Goal: Complete application form

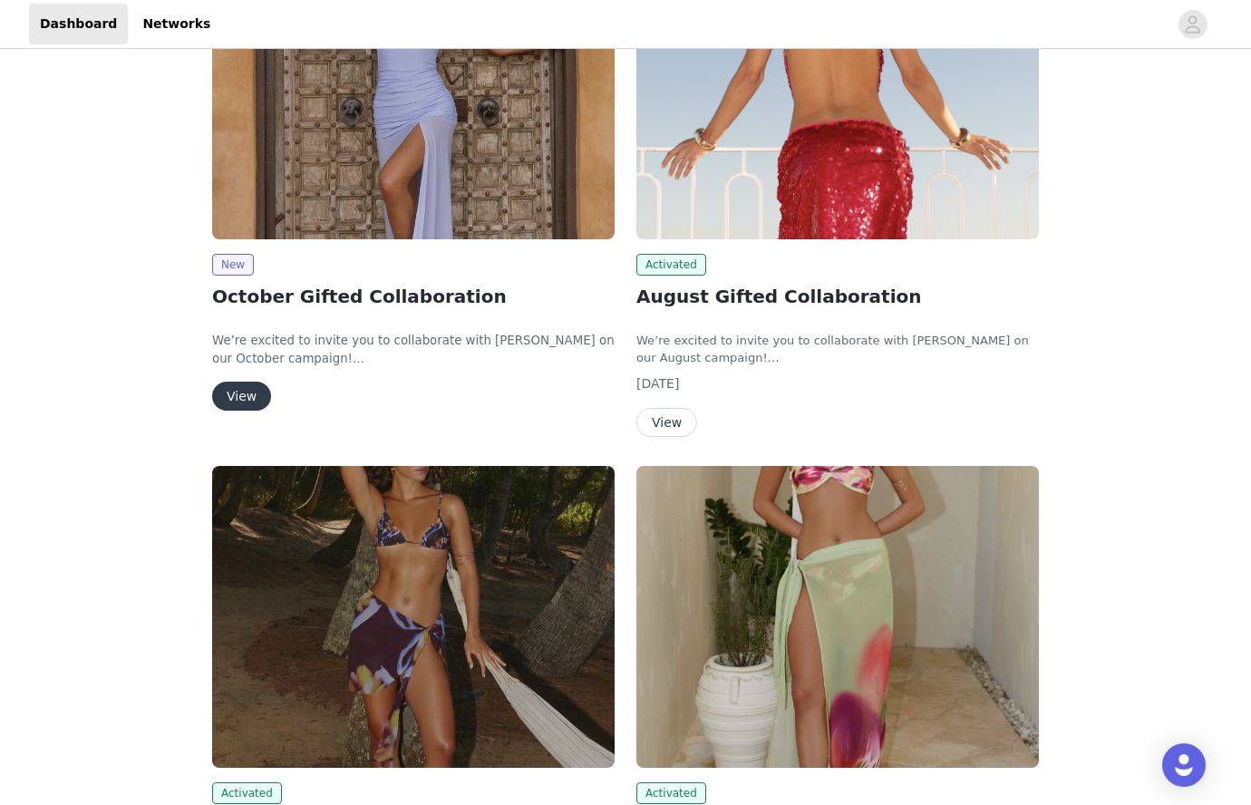
scroll to position [362, 0]
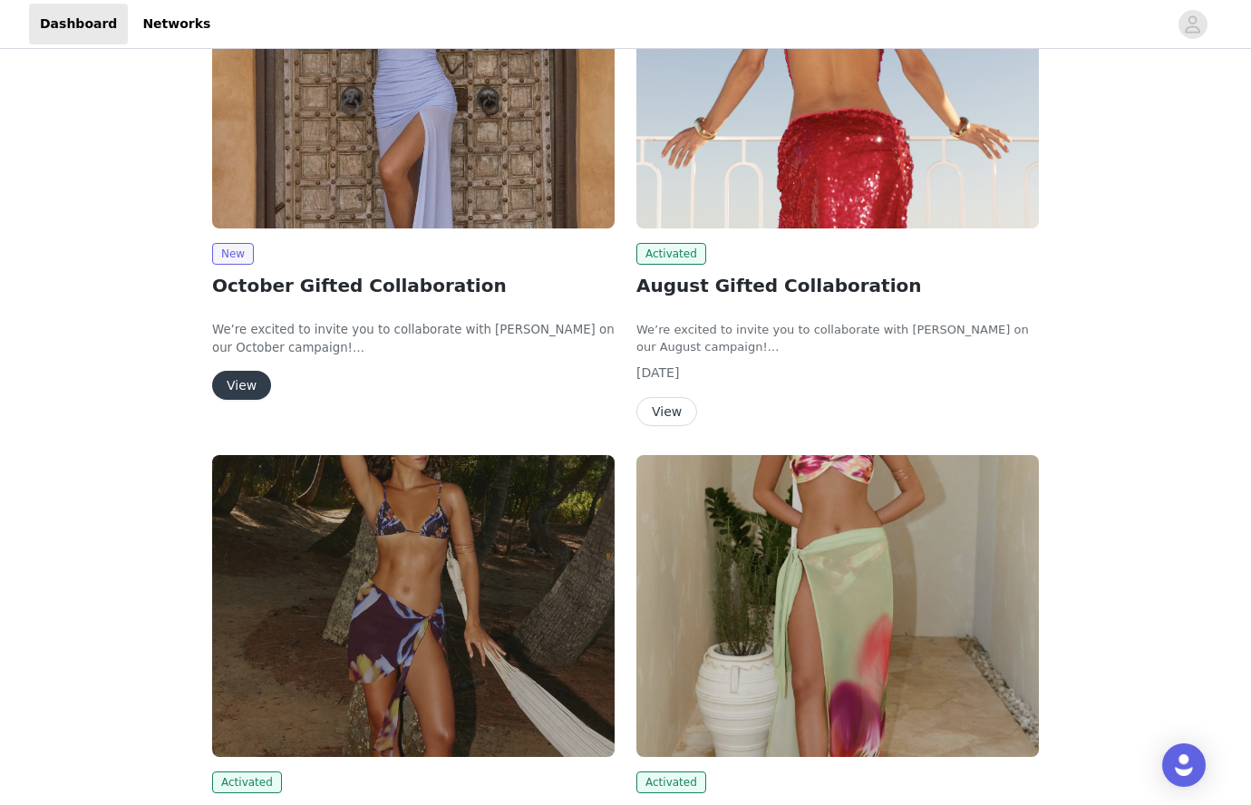
click at [239, 386] on button "View" at bounding box center [241, 385] width 59 height 29
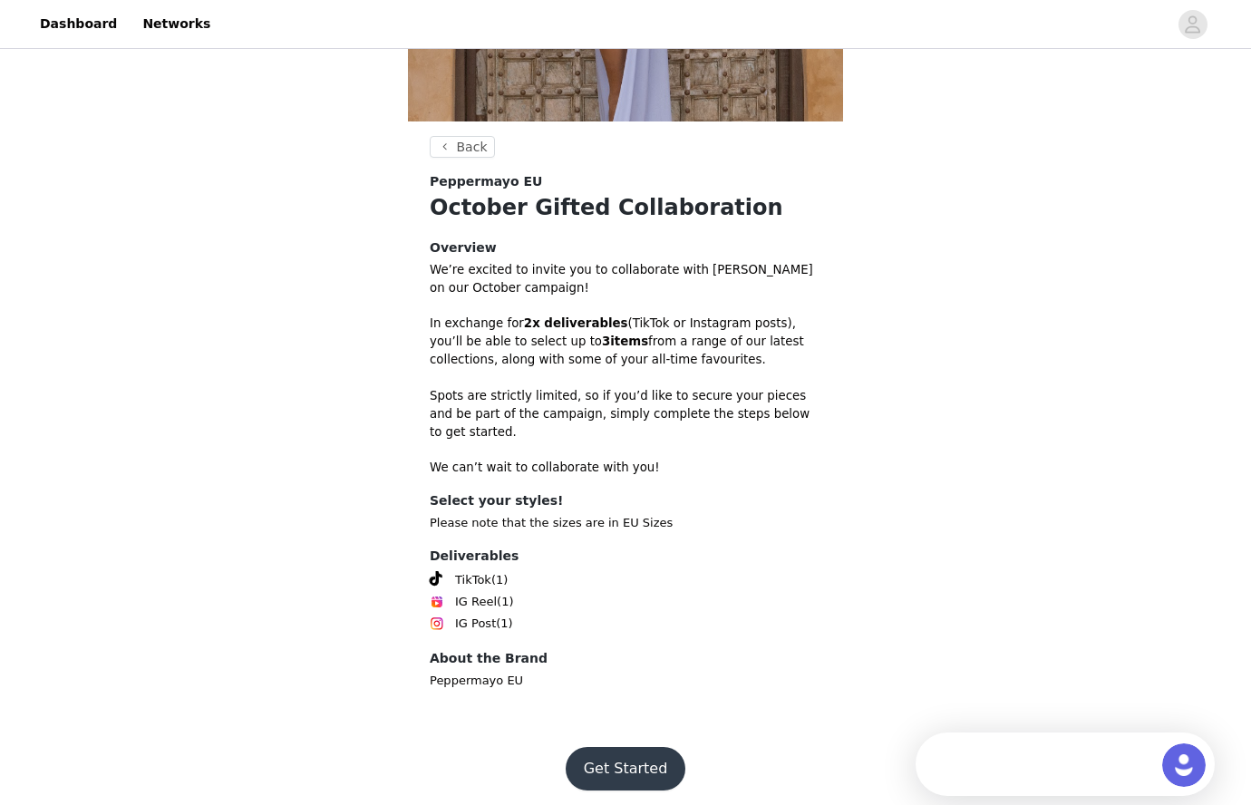
scroll to position [368, 0]
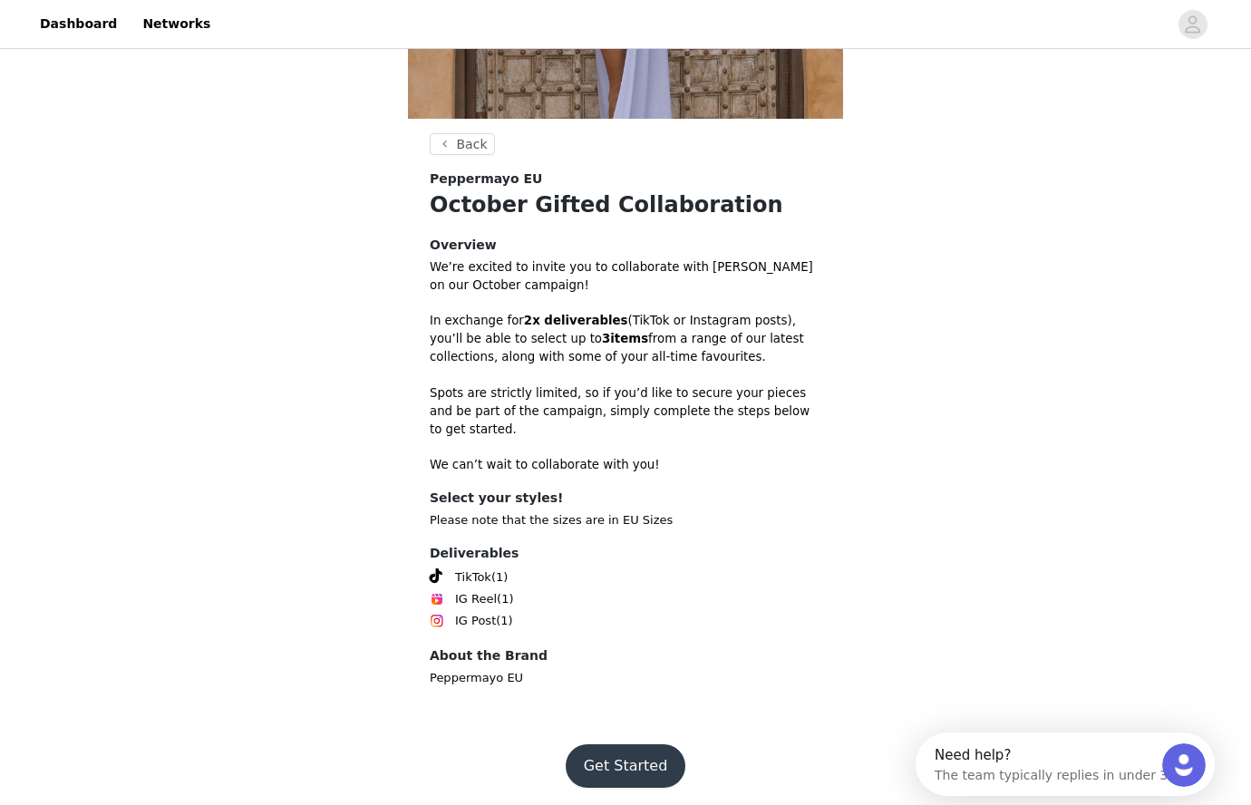
click at [633, 744] on button "Get Started" at bounding box center [625, 765] width 121 height 43
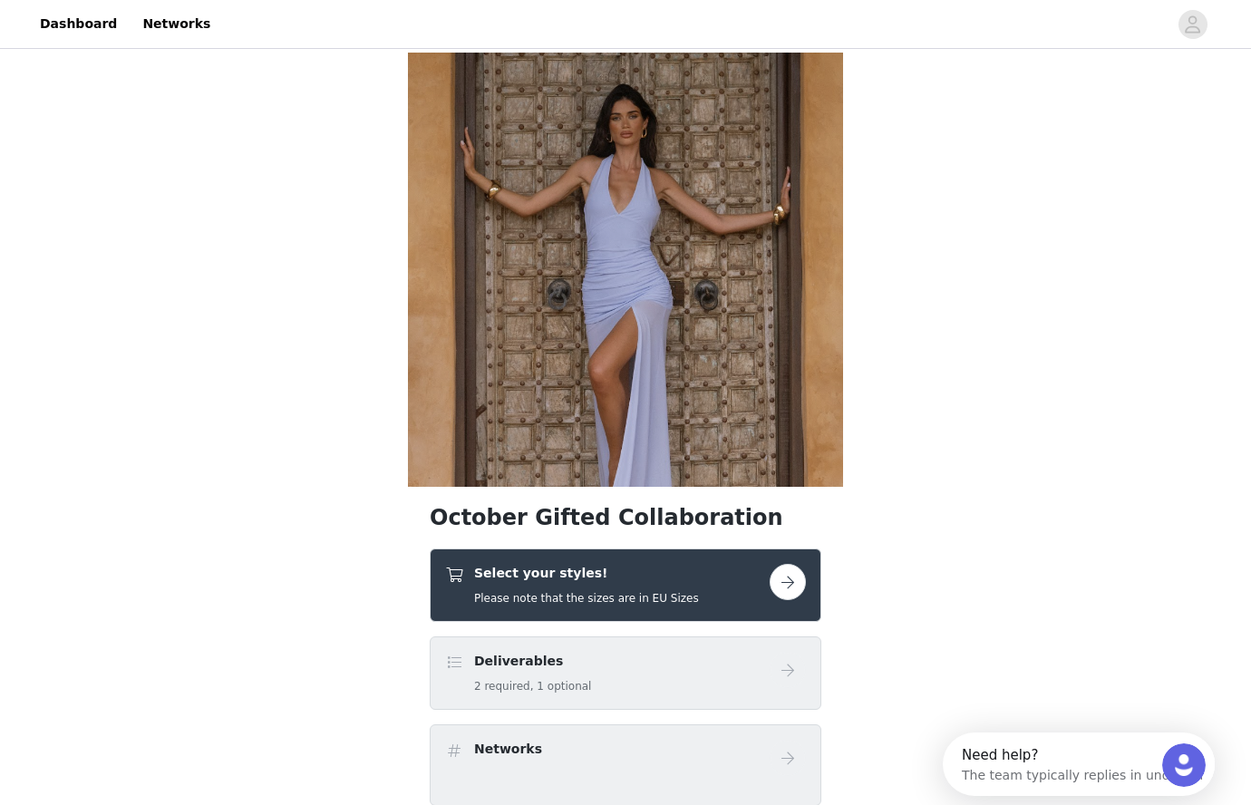
click at [673, 577] on div "Select your styles! Please note that the sizes are in EU Sizes" at bounding box center [607, 585] width 324 height 43
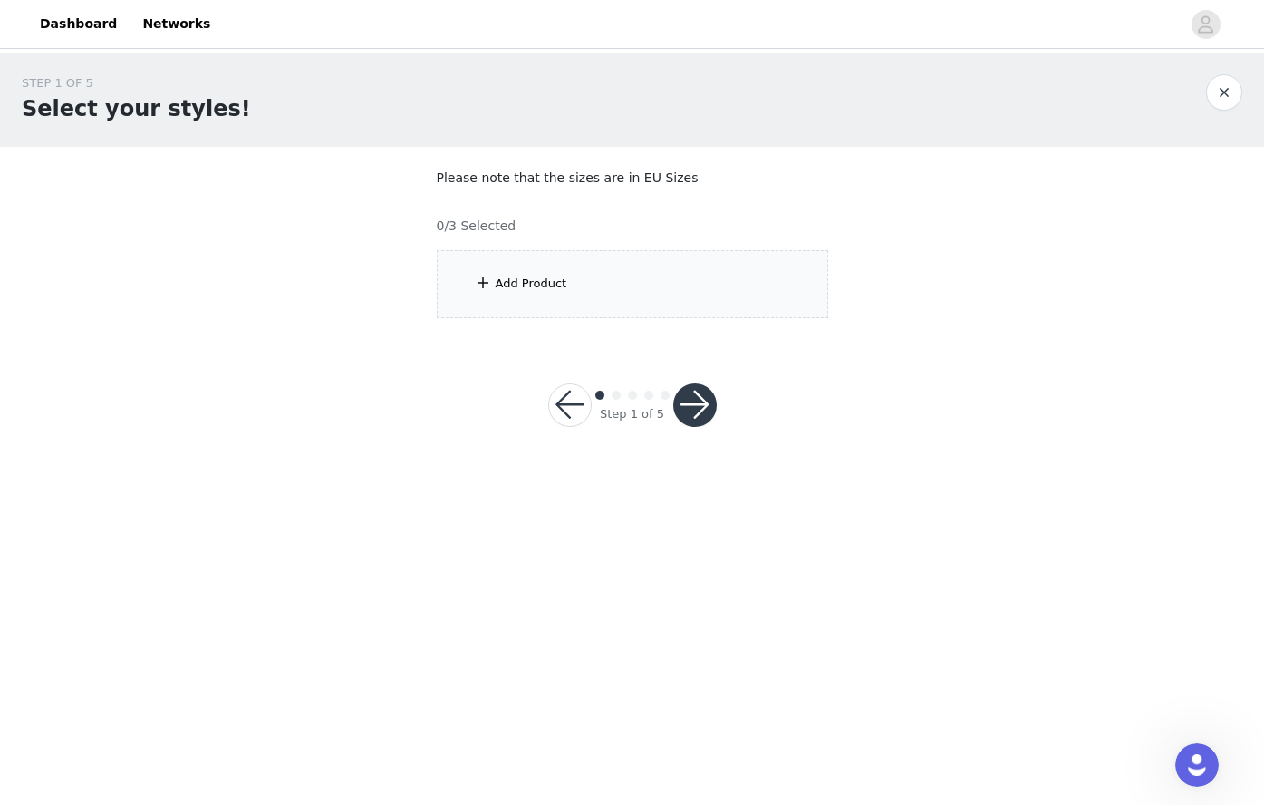
click at [577, 311] on div "Add Product" at bounding box center [632, 284] width 391 height 68
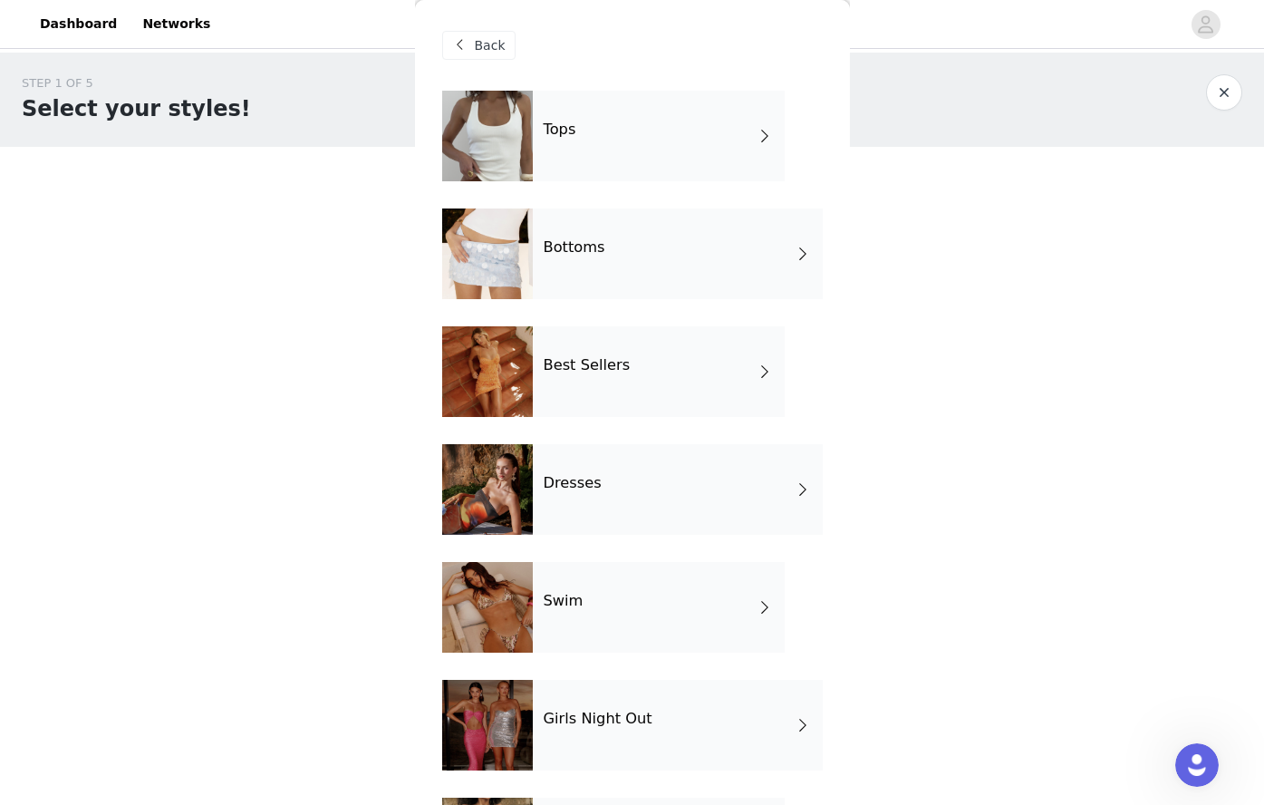
click at [658, 172] on div "Tops" at bounding box center [659, 136] width 252 height 91
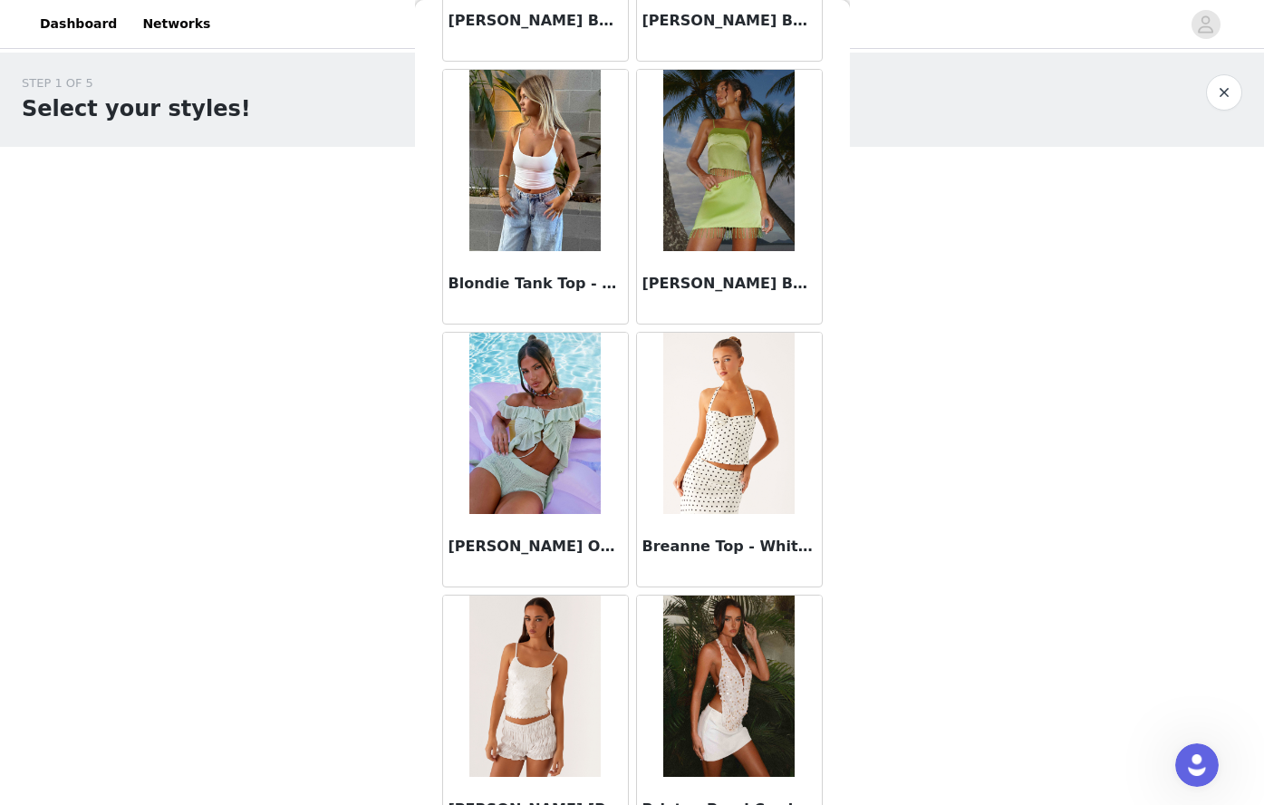
scroll to position [1968, 0]
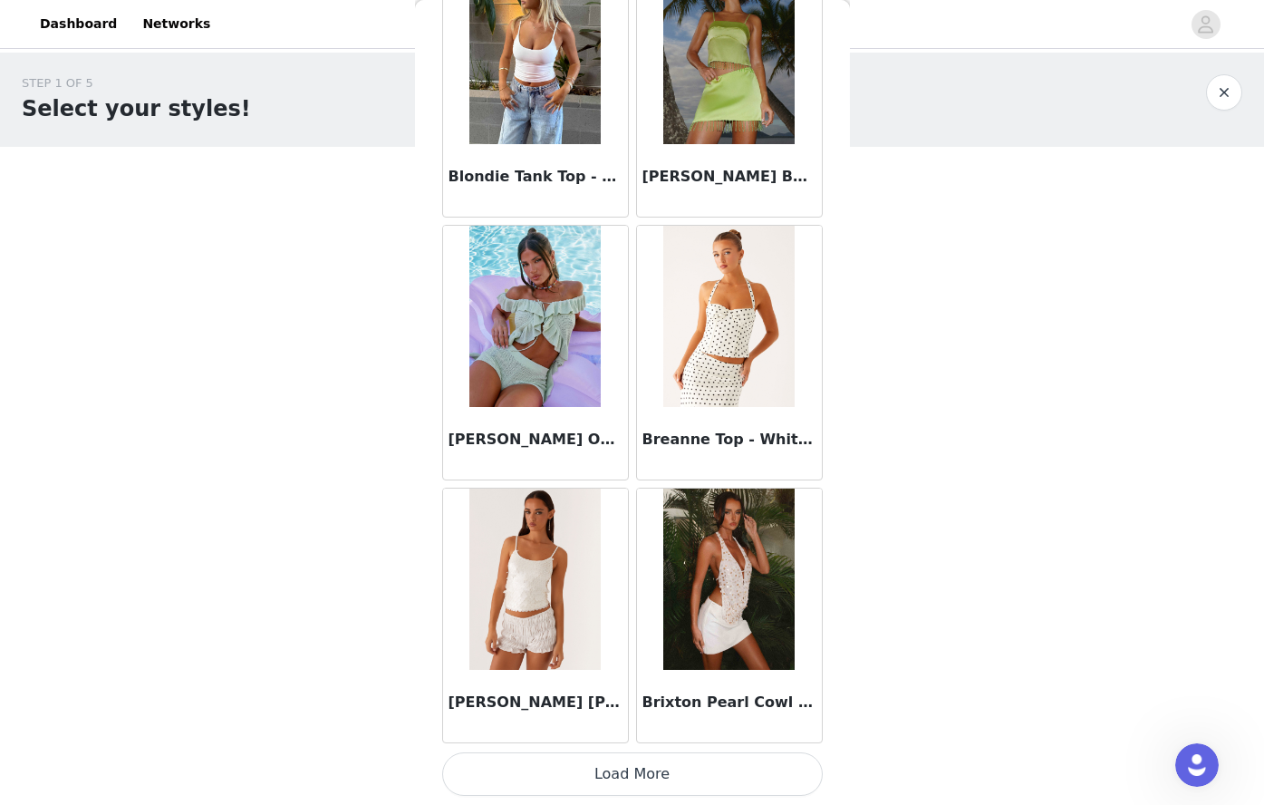
click at [654, 771] on button "Load More" at bounding box center [632, 773] width 381 height 43
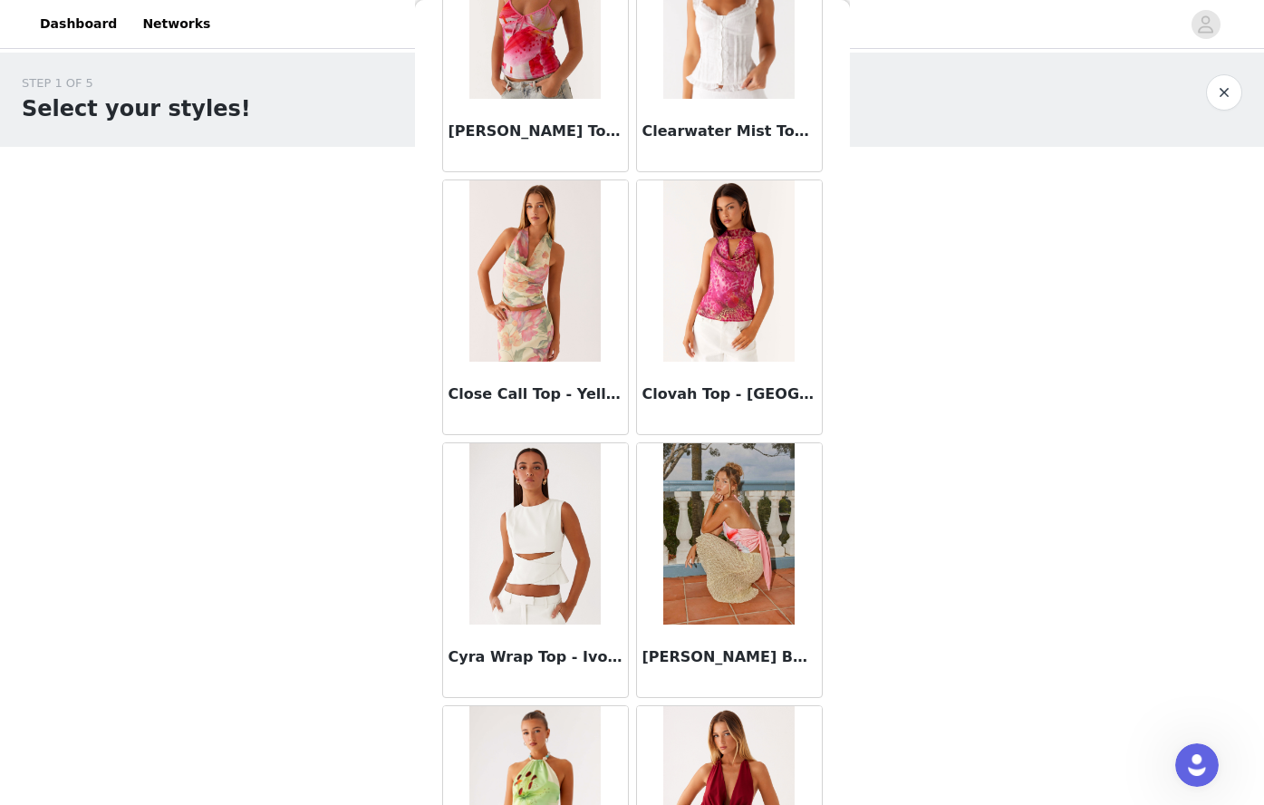
scroll to position [4596, 0]
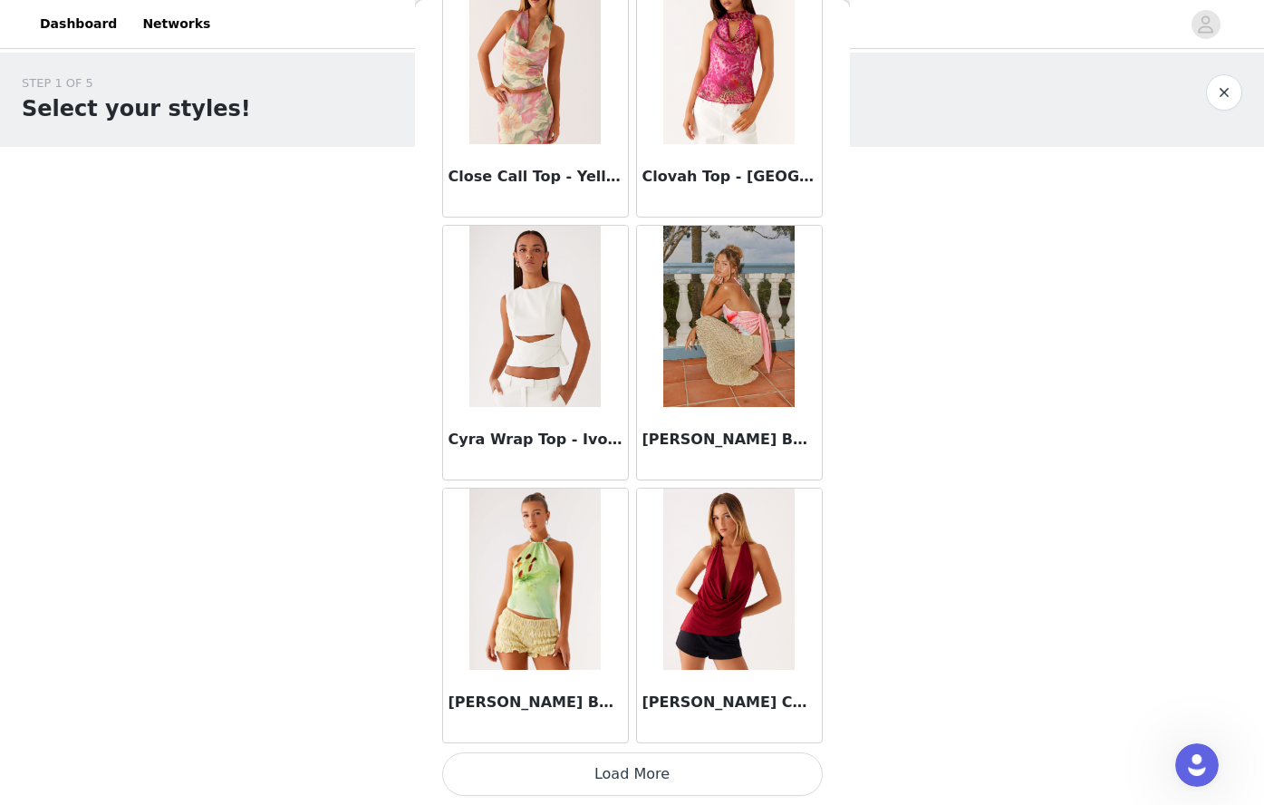
click at [630, 770] on button "Load More" at bounding box center [632, 773] width 381 height 43
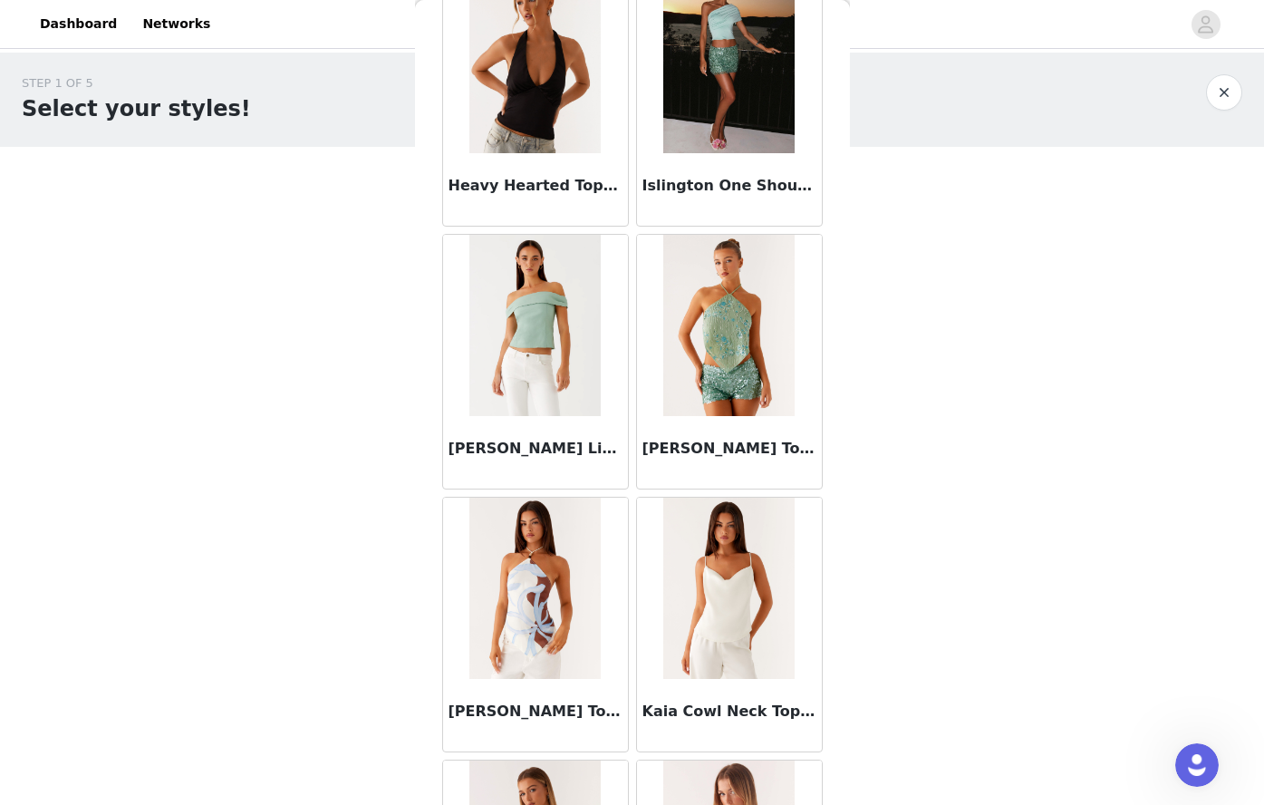
scroll to position [7224, 0]
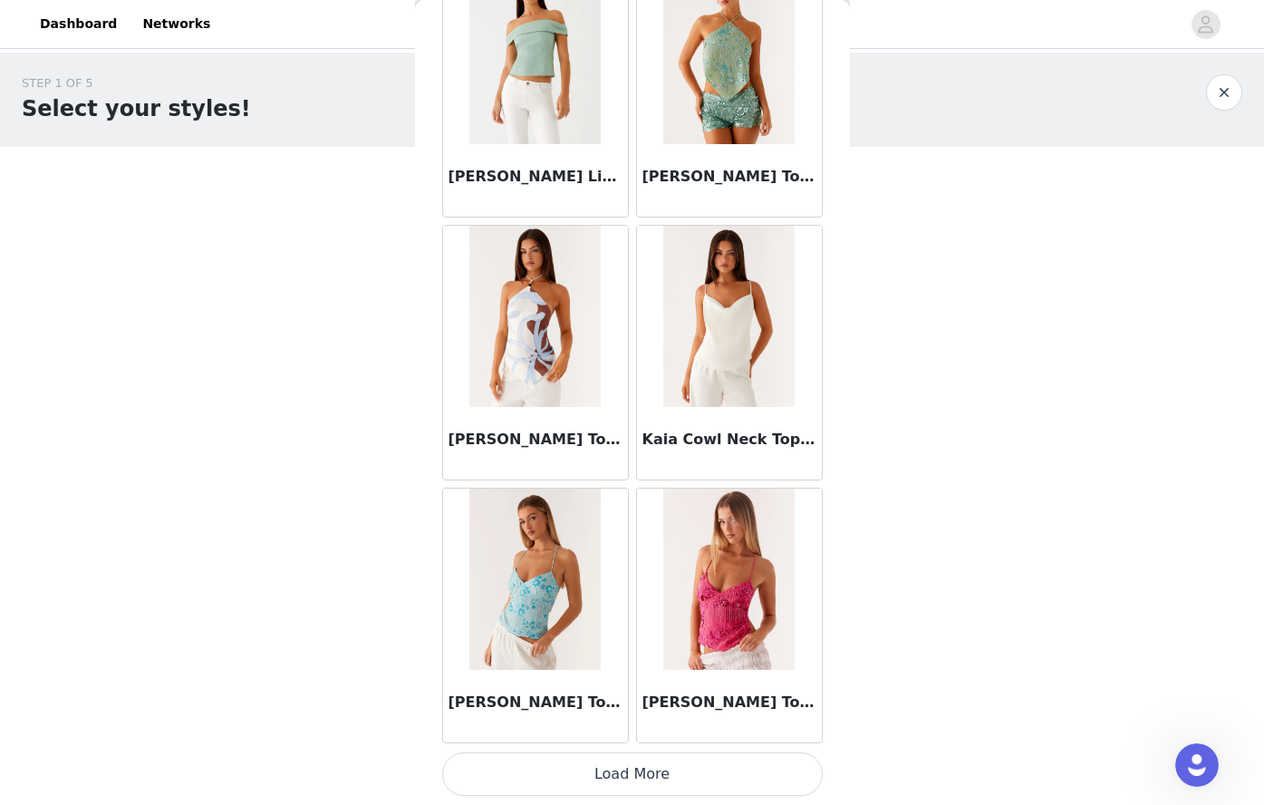
click at [632, 791] on button "Load More" at bounding box center [632, 773] width 381 height 43
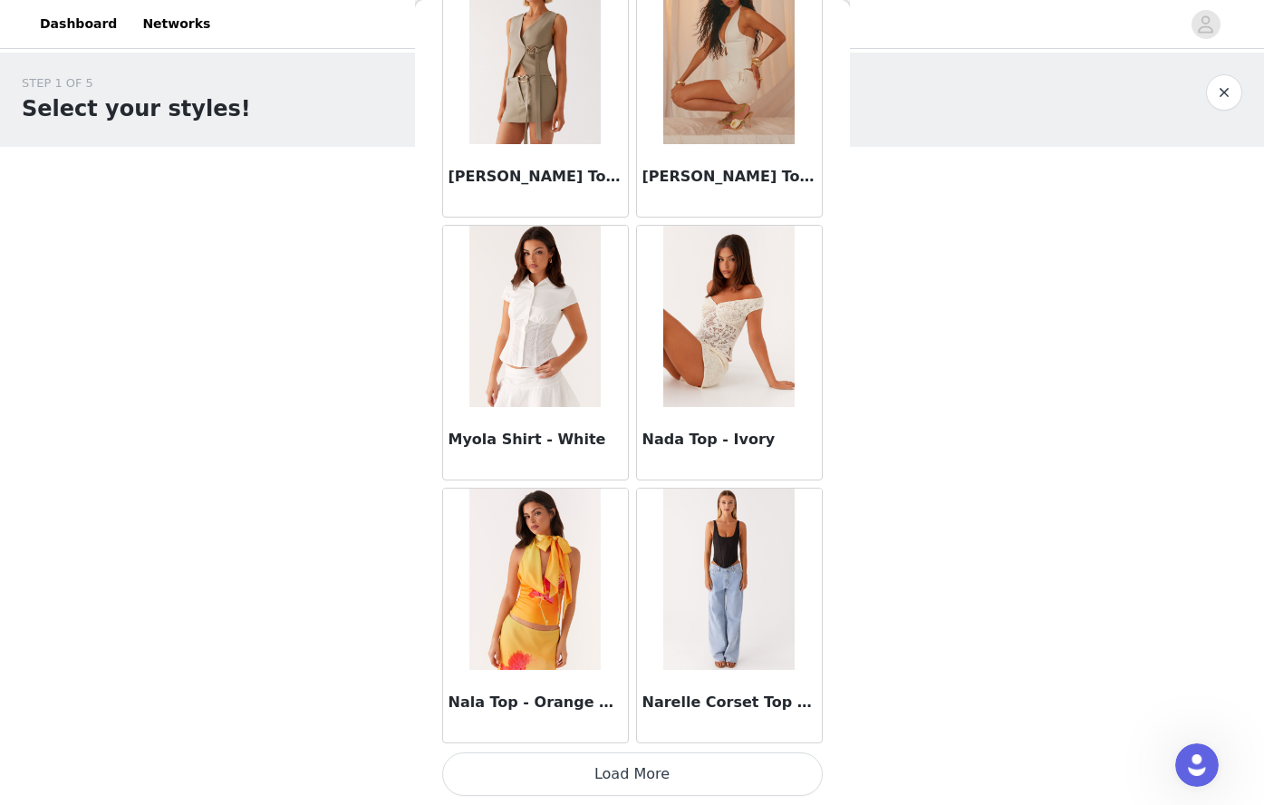
click at [604, 785] on button "Load More" at bounding box center [632, 773] width 381 height 43
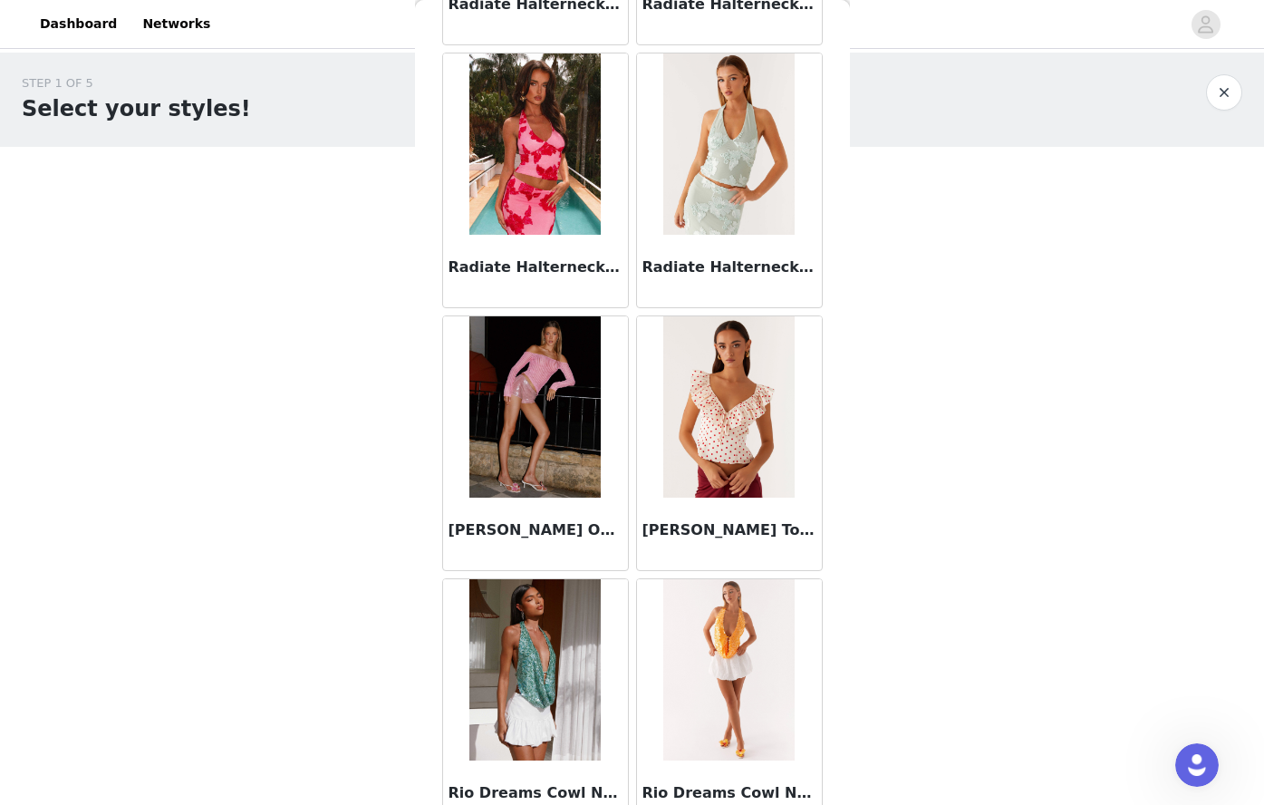
scroll to position [12480, 0]
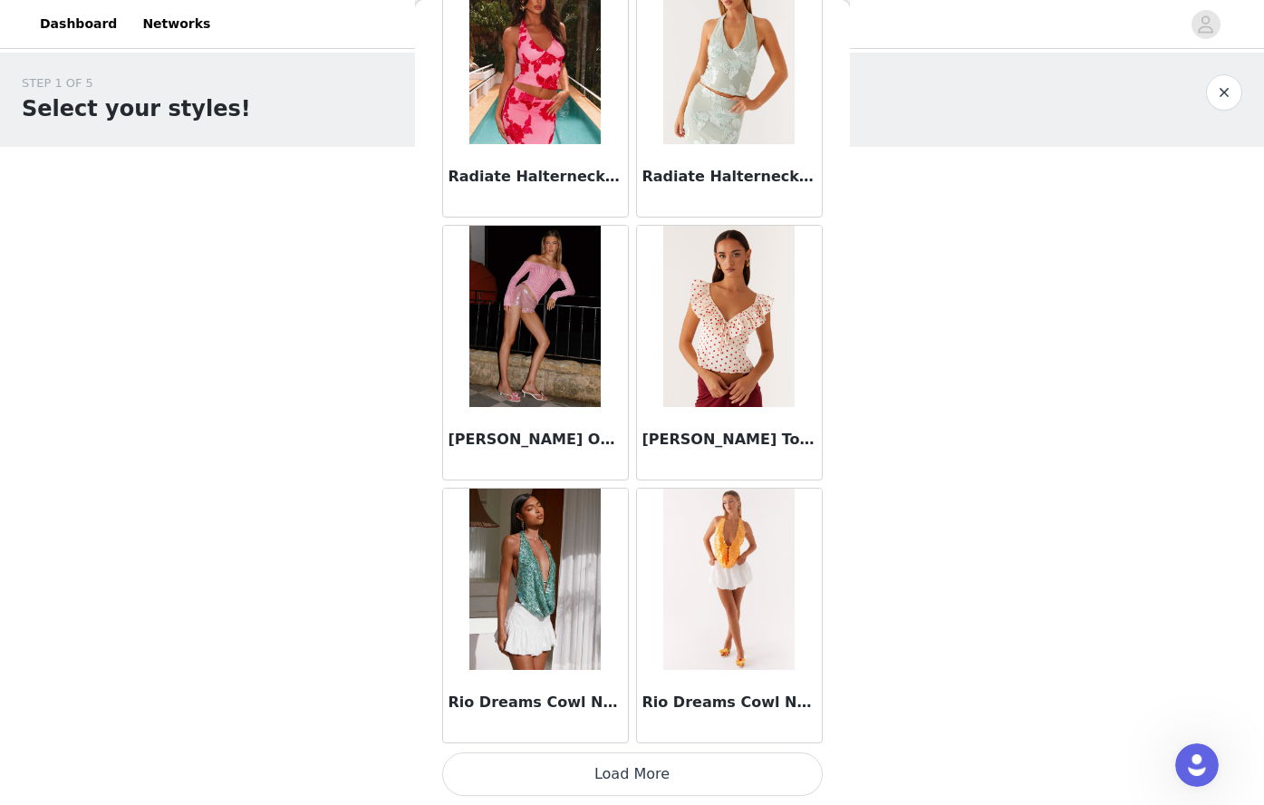
click at [667, 777] on button "Load More" at bounding box center [632, 773] width 381 height 43
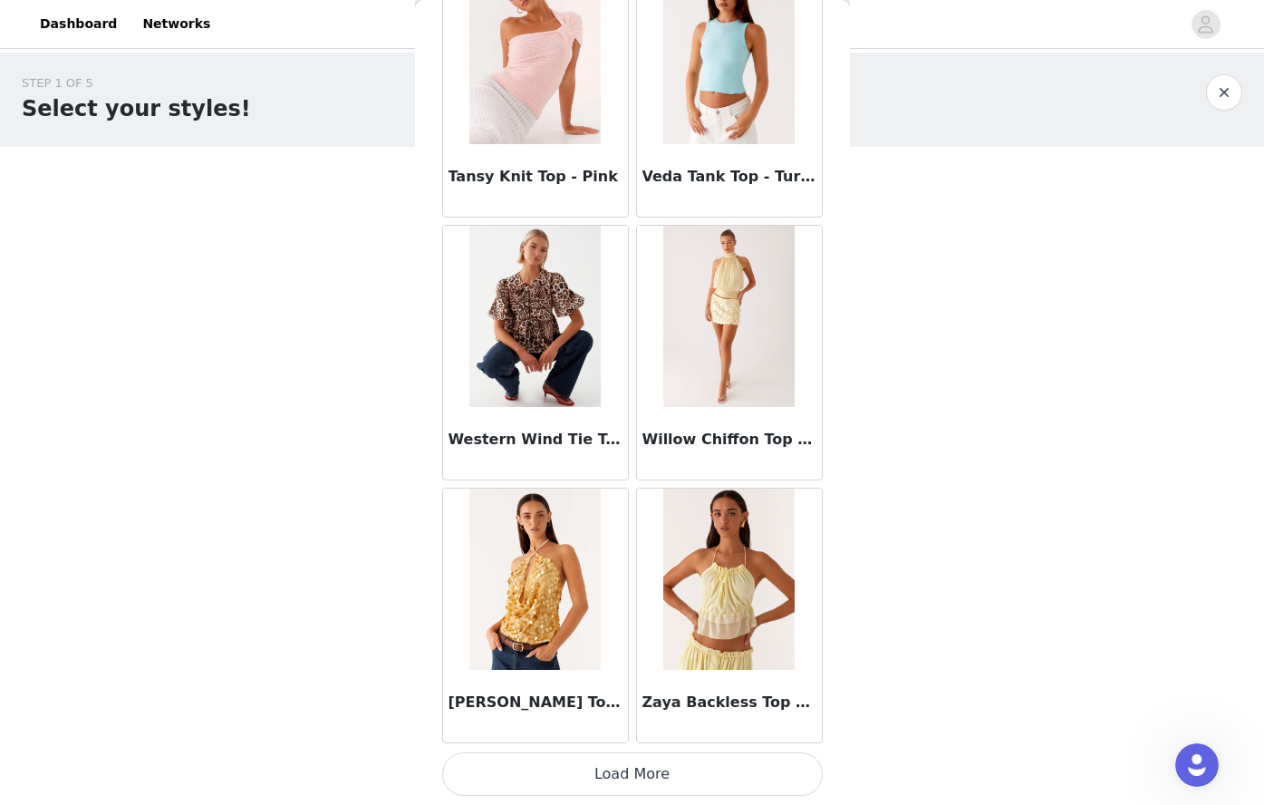
click at [654, 793] on button "Load More" at bounding box center [632, 773] width 381 height 43
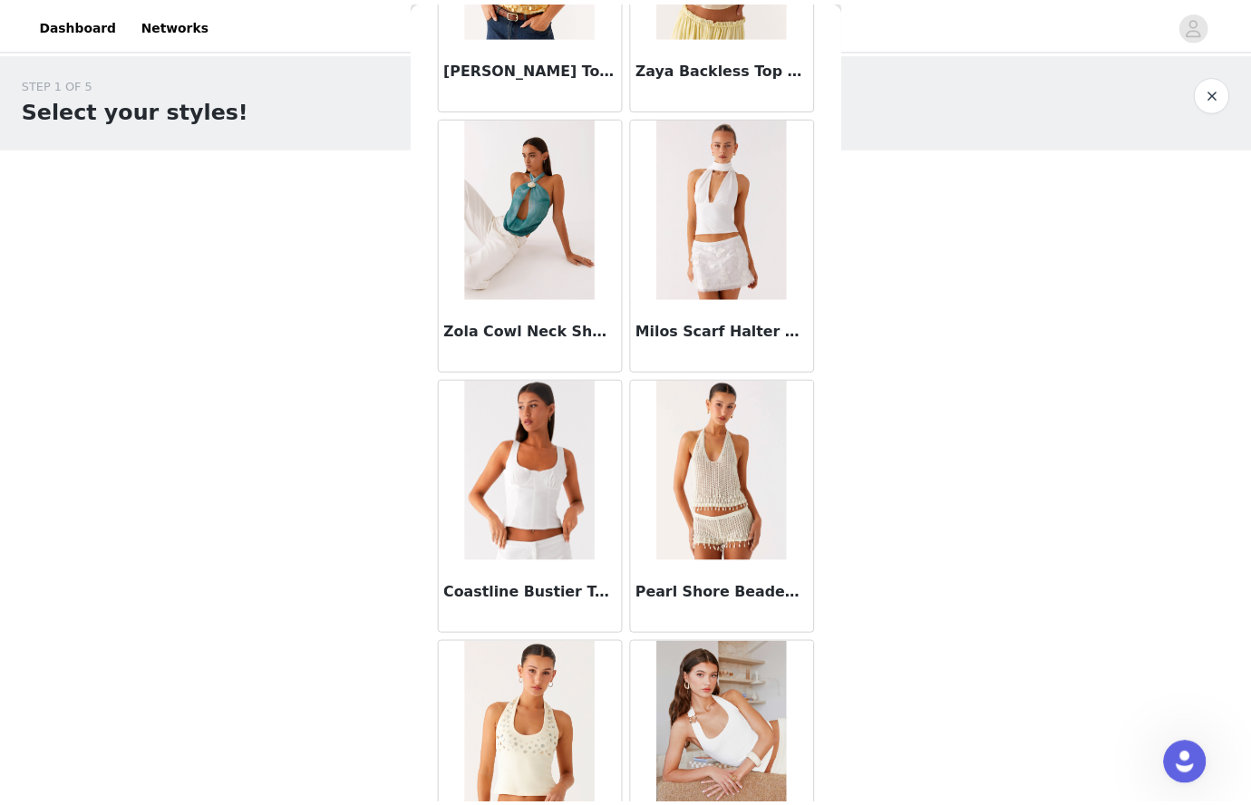
scroll to position [15839, 0]
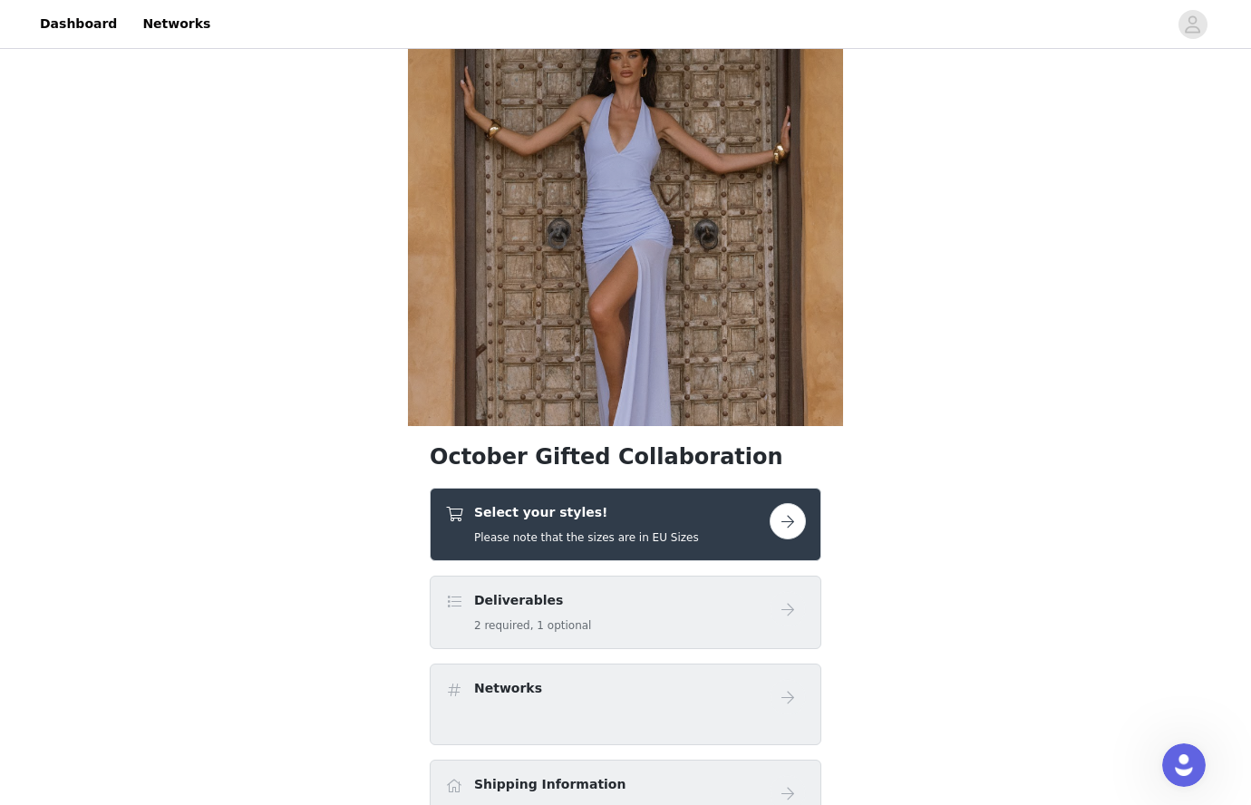
scroll to position [91, 0]
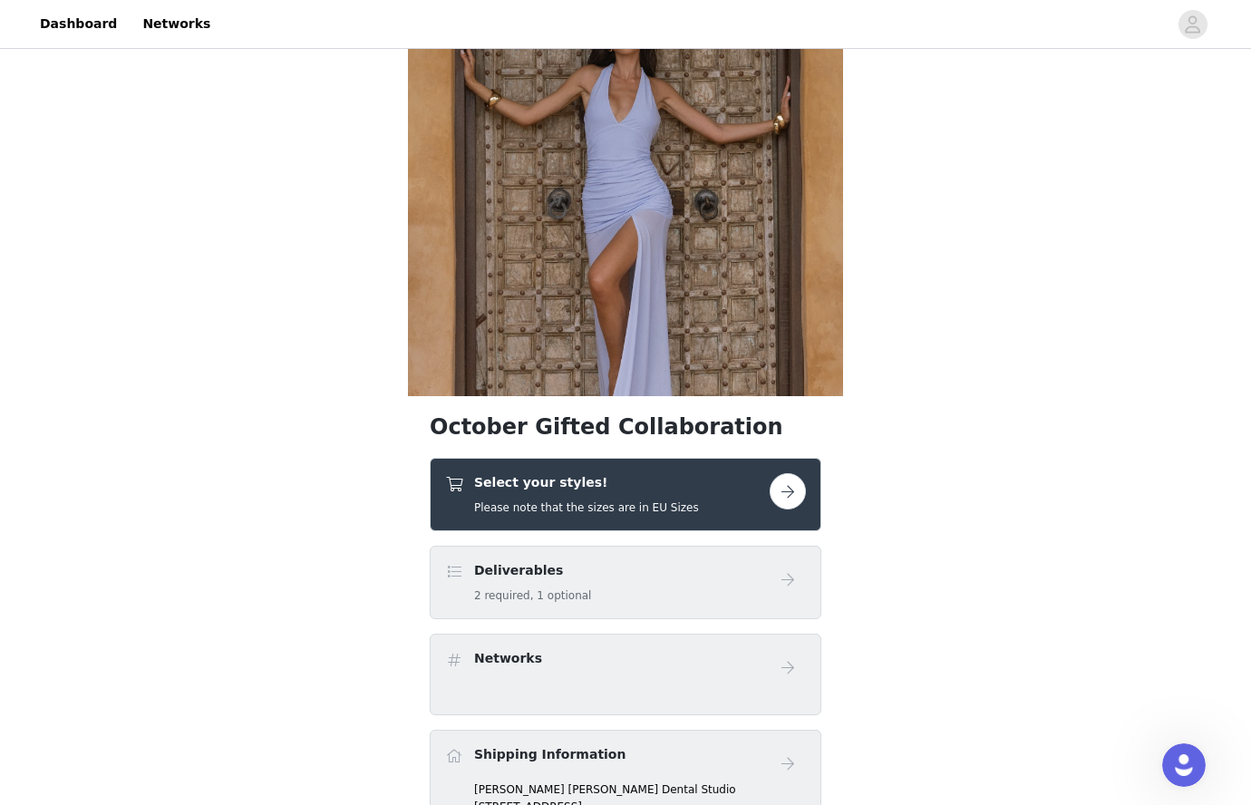
click at [552, 491] on h4 "Select your styles!" at bounding box center [586, 482] width 225 height 19
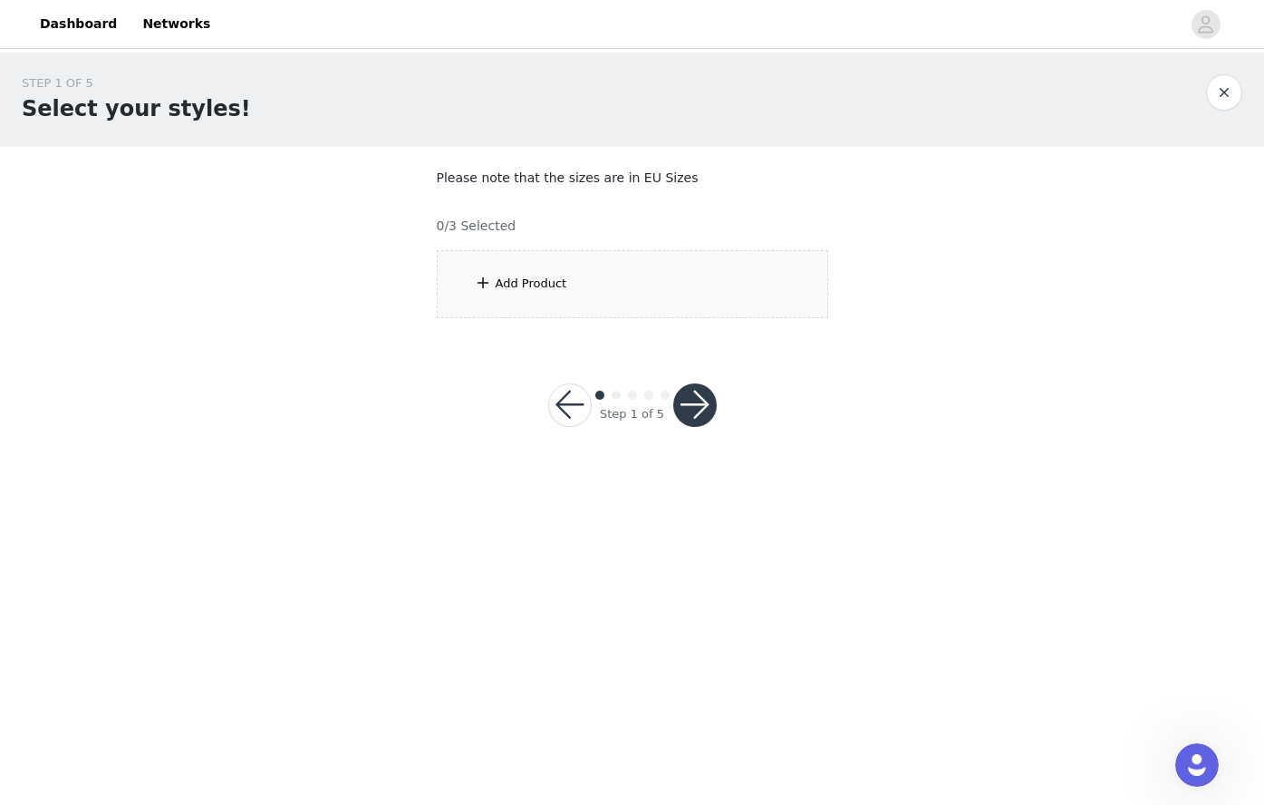
click at [572, 289] on div "Add Product" at bounding box center [632, 284] width 391 height 68
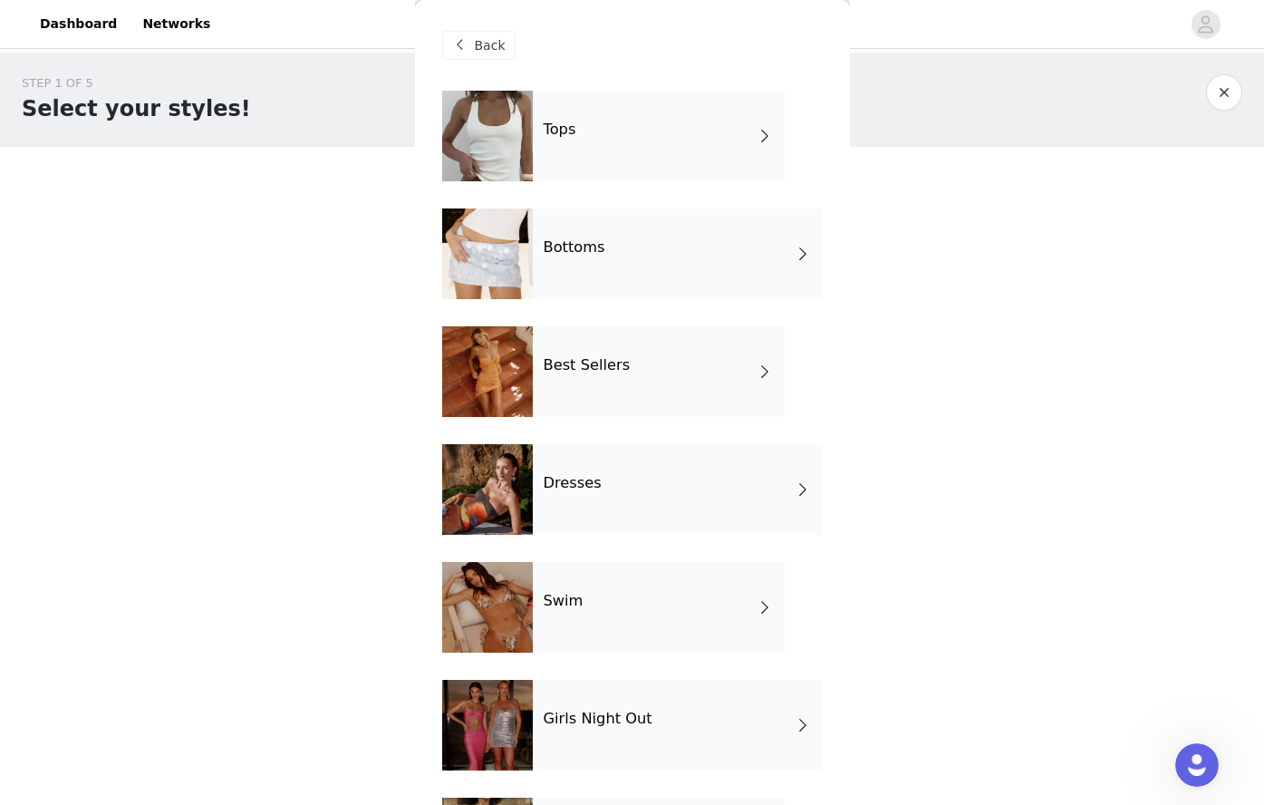
click at [525, 238] on div at bounding box center [487, 253] width 91 height 91
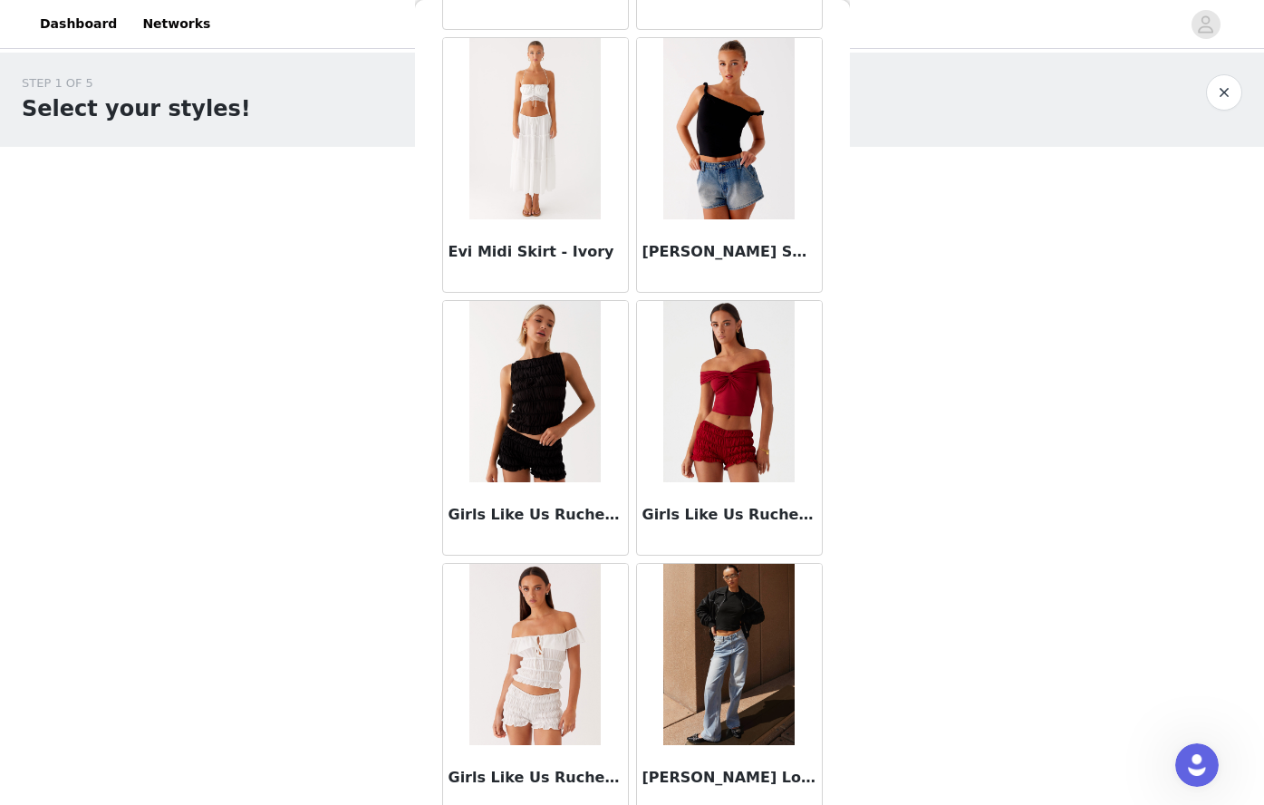
scroll to position [1968, 0]
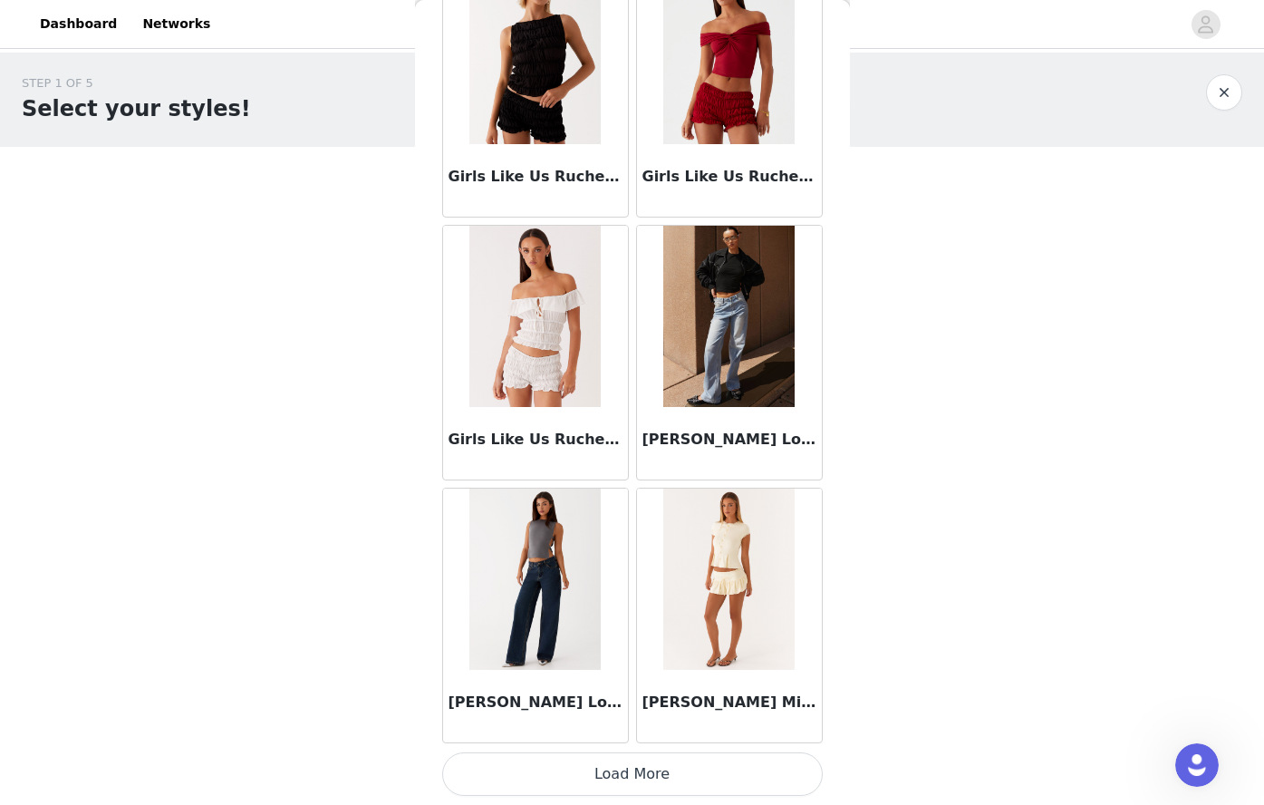
click at [646, 784] on button "Load More" at bounding box center [632, 773] width 381 height 43
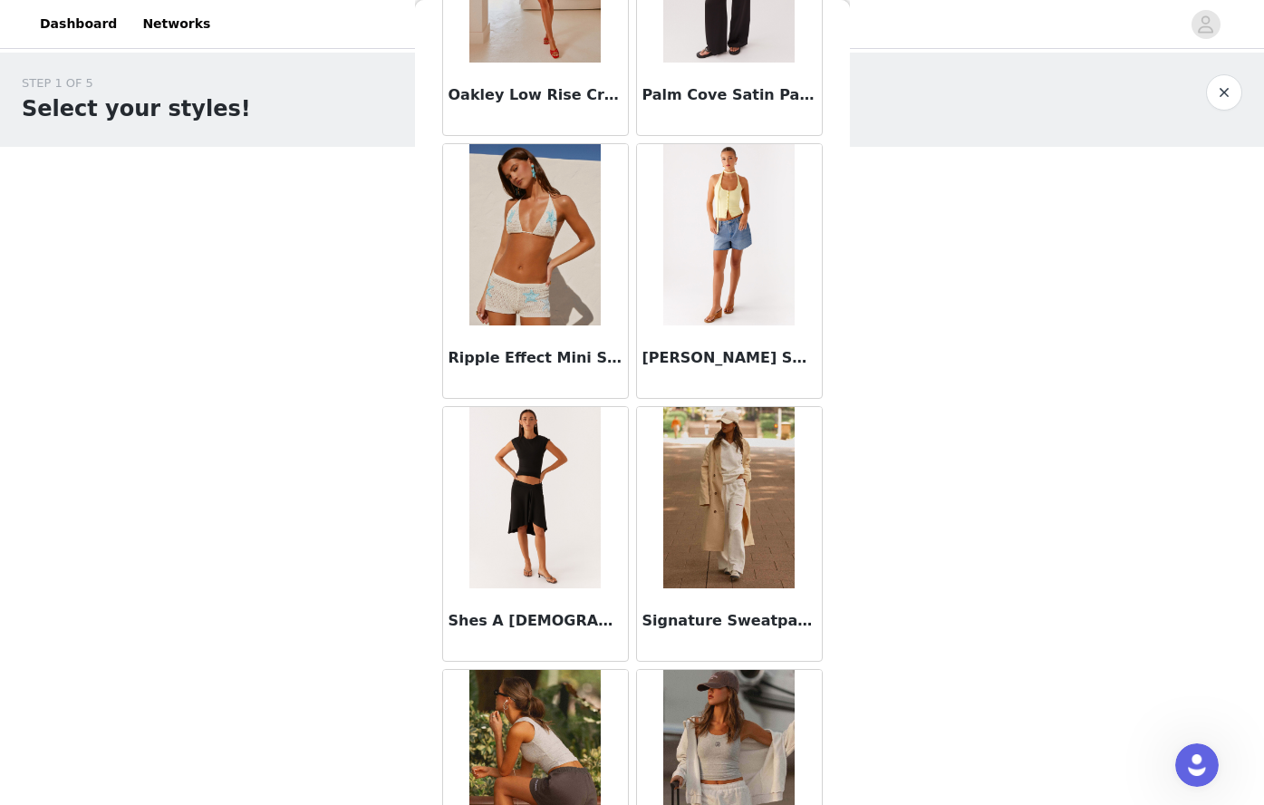
scroll to position [4596, 0]
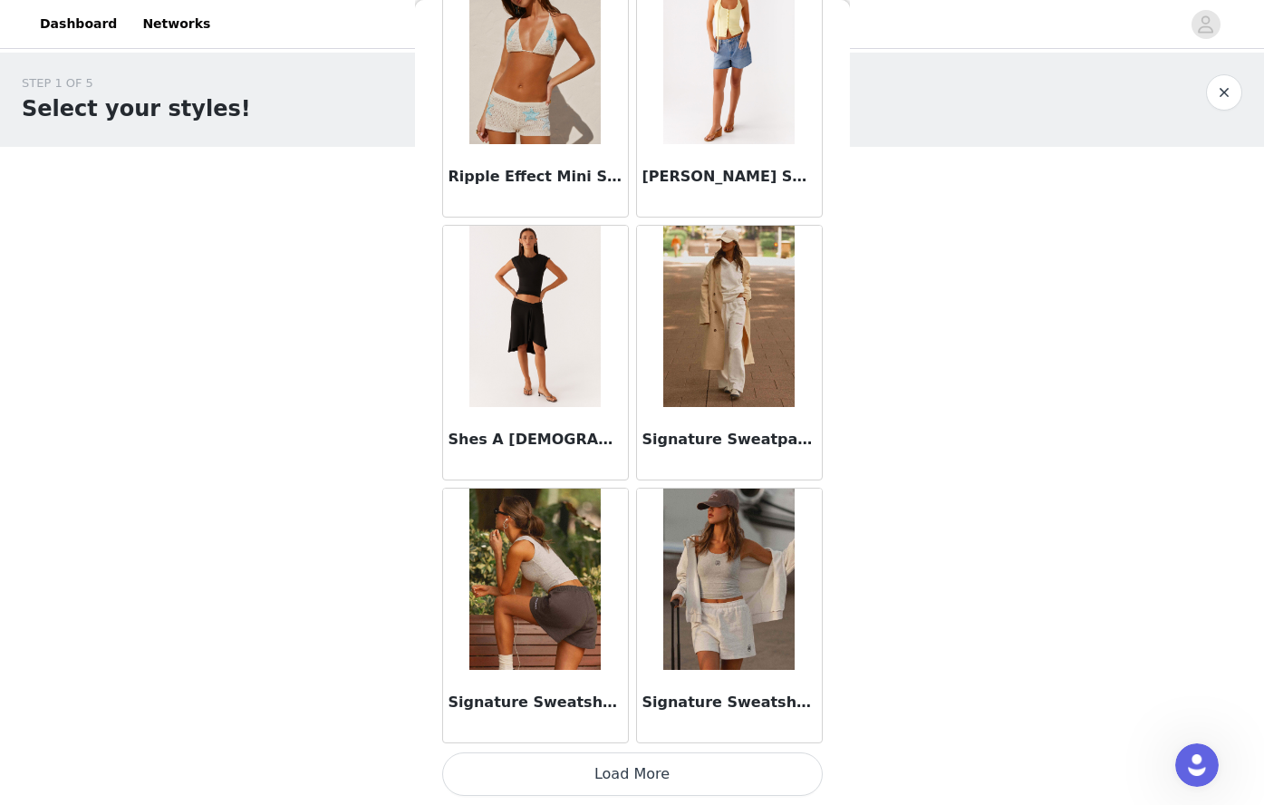
click at [623, 784] on button "Load More" at bounding box center [632, 773] width 381 height 43
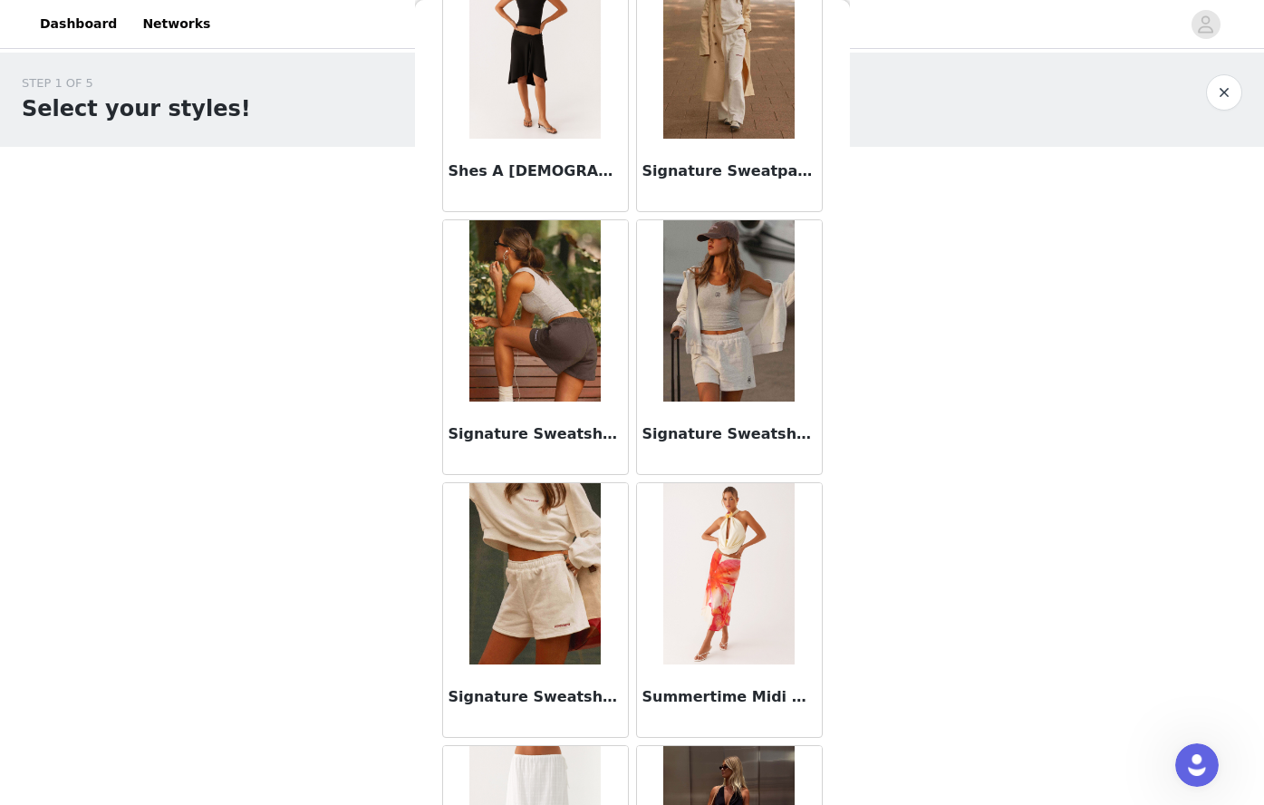
scroll to position [4774, 0]
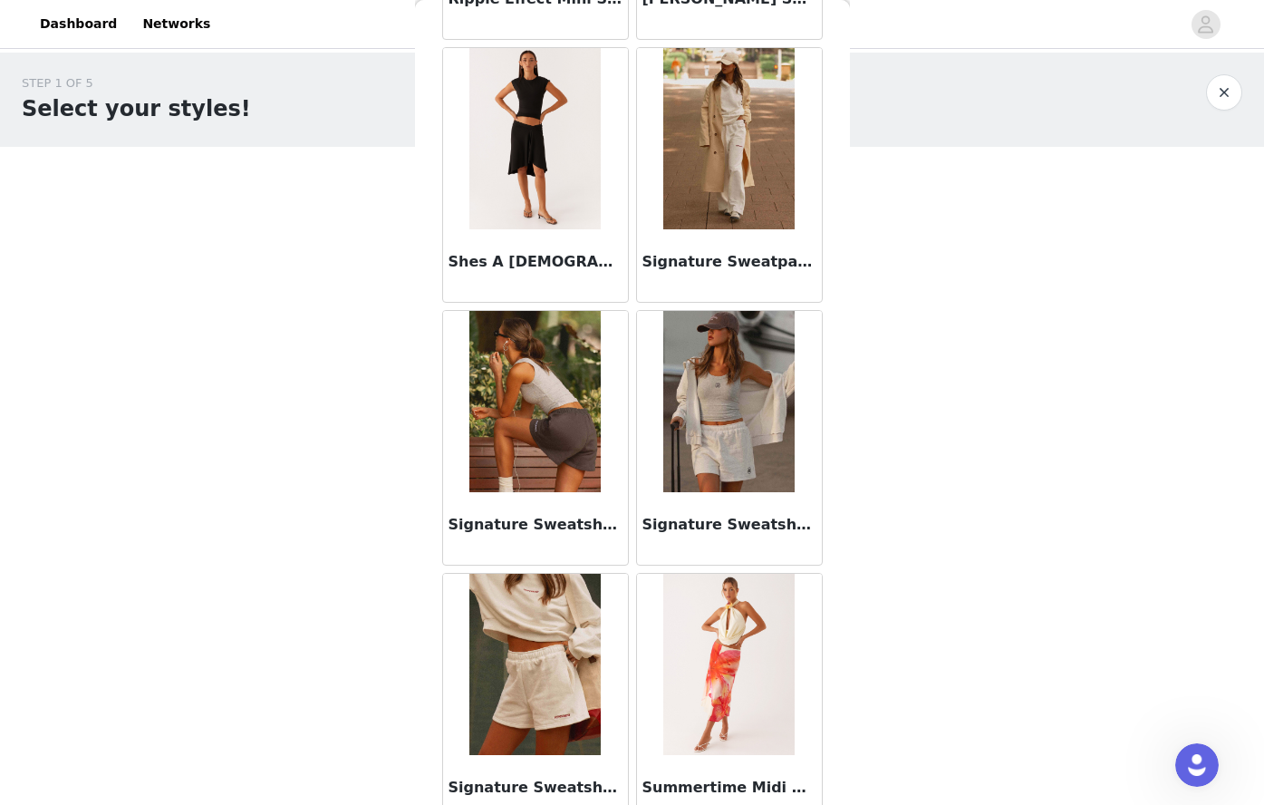
click at [546, 473] on img at bounding box center [534, 401] width 131 height 181
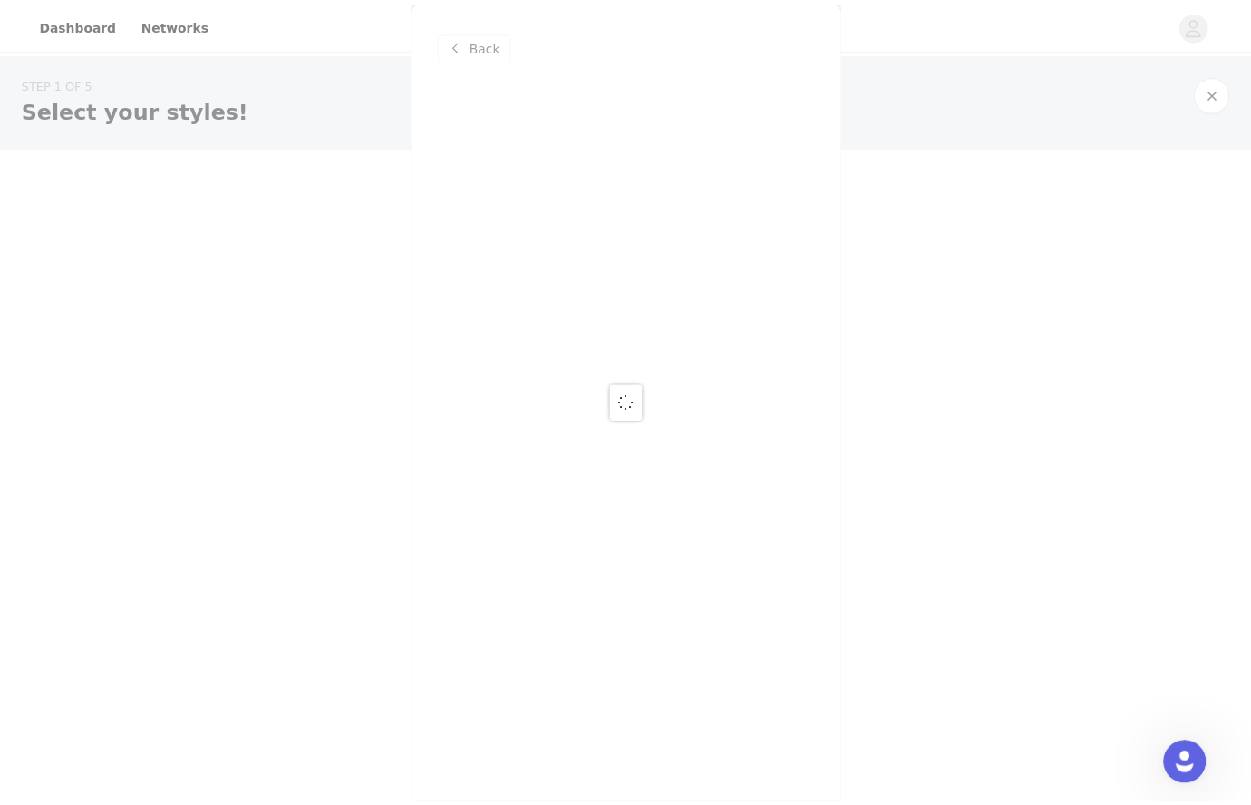
scroll to position [0, 0]
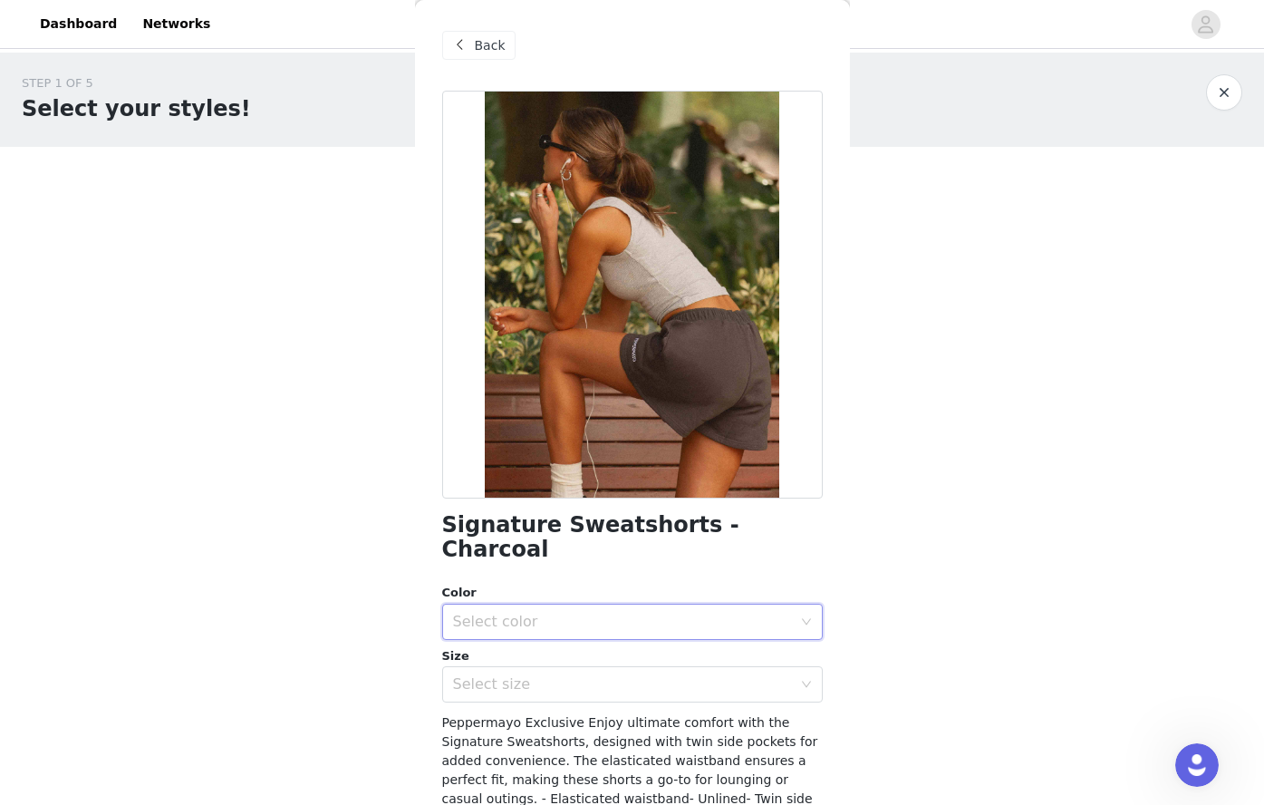
click at [590, 604] on div "Select color" at bounding box center [626, 621] width 347 height 34
click at [472, 643] on li "Charcoal" at bounding box center [625, 637] width 367 height 29
click at [488, 679] on div "Signature Sweatshorts - Charcoal Color Select color Charcoal Size Select size P…" at bounding box center [632, 535] width 381 height 889
click at [498, 675] on div "Select size" at bounding box center [622, 684] width 339 height 18
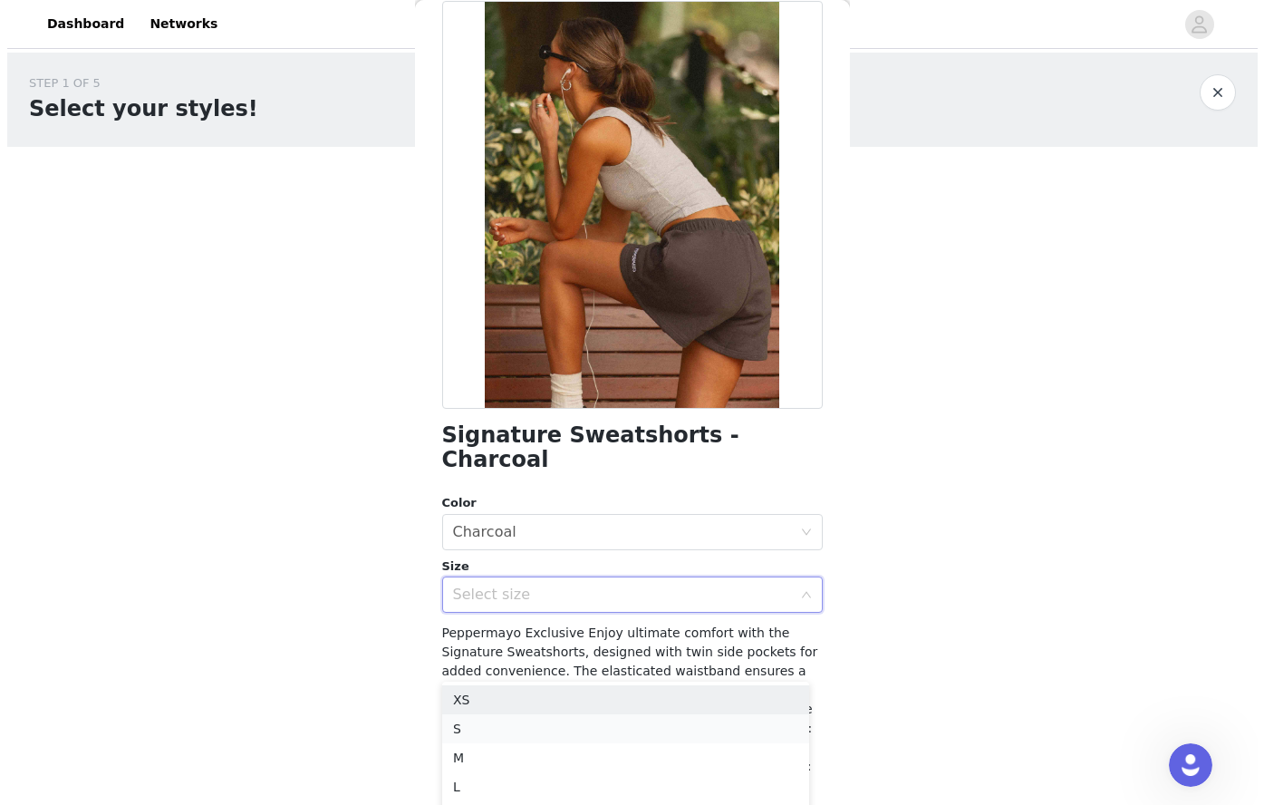
scroll to position [91, 0]
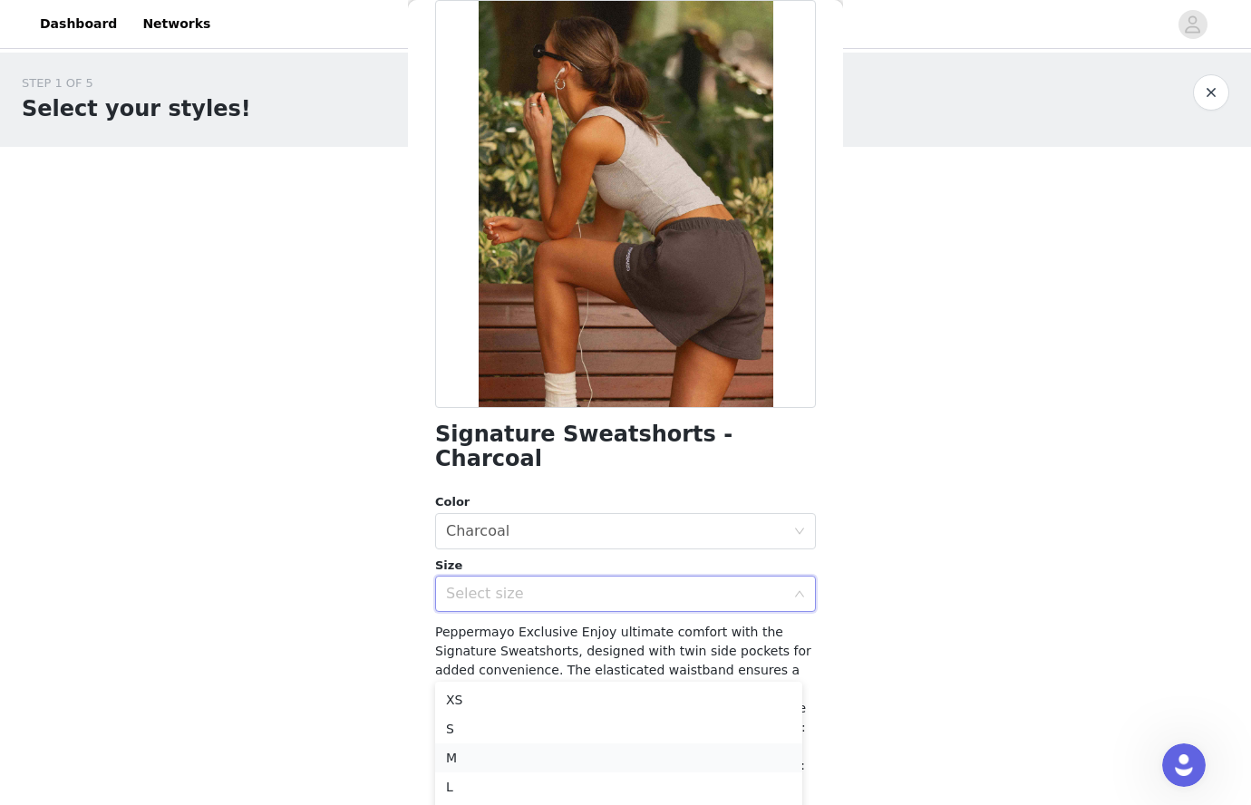
click at [472, 749] on li "M" at bounding box center [618, 757] width 367 height 29
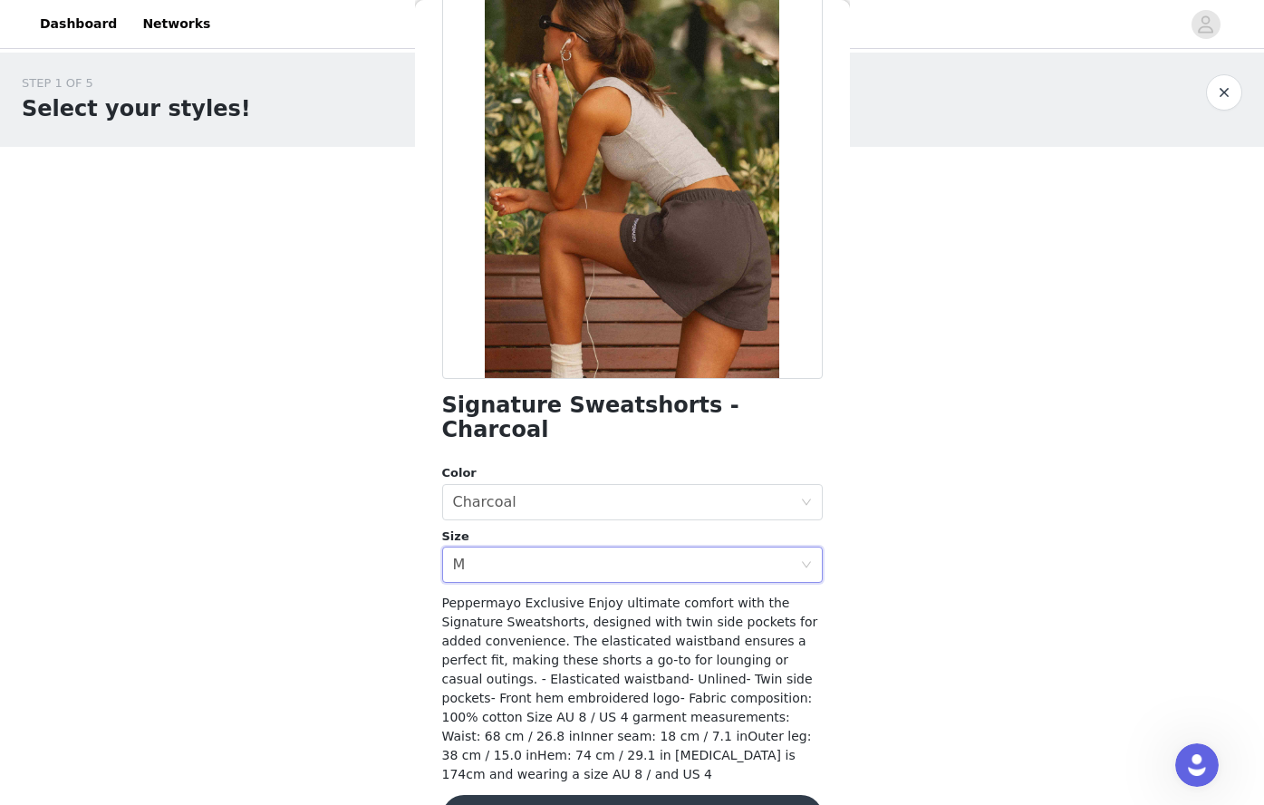
scroll to position [131, 0]
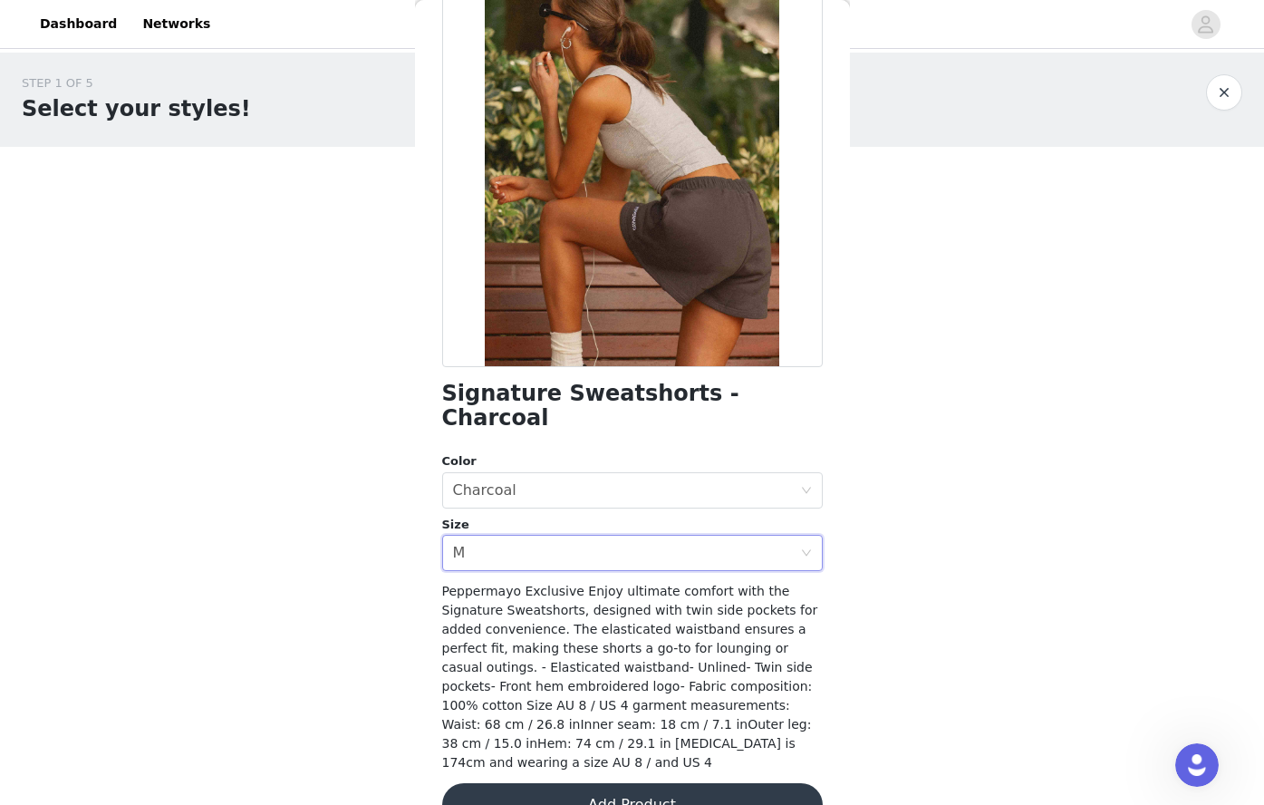
click at [562, 783] on button "Add Product" at bounding box center [632, 804] width 381 height 43
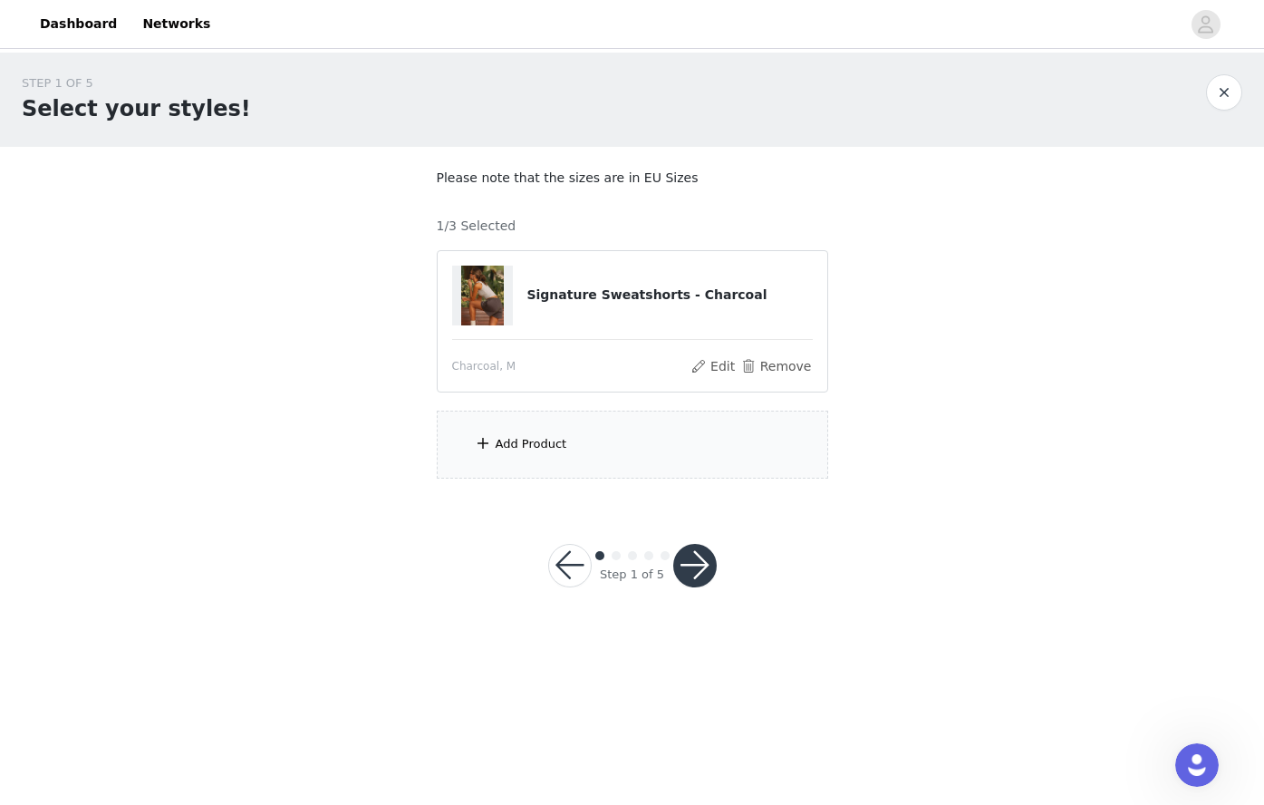
click at [604, 456] on div "Add Product" at bounding box center [632, 445] width 391 height 68
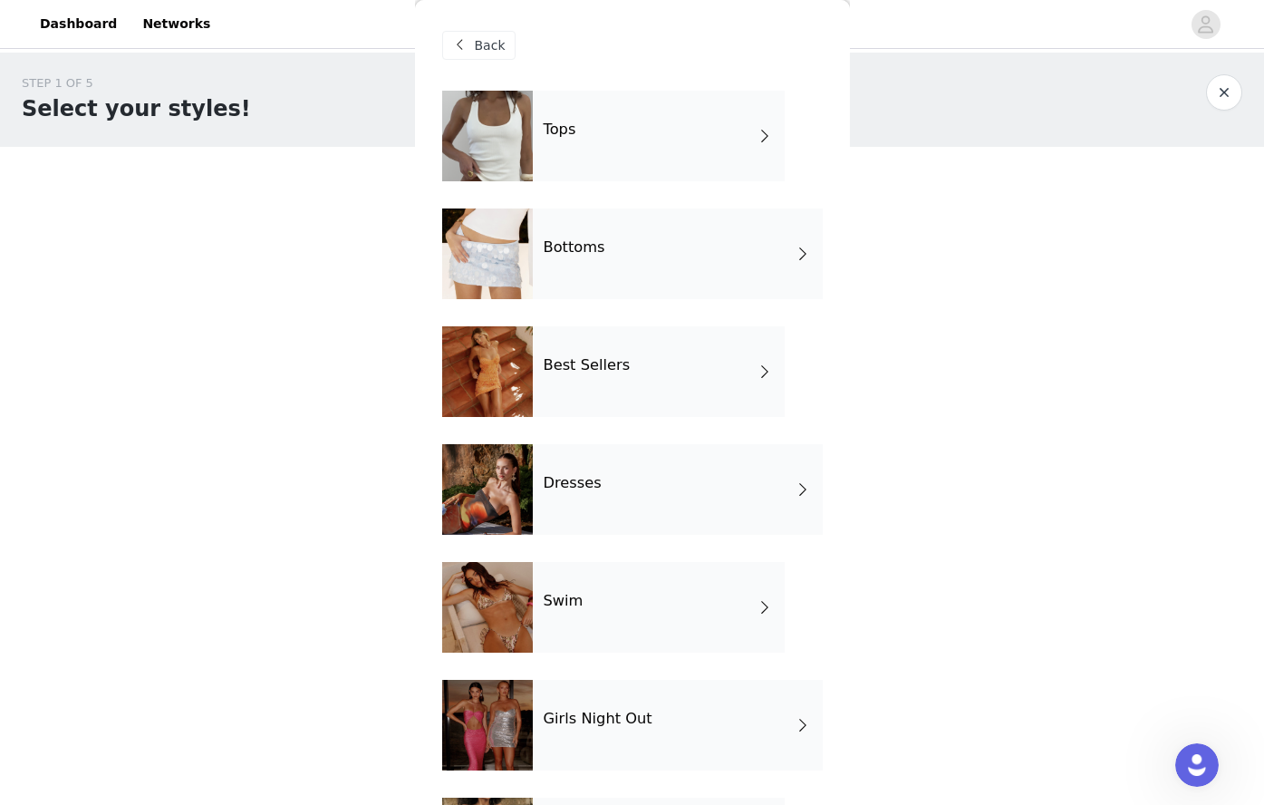
click at [558, 229] on div "Bottoms" at bounding box center [678, 253] width 290 height 91
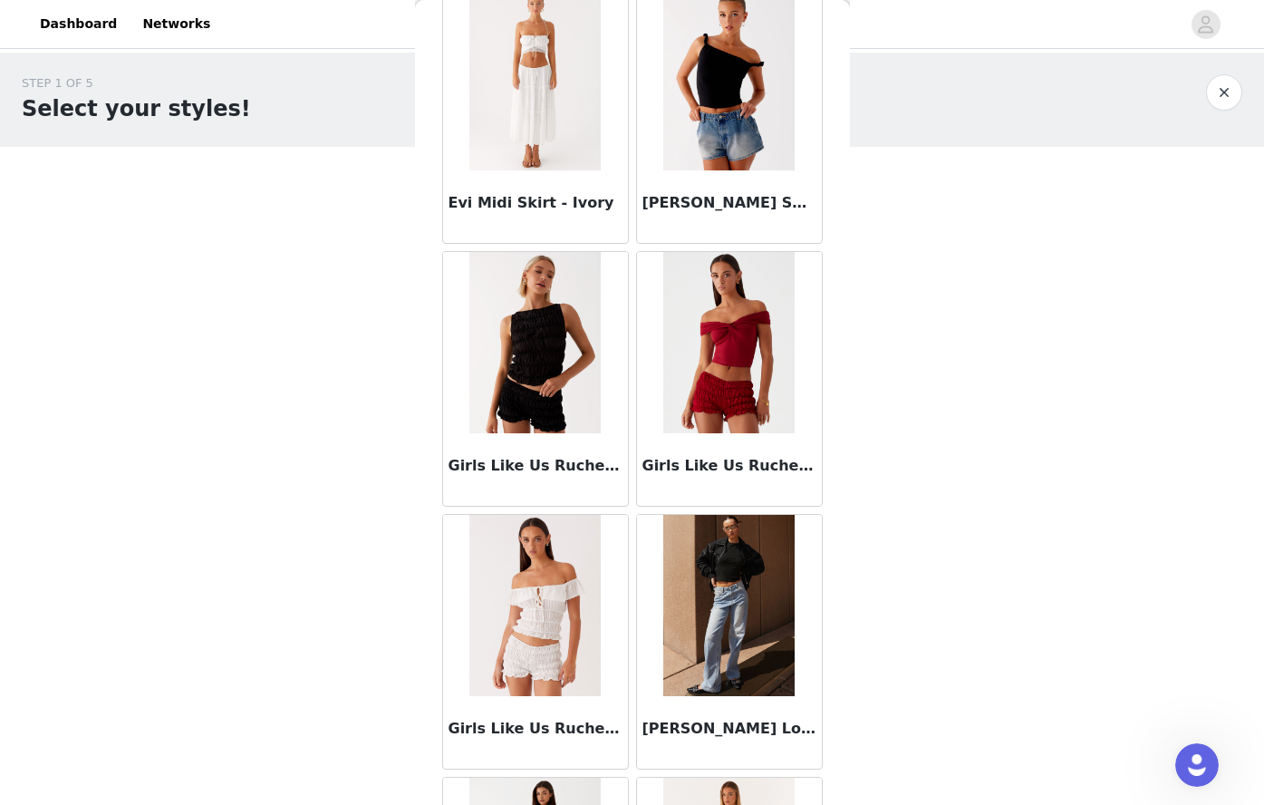
scroll to position [1968, 0]
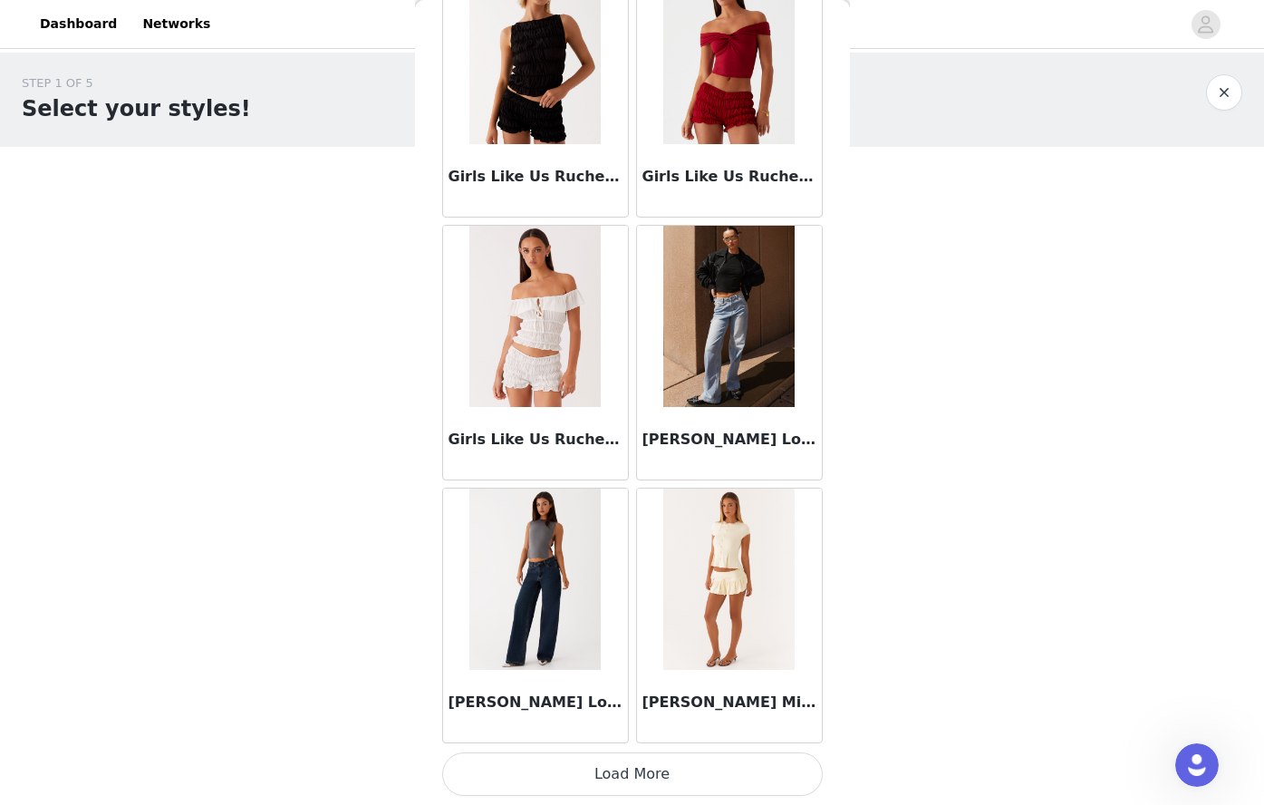
click at [599, 768] on button "Load More" at bounding box center [632, 773] width 381 height 43
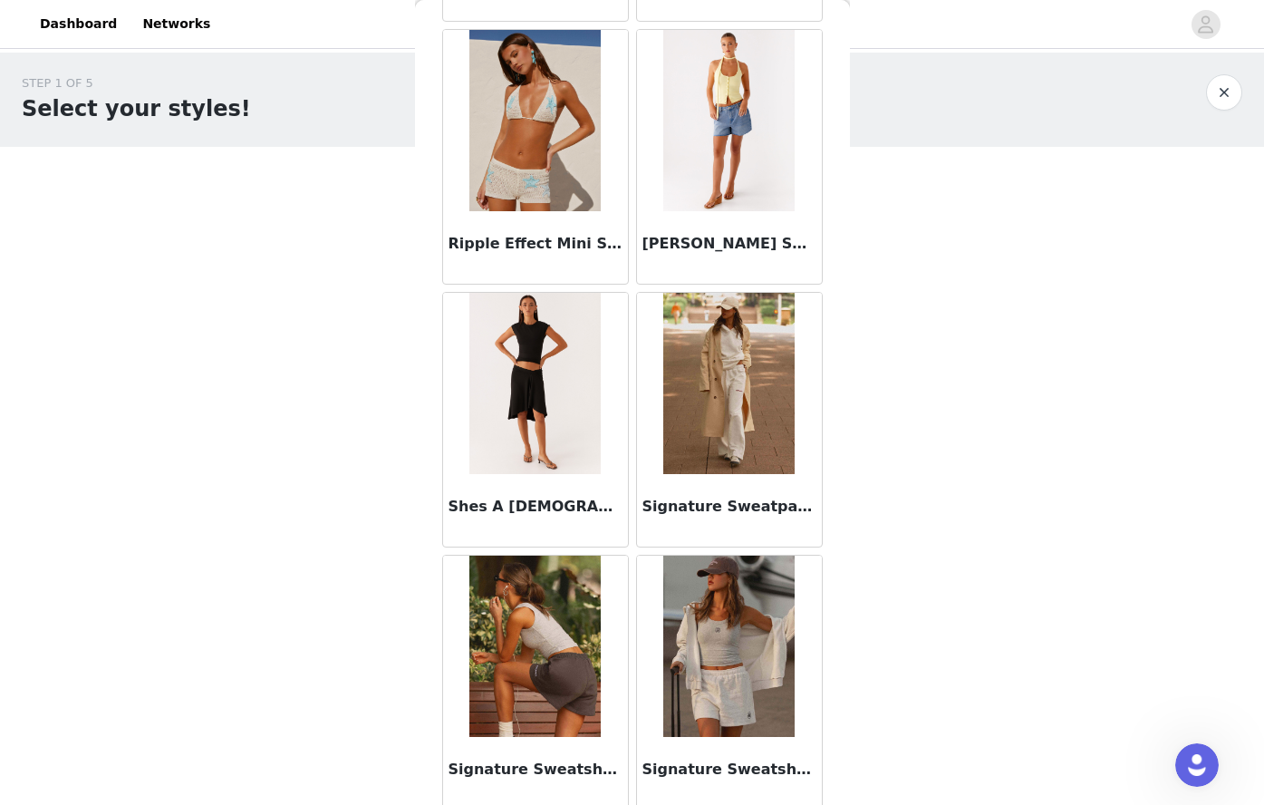
scroll to position [4596, 0]
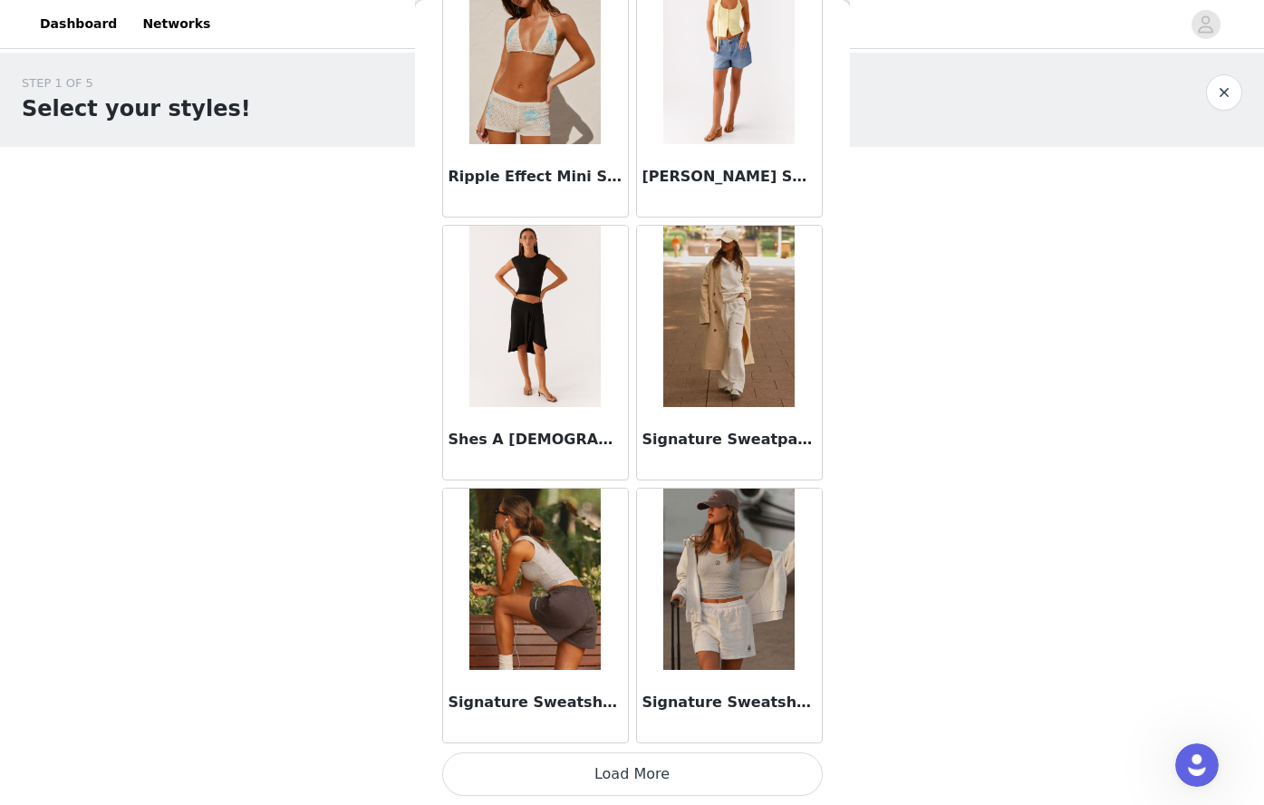
click at [663, 284] on img at bounding box center [728, 316] width 131 height 181
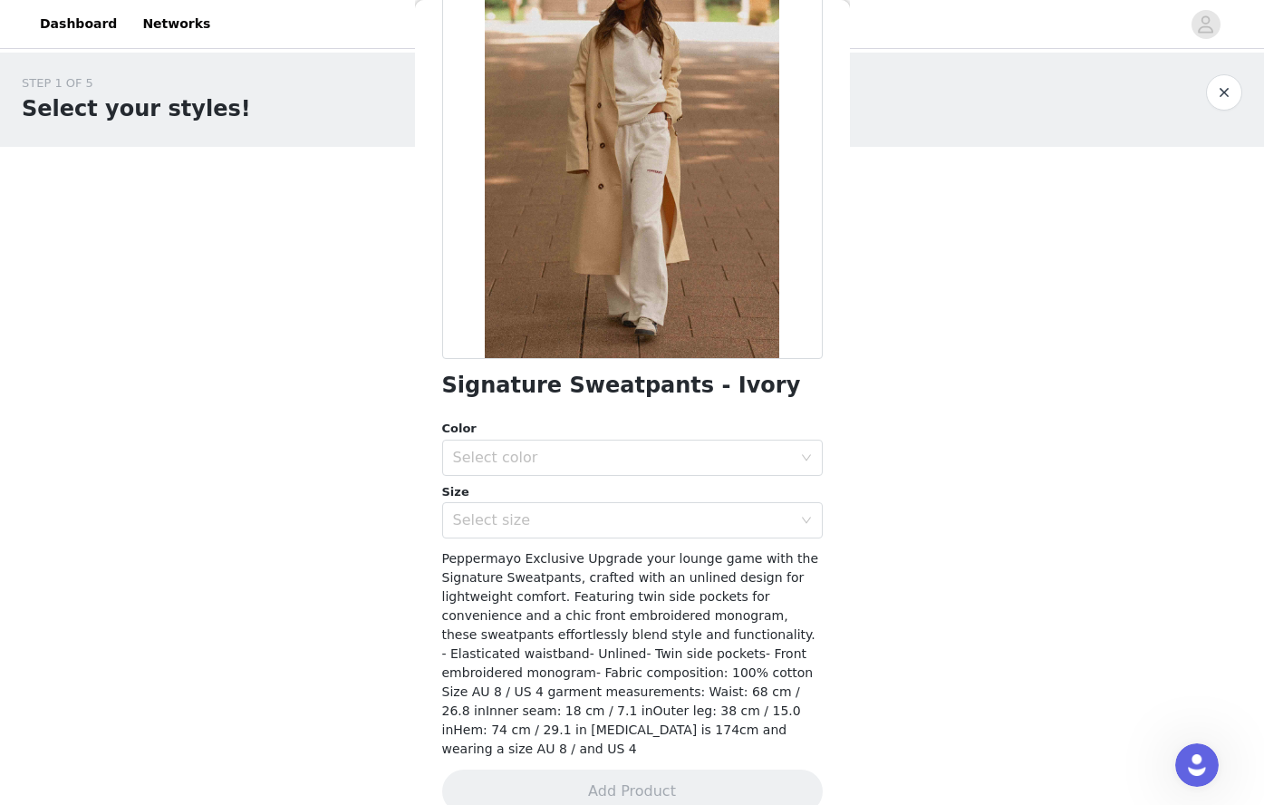
scroll to position [150, 0]
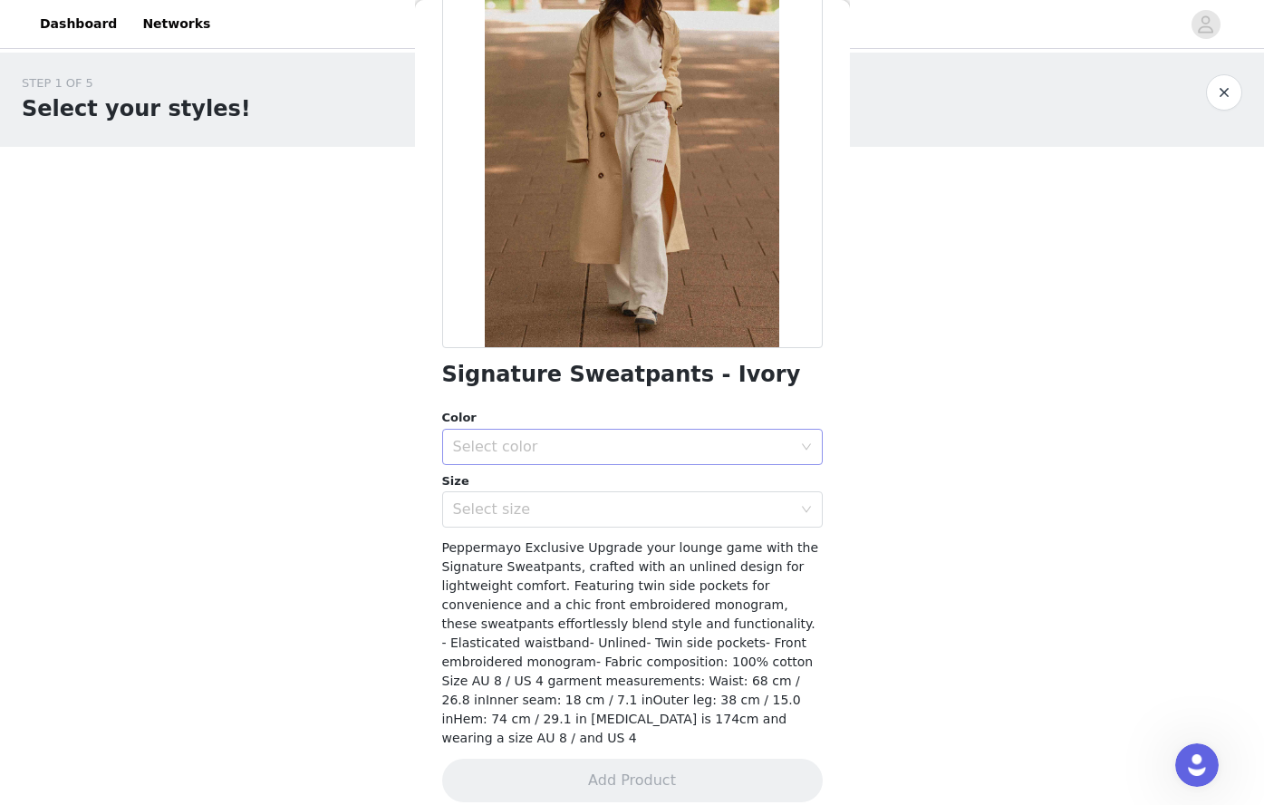
click at [548, 442] on div "Select color" at bounding box center [622, 447] width 339 height 18
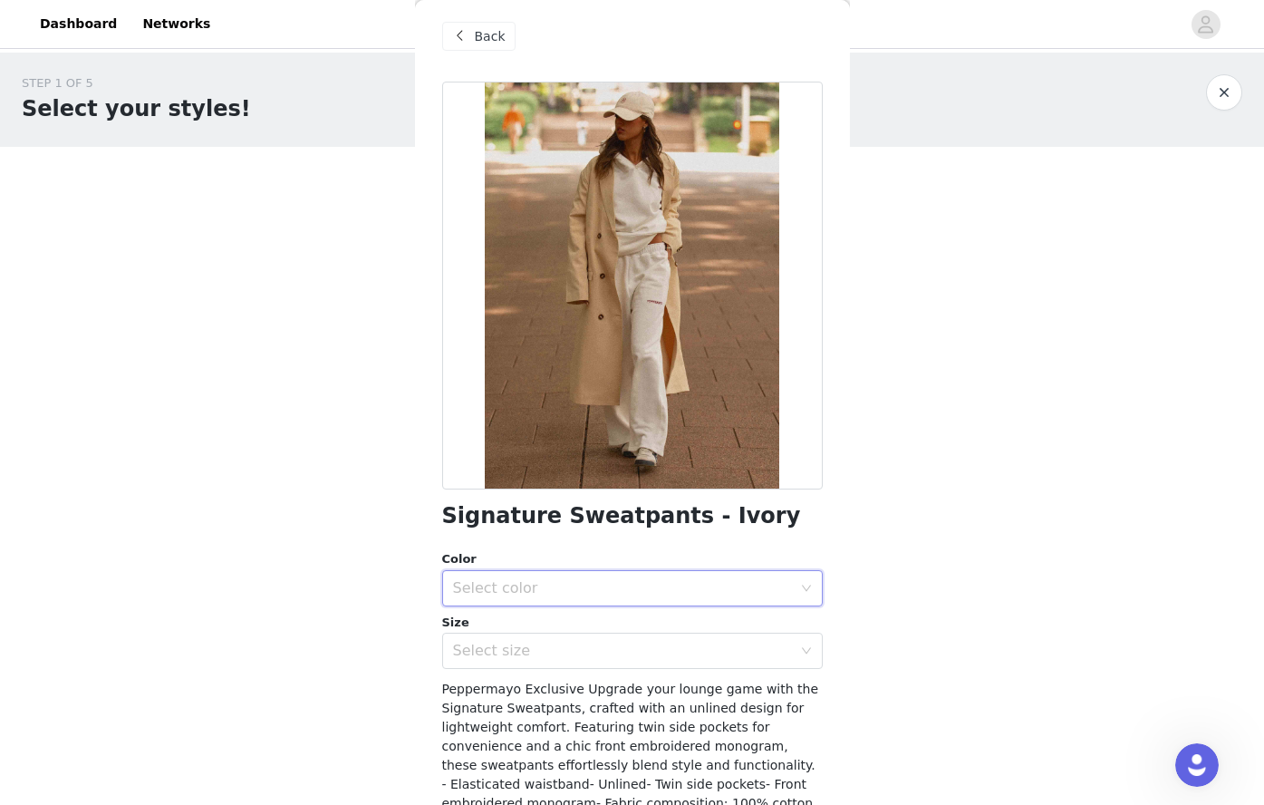
scroll to position [0, 0]
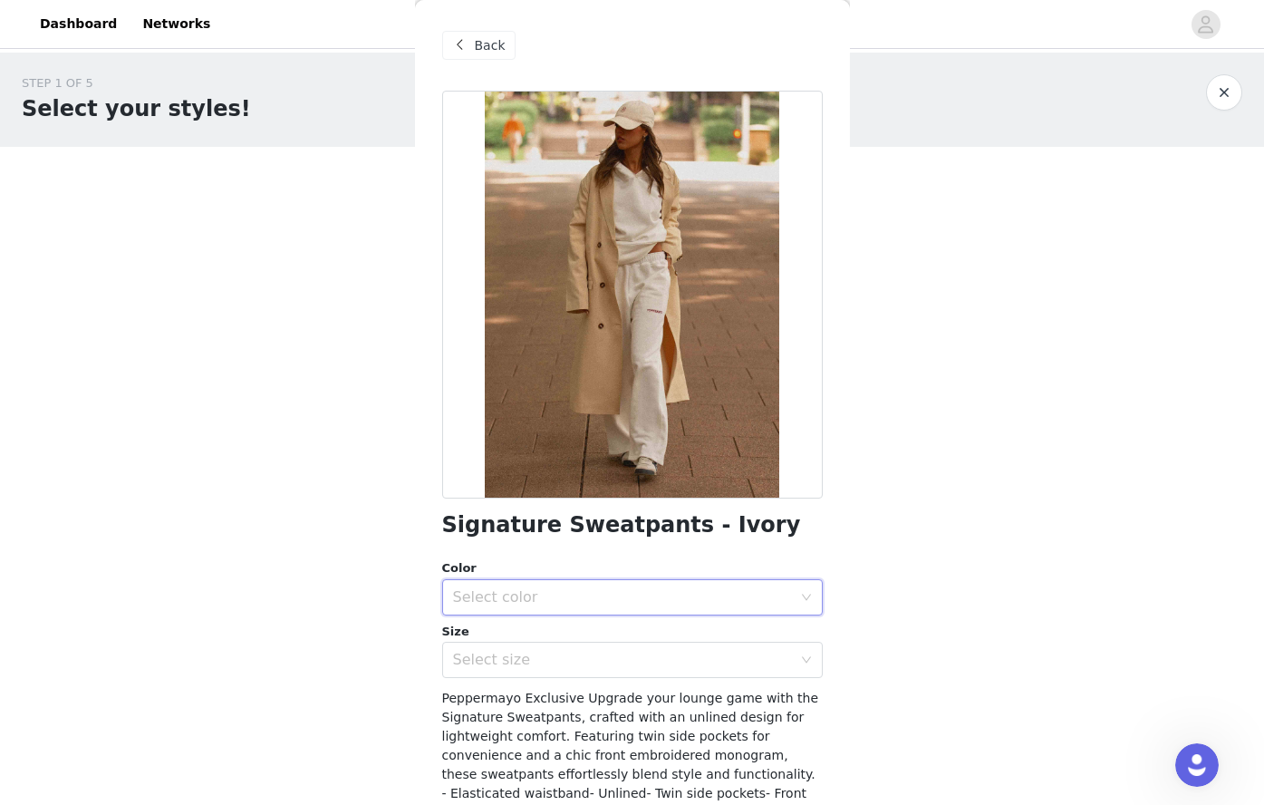
click at [481, 53] on span "Back" at bounding box center [490, 45] width 31 height 19
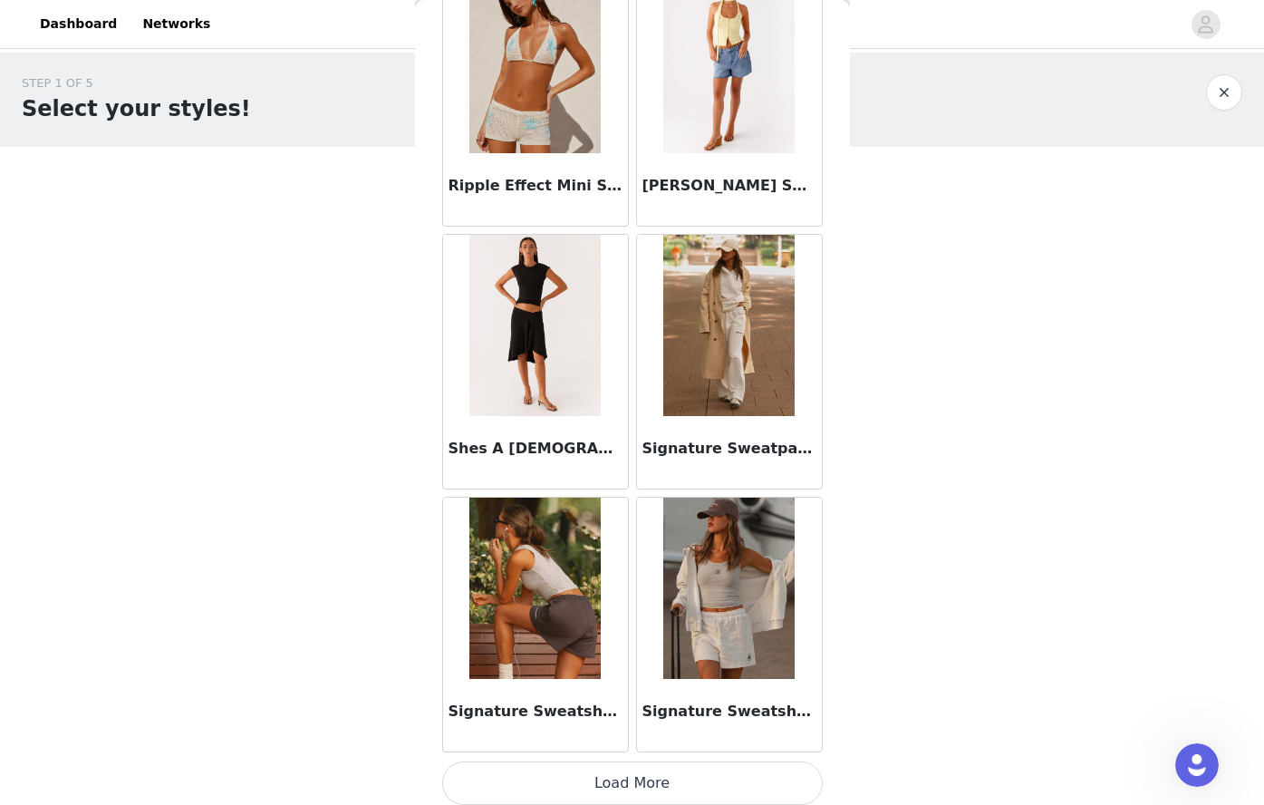
scroll to position [4596, 0]
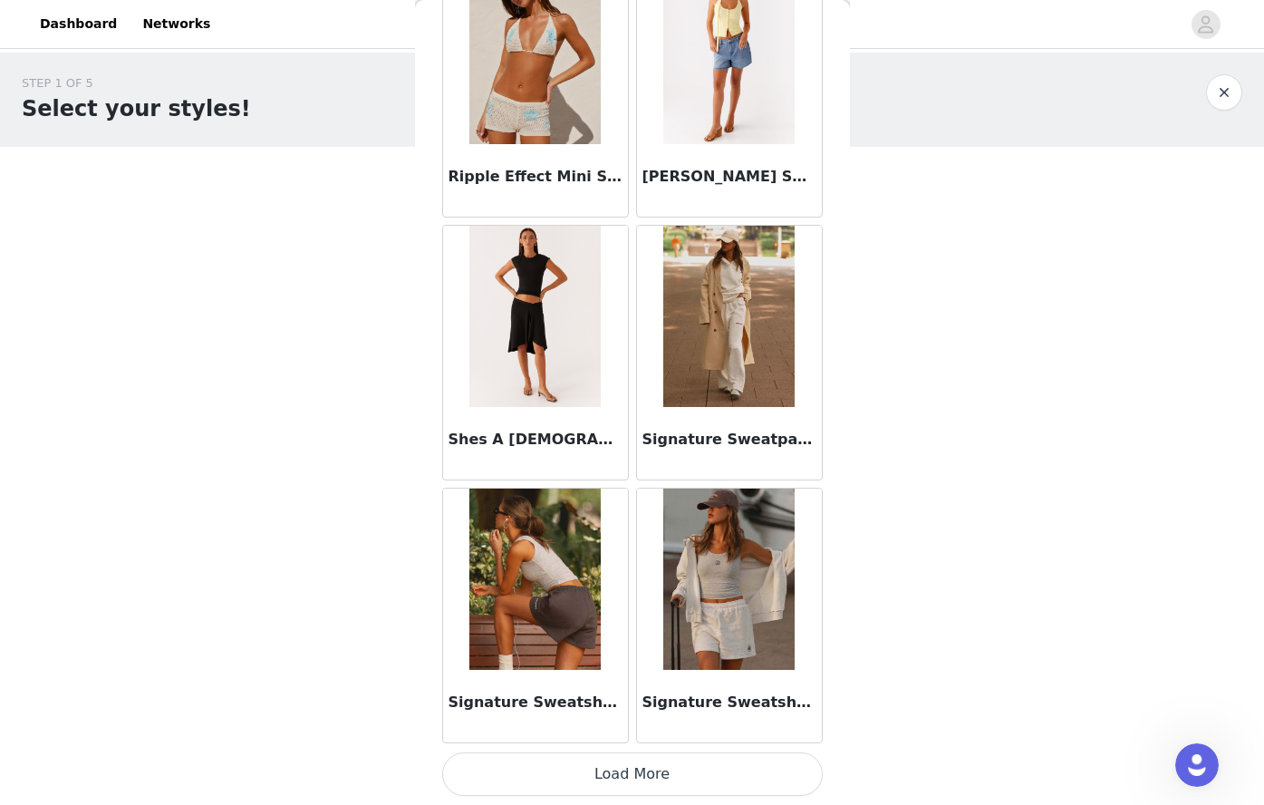
click at [545, 652] on img at bounding box center [534, 578] width 131 height 181
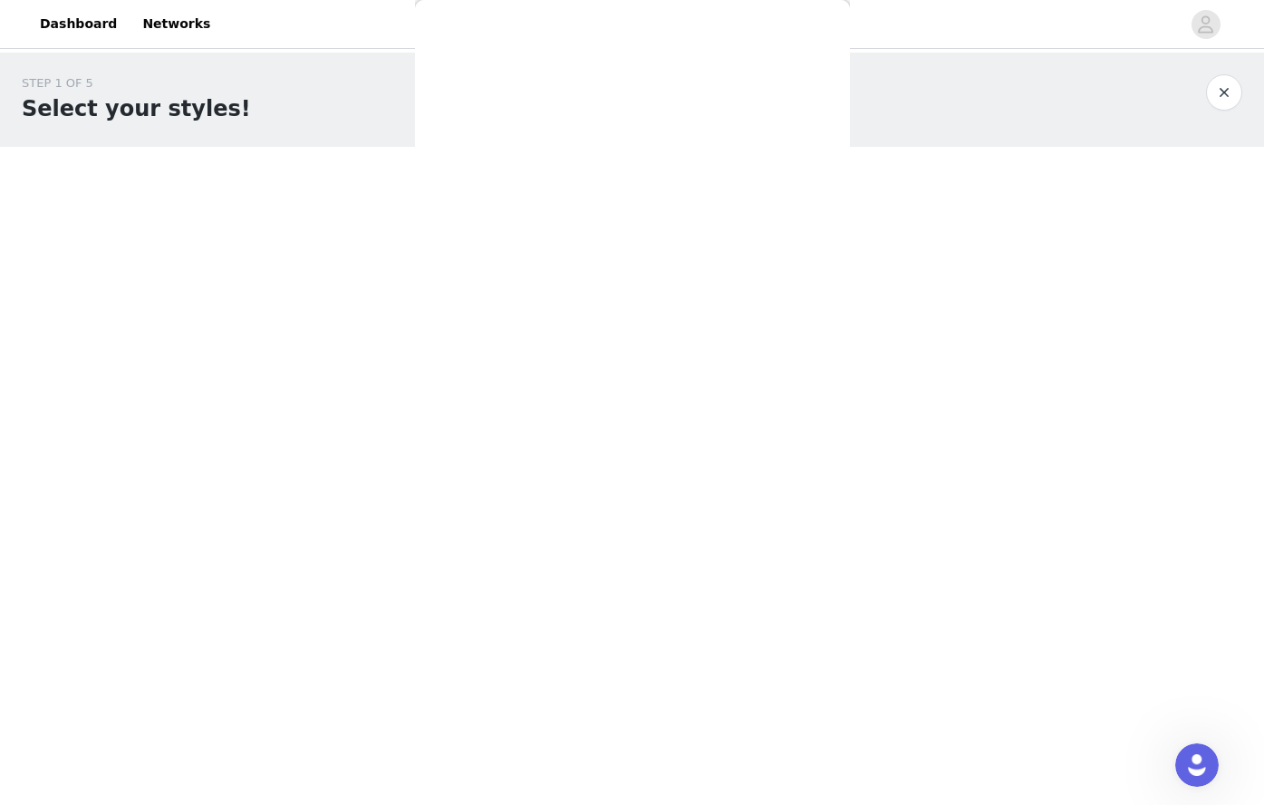
scroll to position [131, 0]
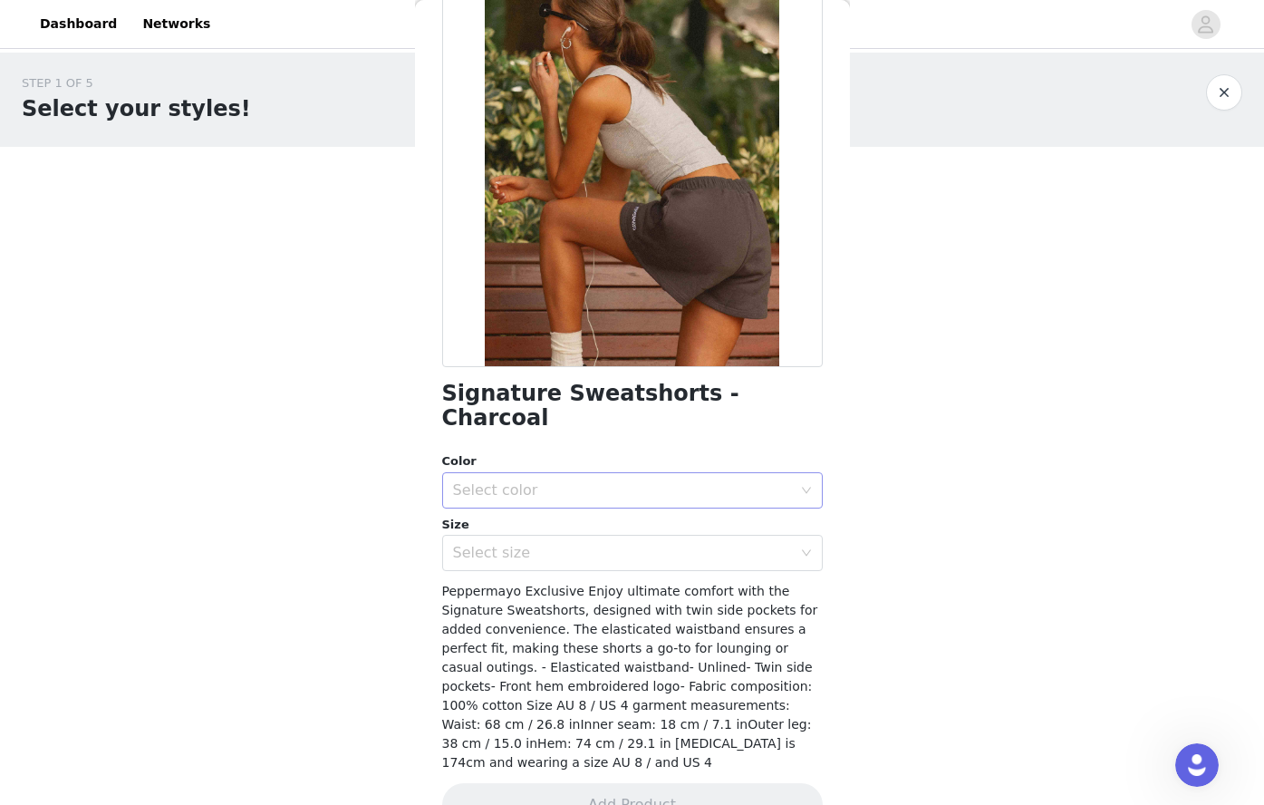
click at [519, 481] on div "Select color" at bounding box center [622, 490] width 339 height 18
click at [474, 501] on li "Charcoal" at bounding box center [625, 505] width 367 height 29
click at [476, 544] on div "Select size" at bounding box center [622, 553] width 339 height 18
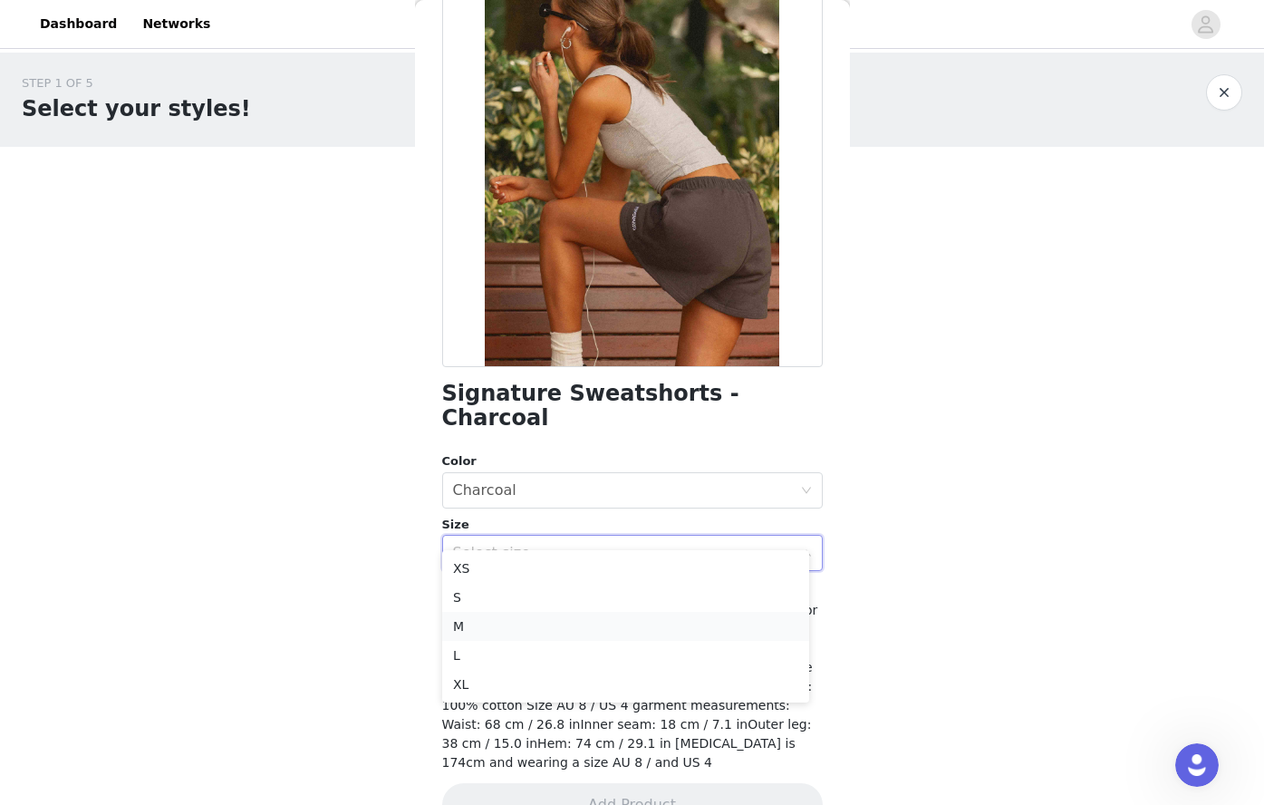
click at [465, 630] on li "M" at bounding box center [625, 626] width 367 height 29
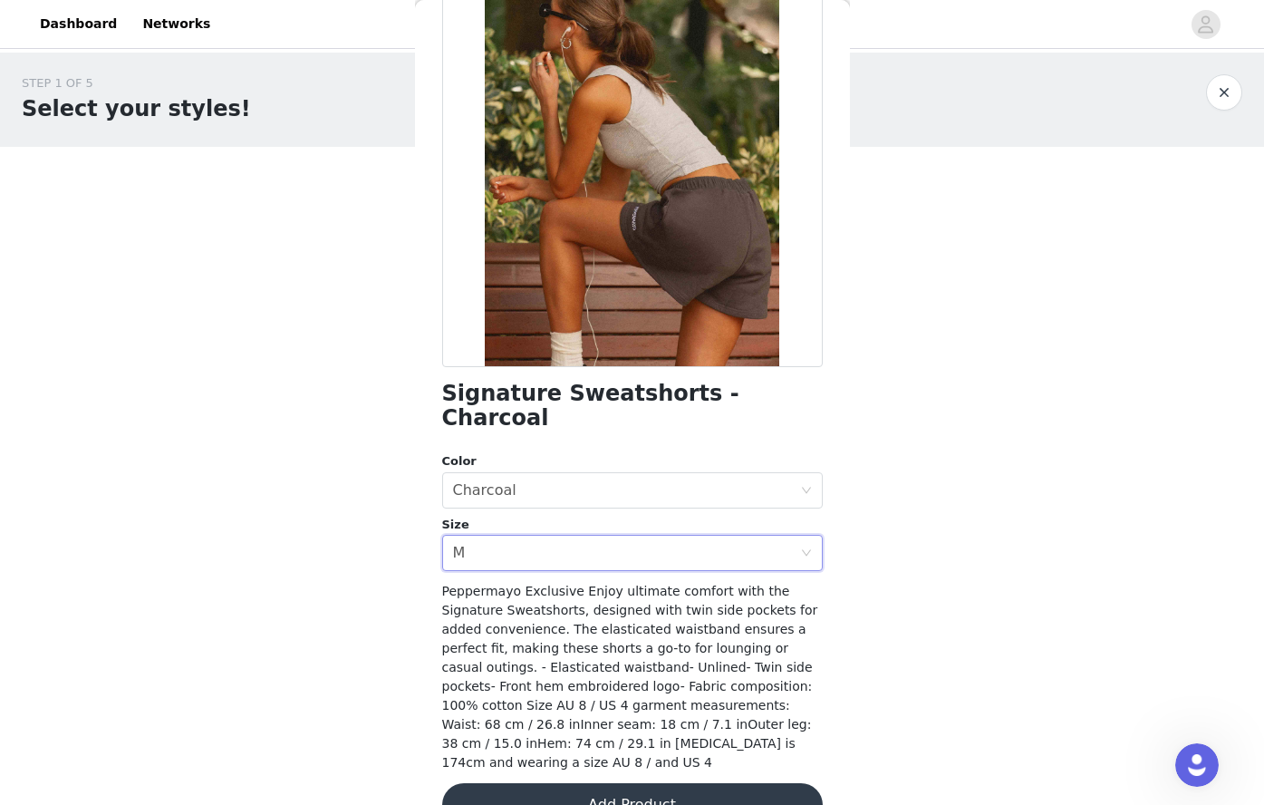
click at [652, 783] on button "Add Product" at bounding box center [632, 804] width 381 height 43
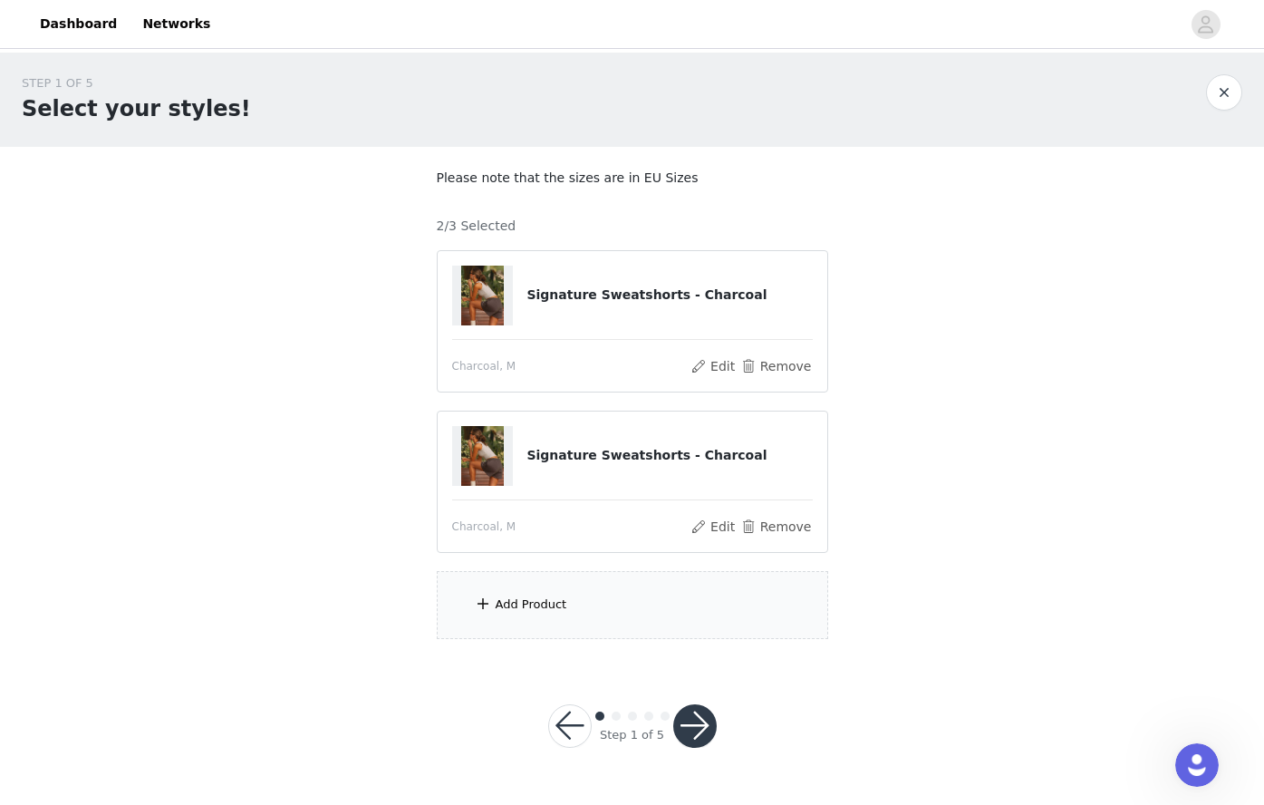
click at [572, 604] on div "Add Product" at bounding box center [632, 605] width 391 height 68
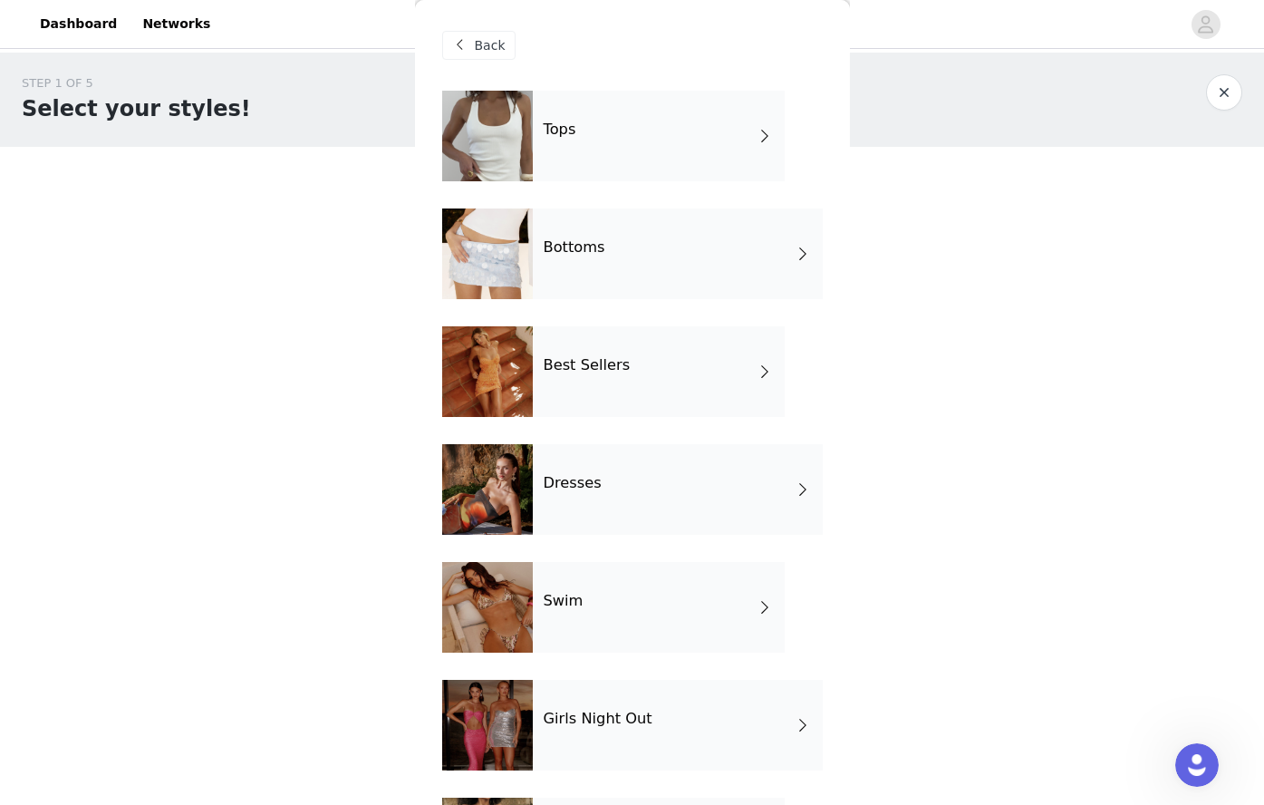
click at [478, 58] on div "Back" at bounding box center [478, 45] width 73 height 29
click at [458, 47] on span at bounding box center [460, 45] width 22 height 22
click at [594, 246] on h4 "Bottoms" at bounding box center [575, 247] width 62 height 16
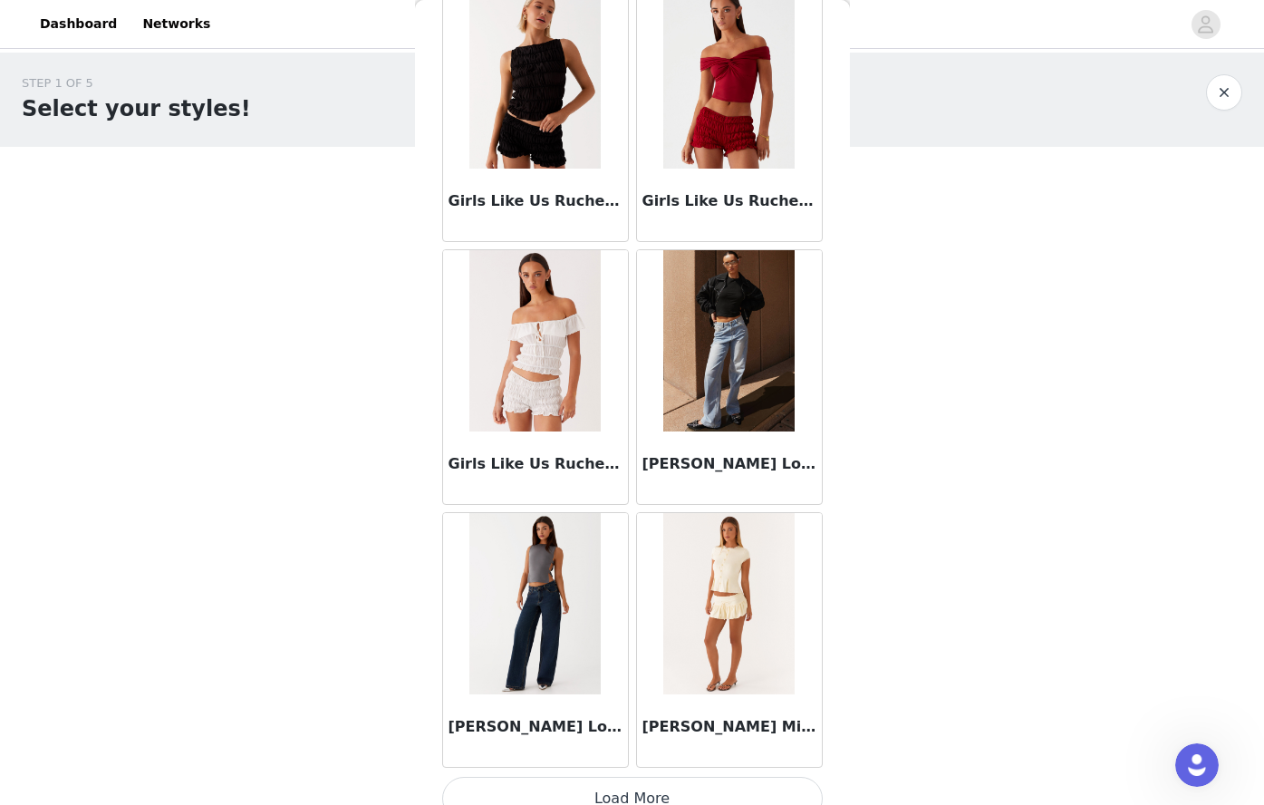
scroll to position [1968, 0]
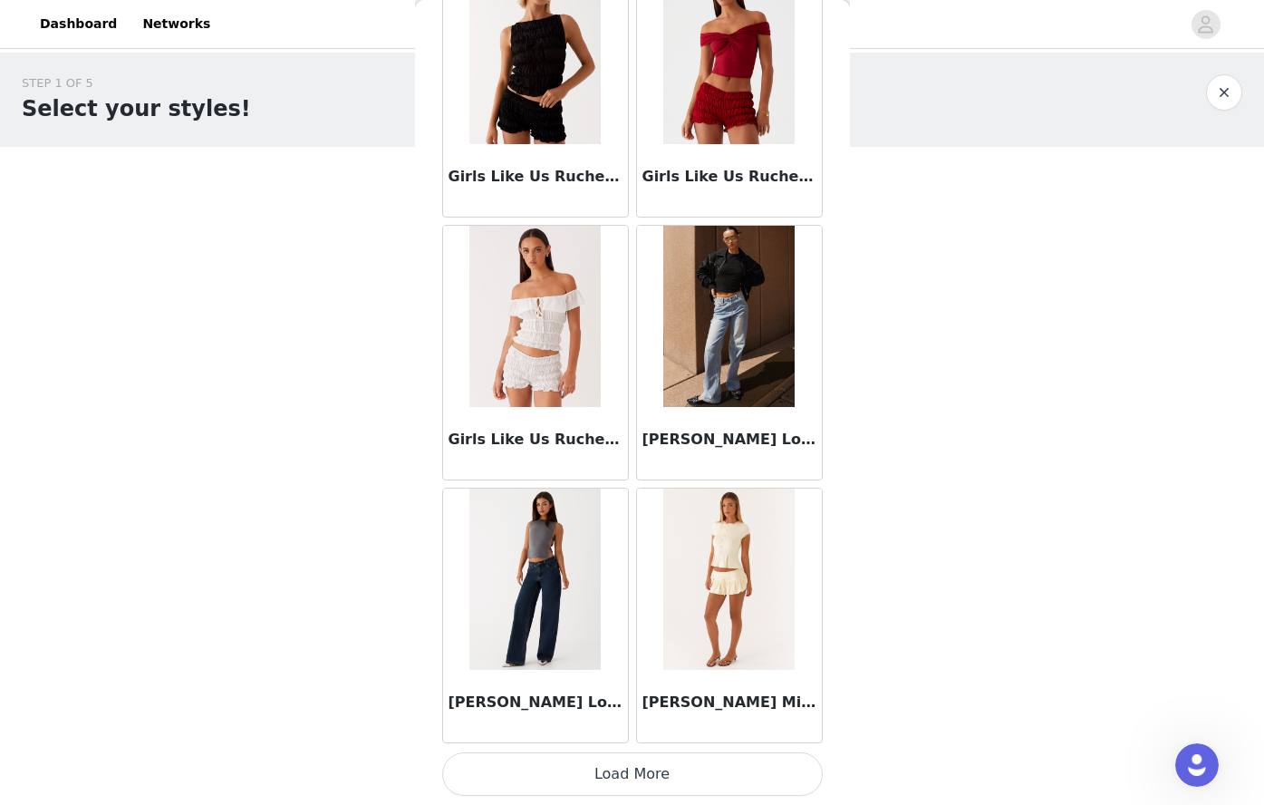
click at [624, 758] on button "Load More" at bounding box center [632, 773] width 381 height 43
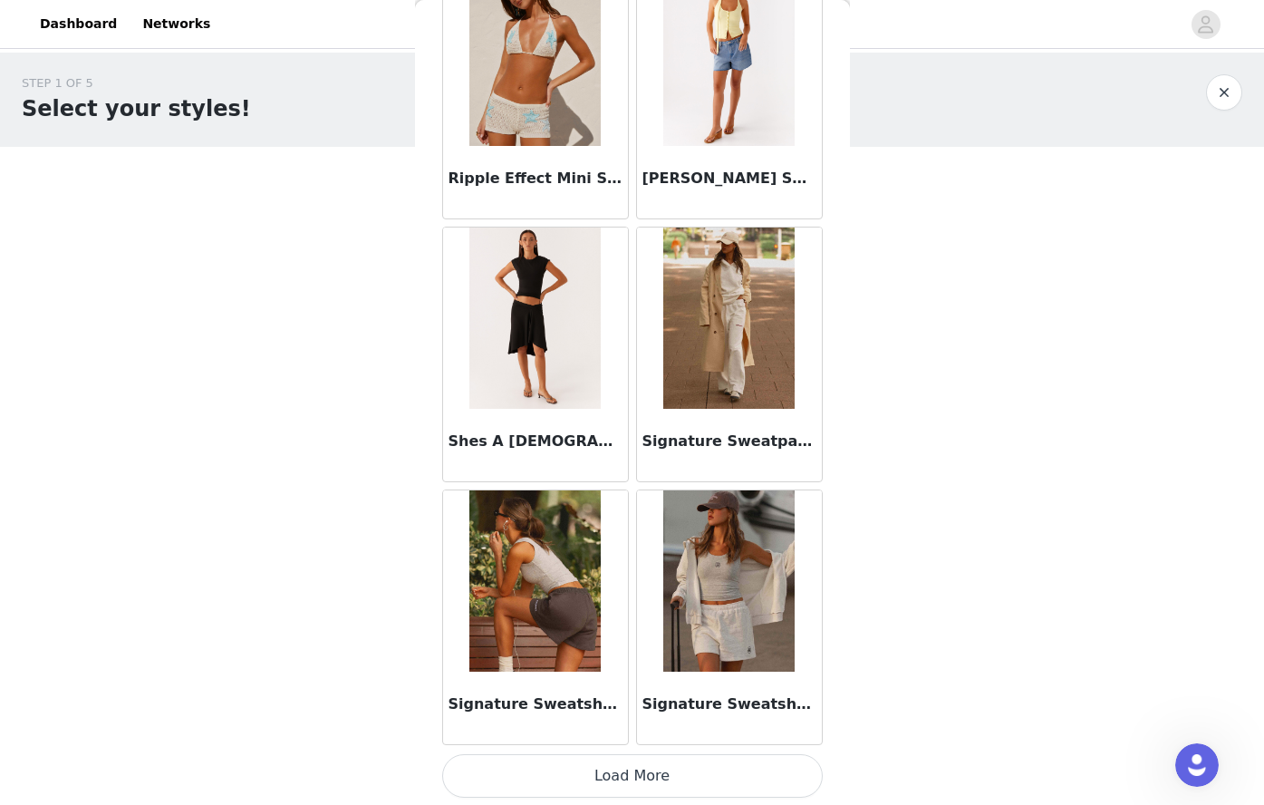
scroll to position [4596, 0]
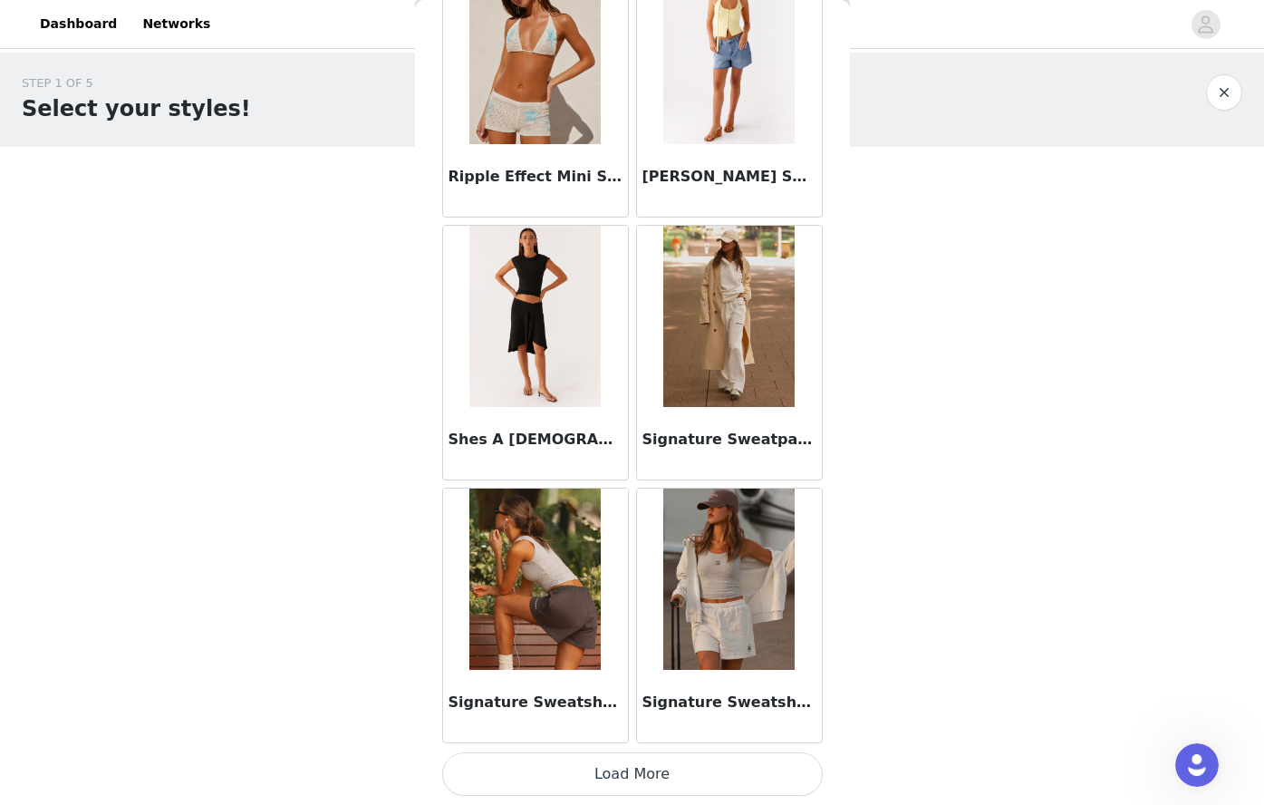
click at [670, 773] on button "Load More" at bounding box center [632, 773] width 381 height 43
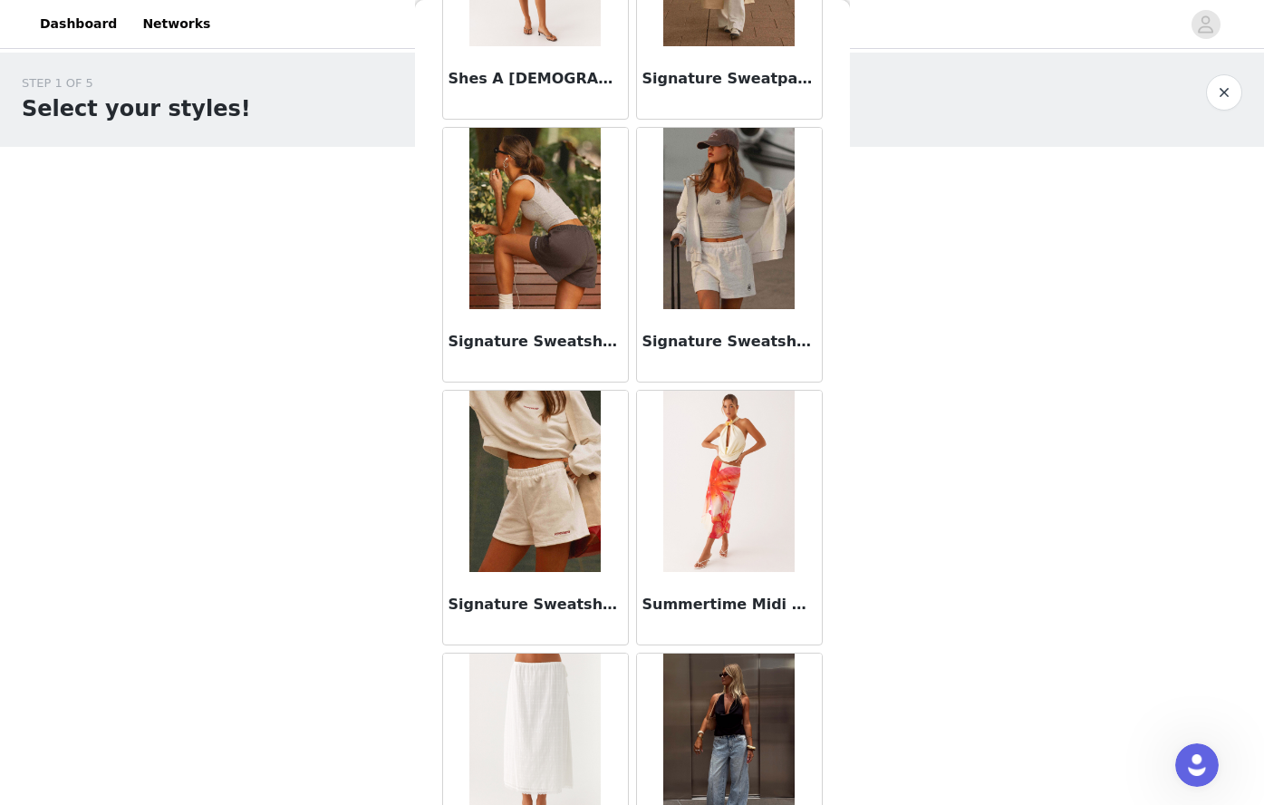
scroll to position [4959, 0]
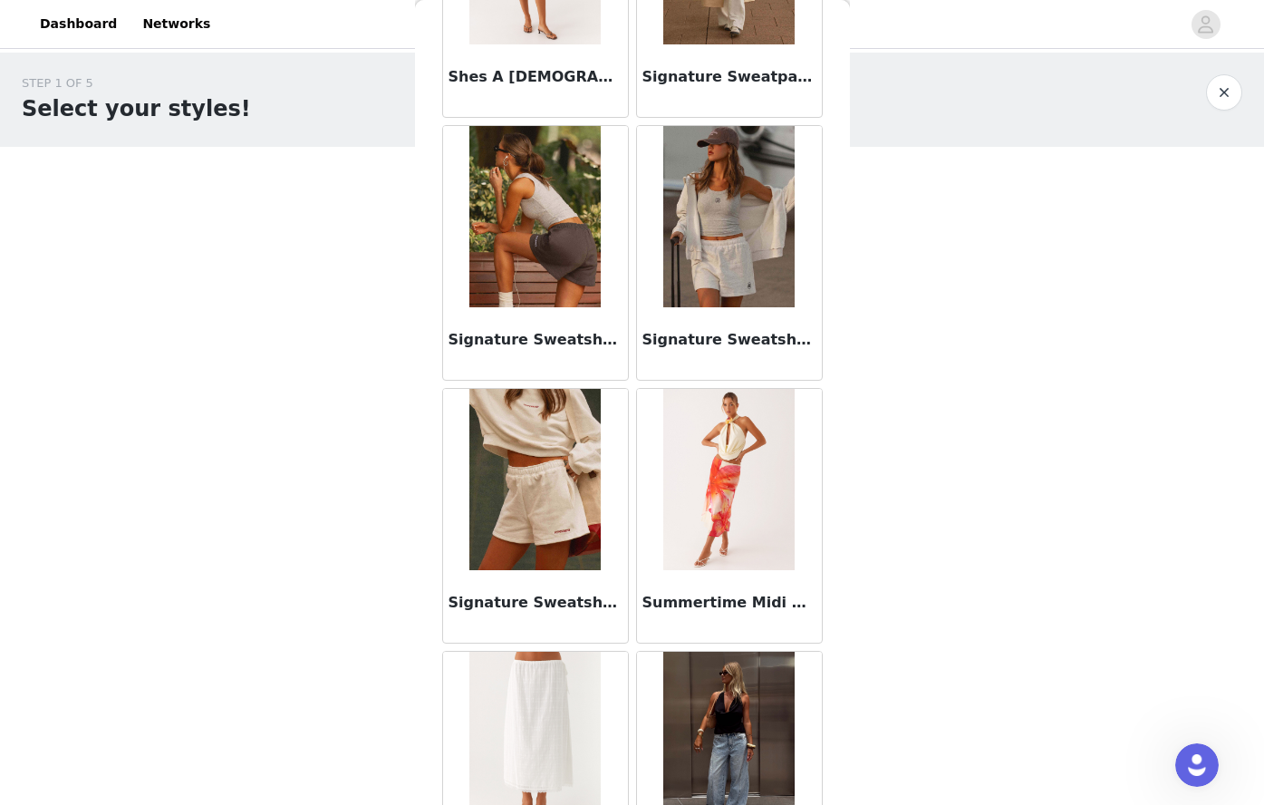
click at [556, 533] on img at bounding box center [534, 479] width 131 height 181
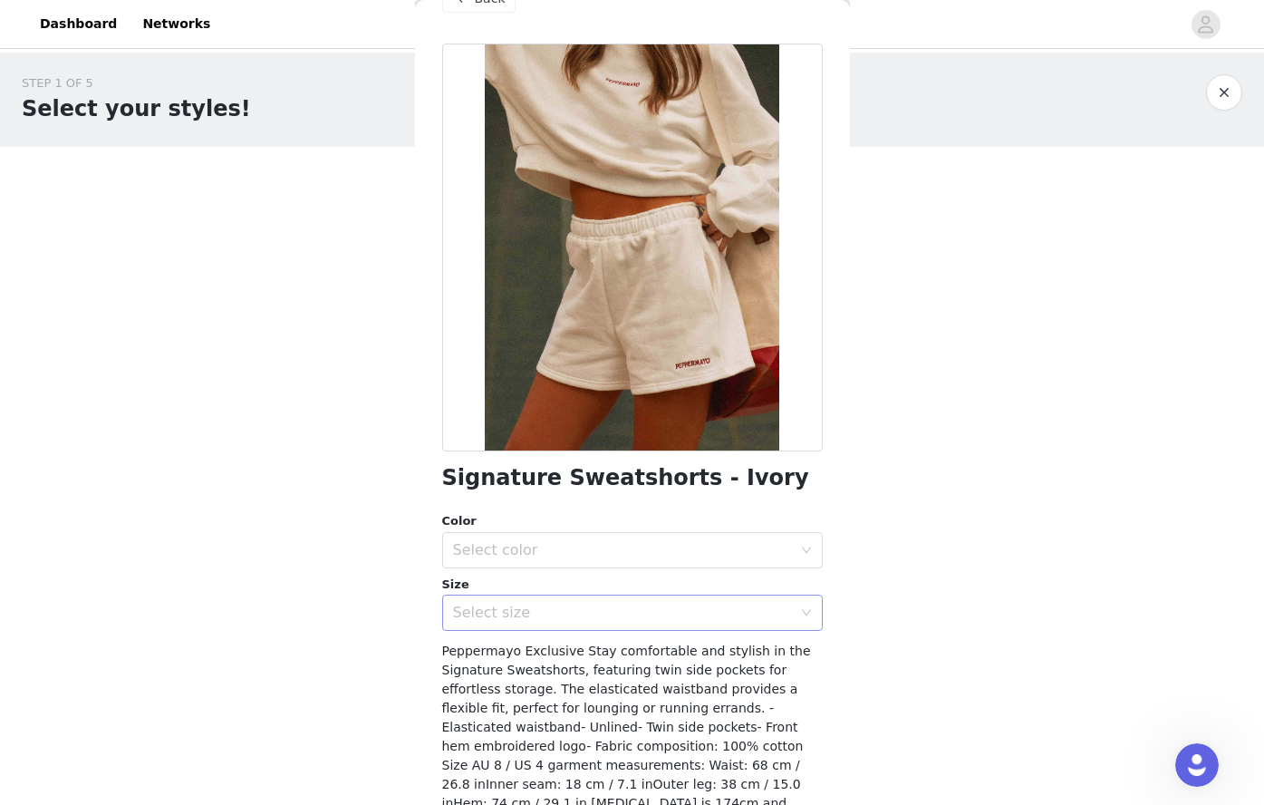
scroll to position [91, 0]
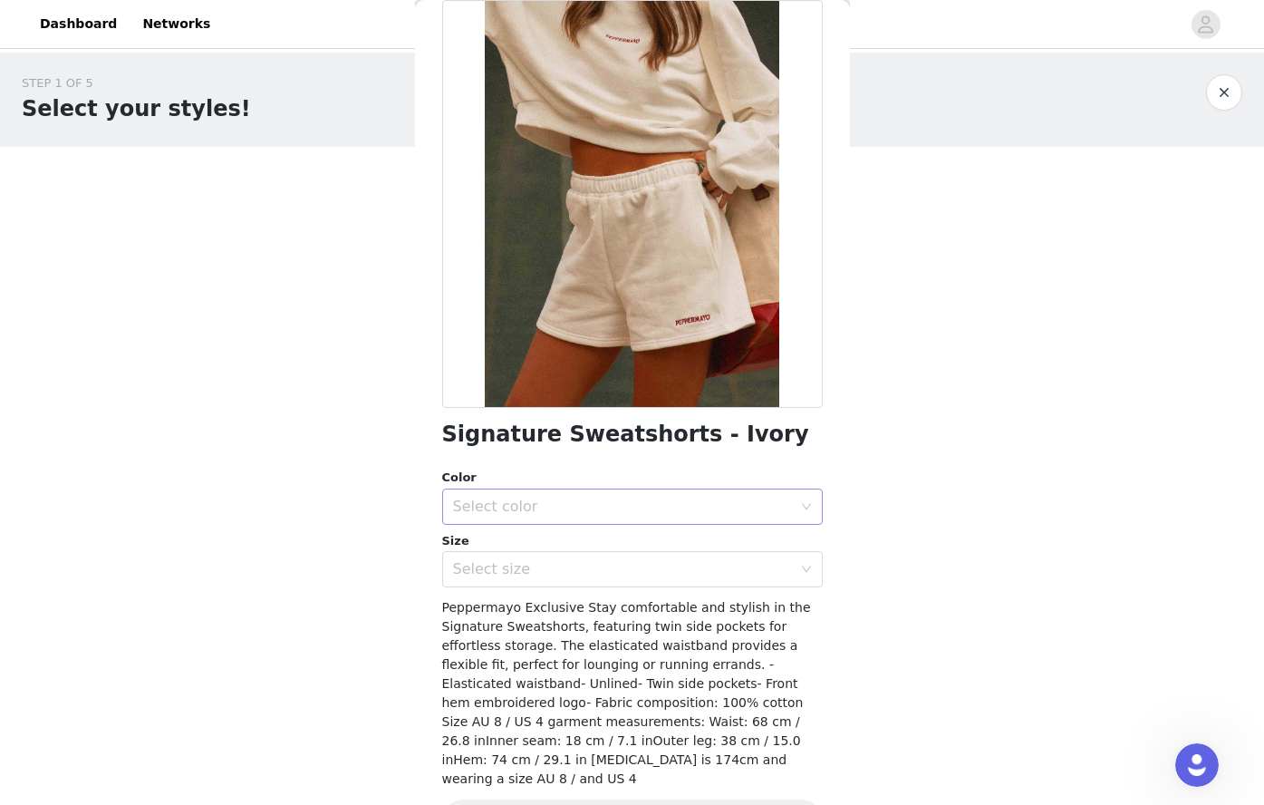
click at [536, 501] on div "Select color" at bounding box center [622, 507] width 339 height 18
click at [505, 553] on li "Ivory" at bounding box center [625, 546] width 367 height 29
click at [498, 565] on div "Select size" at bounding box center [622, 569] width 339 height 18
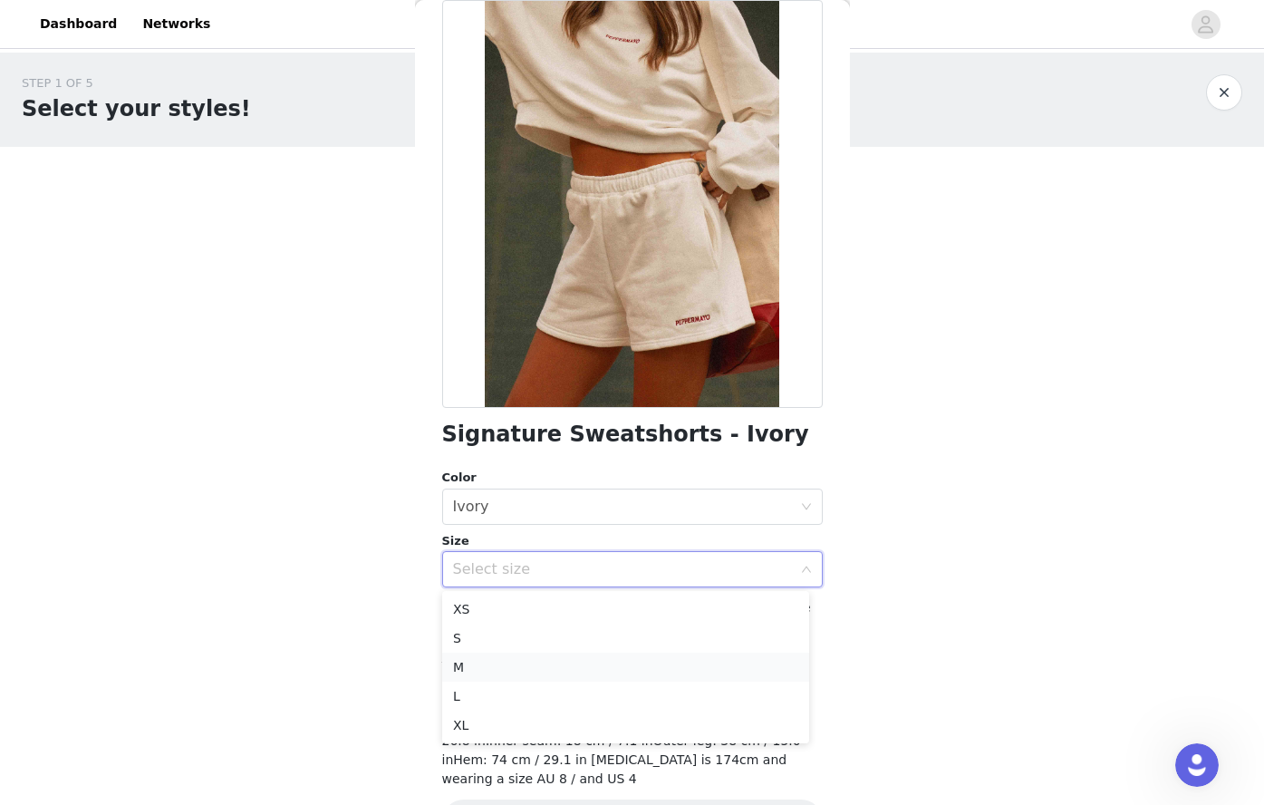
click at [467, 670] on li "M" at bounding box center [625, 666] width 367 height 29
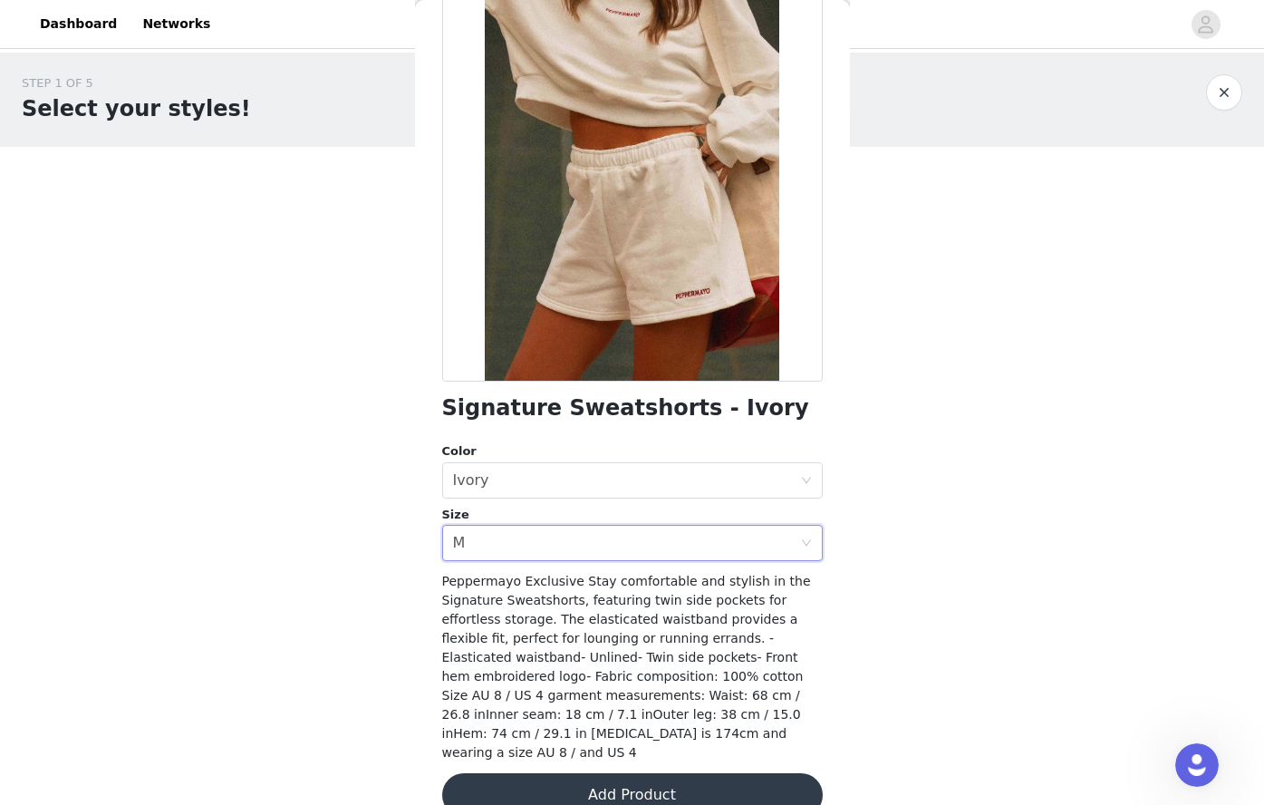
scroll to position [131, 0]
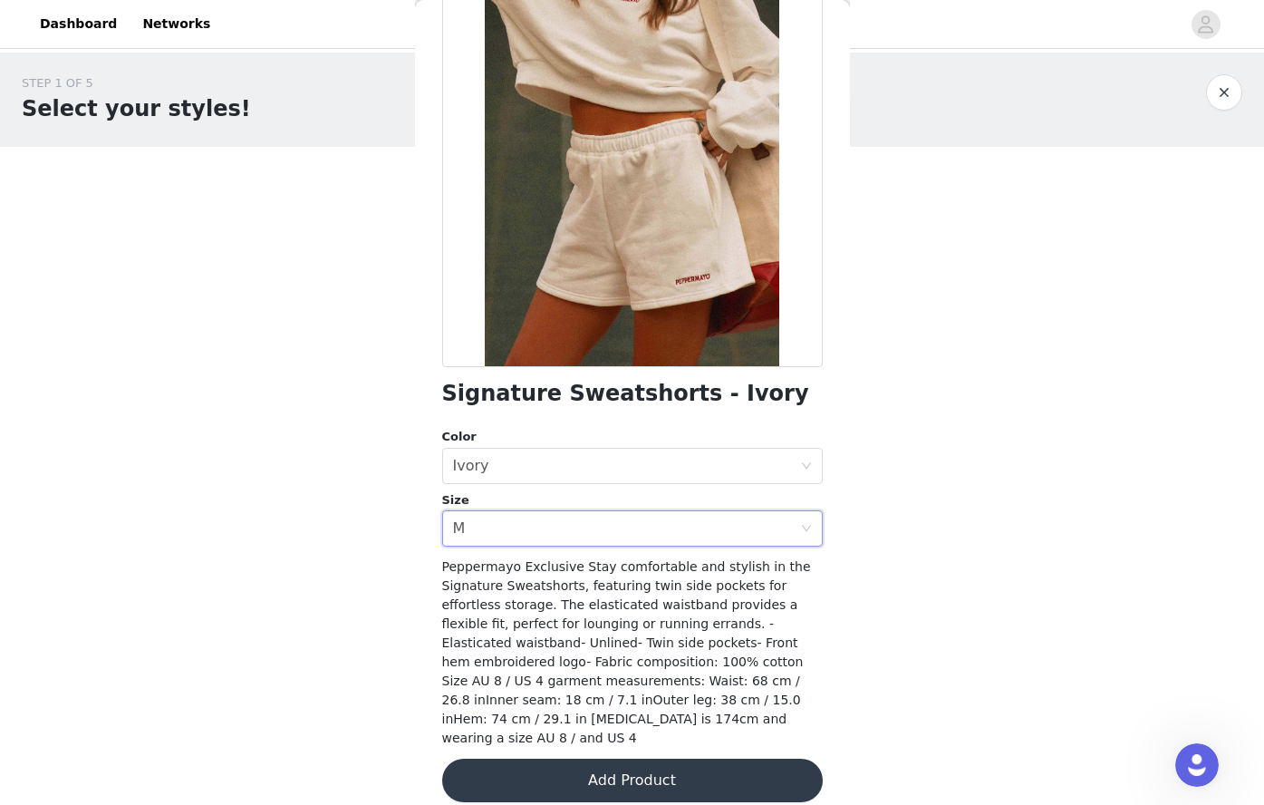
click at [567, 760] on button "Add Product" at bounding box center [632, 780] width 381 height 43
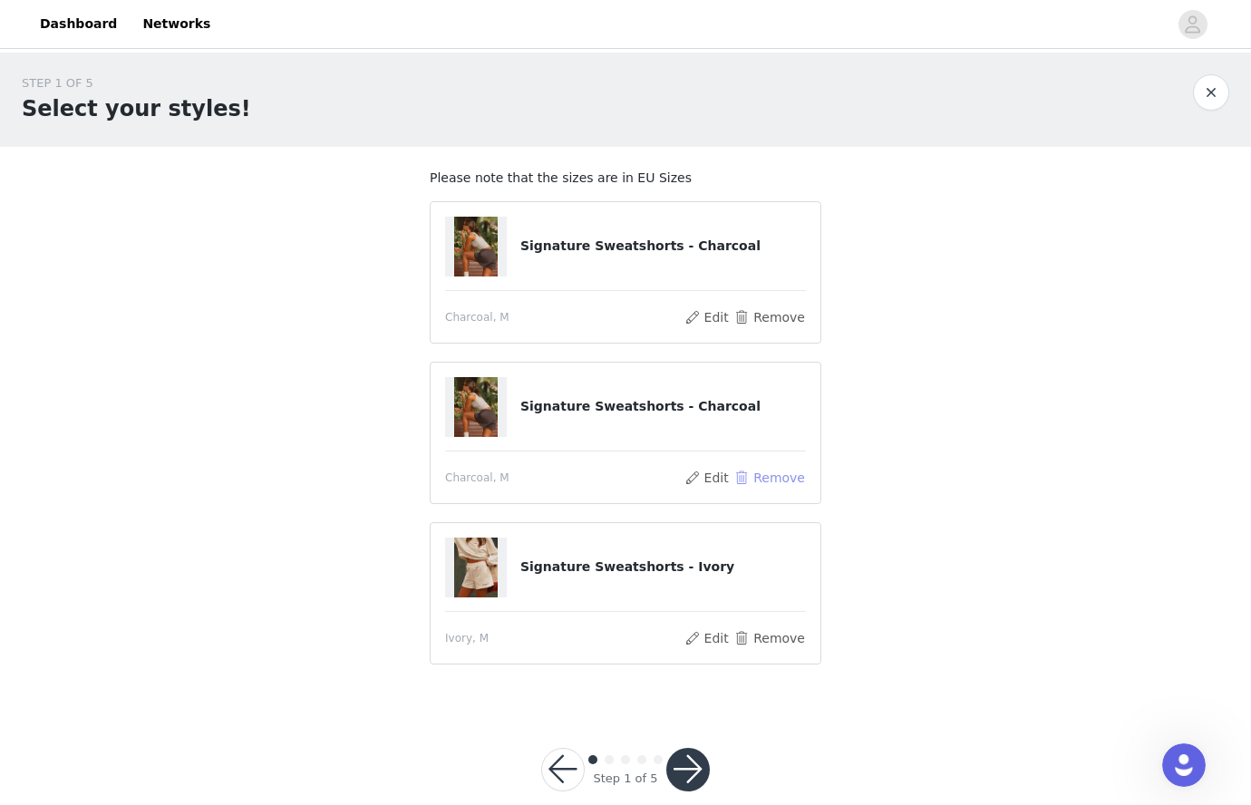
click at [747, 478] on button "Remove" at bounding box center [769, 478] width 72 height 22
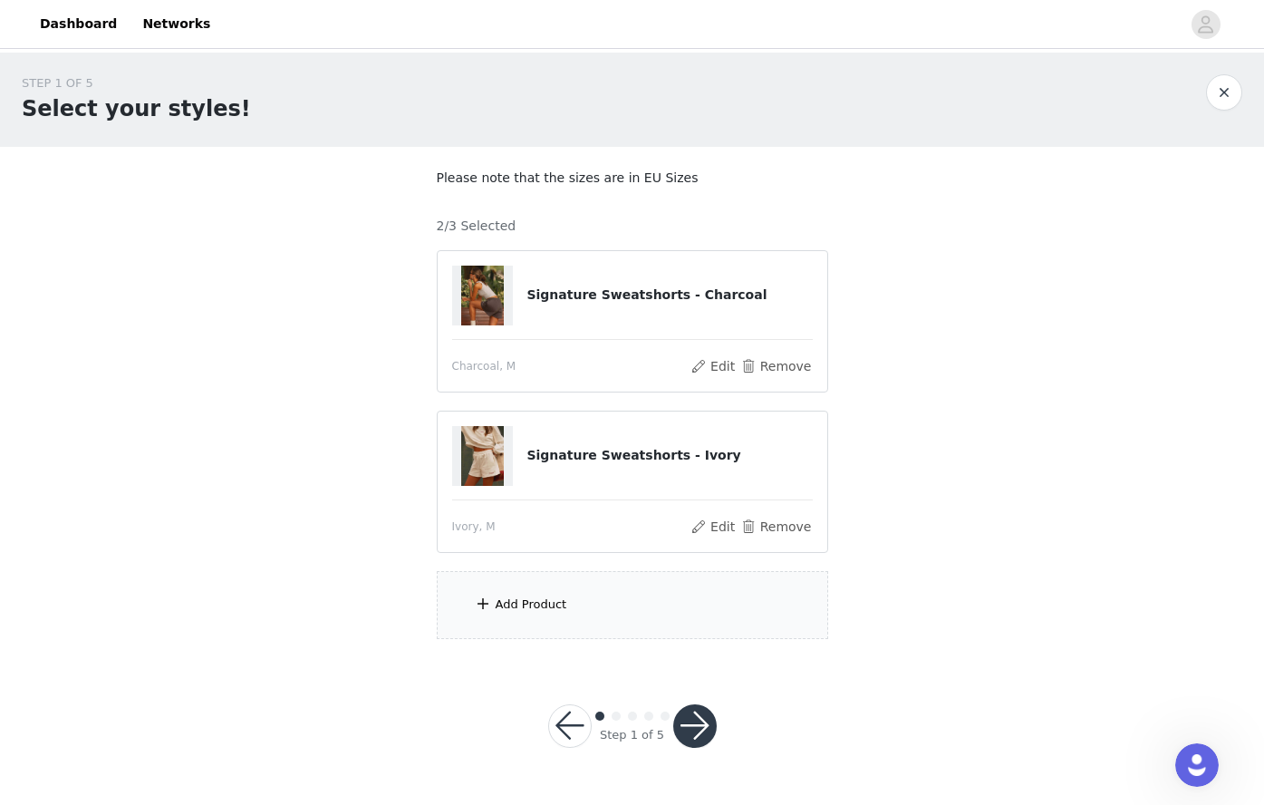
click at [564, 604] on div "Add Product" at bounding box center [632, 605] width 391 height 68
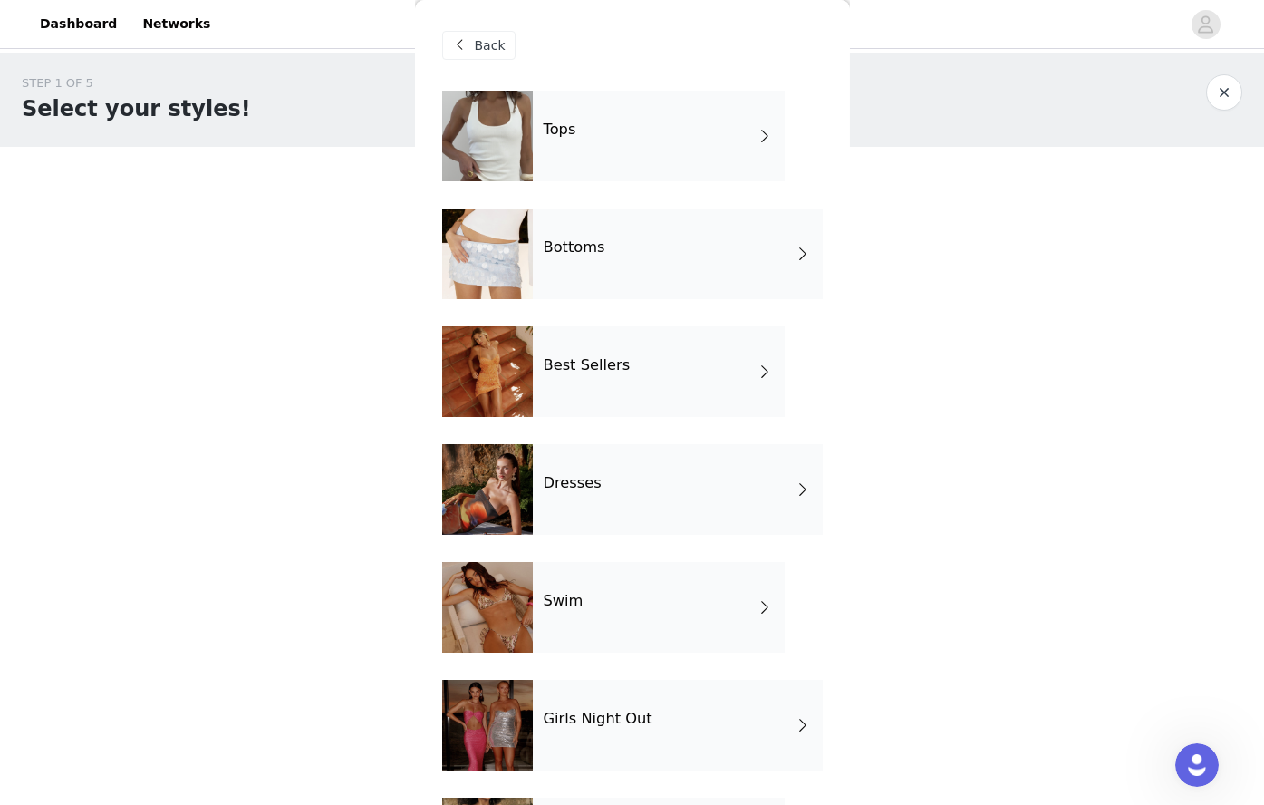
click at [623, 275] on div "Bottoms" at bounding box center [678, 253] width 290 height 91
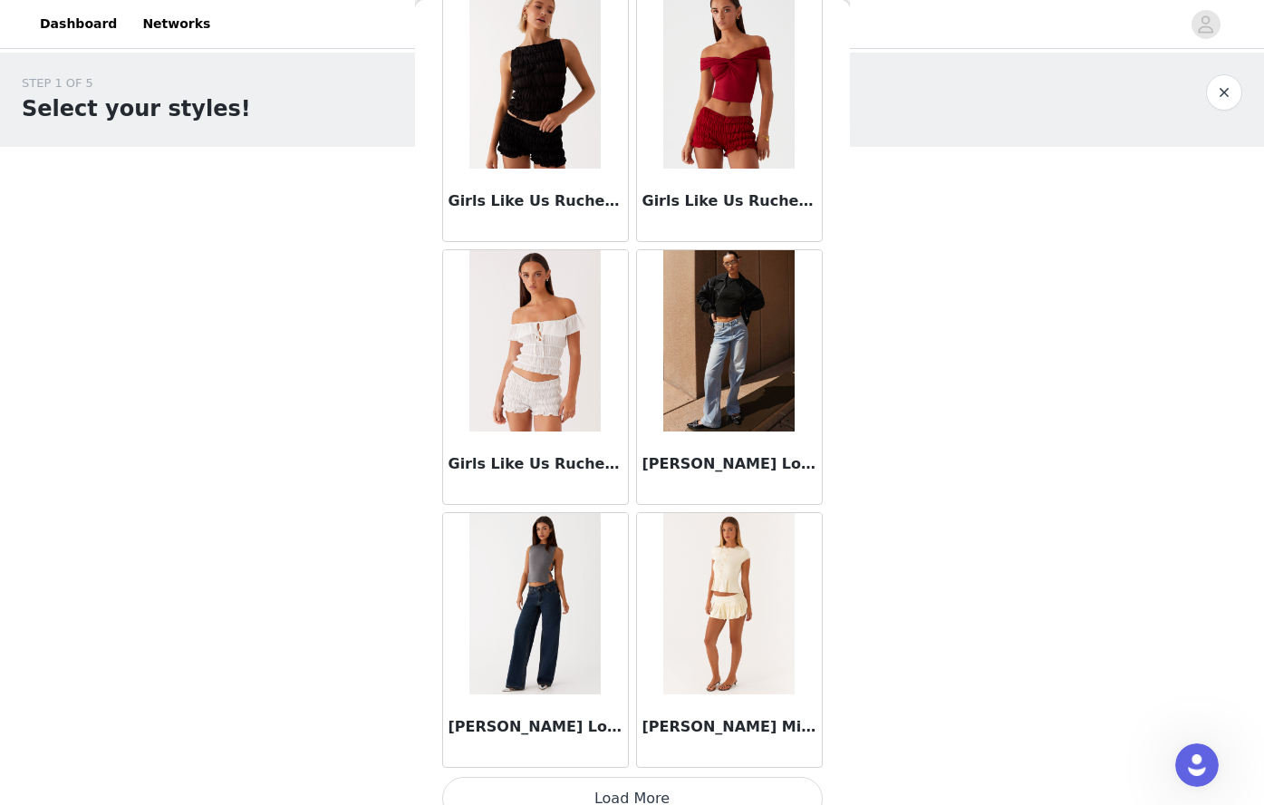
scroll to position [1968, 0]
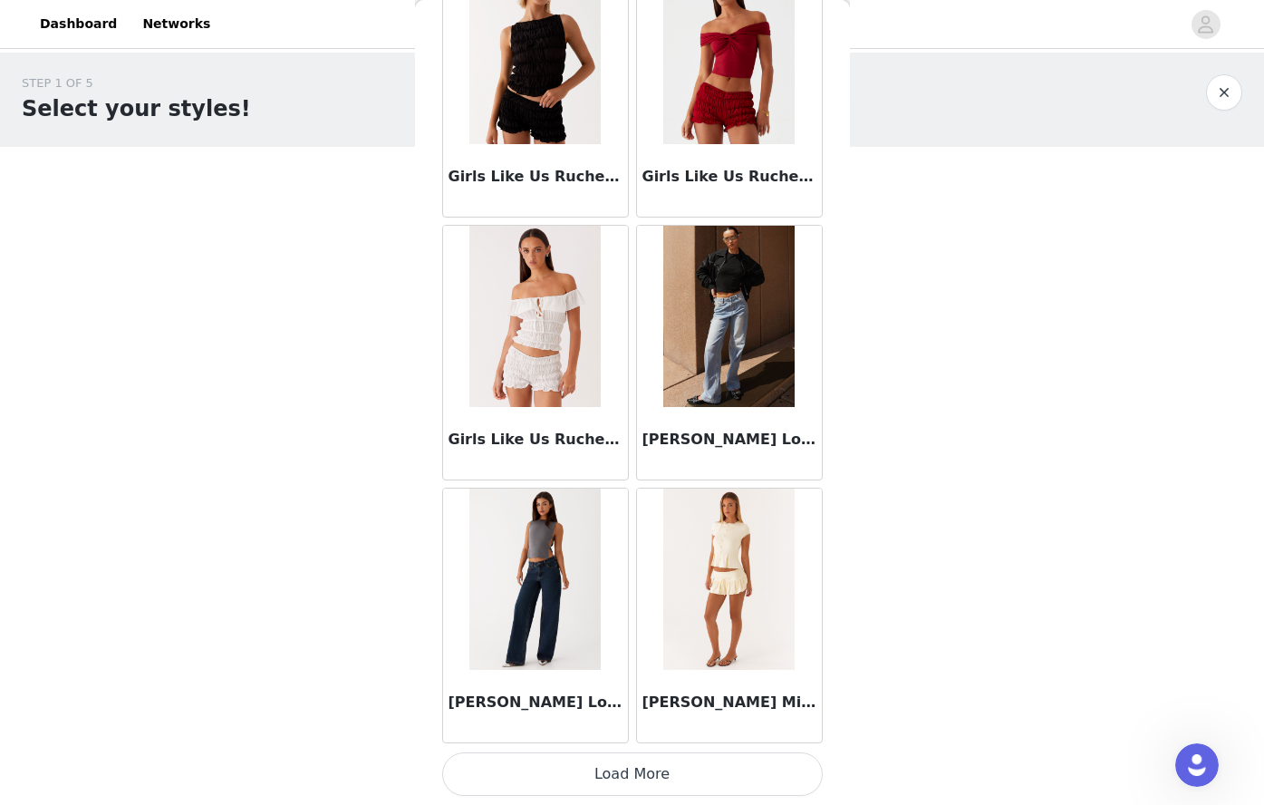
click at [650, 769] on button "Load More" at bounding box center [632, 773] width 381 height 43
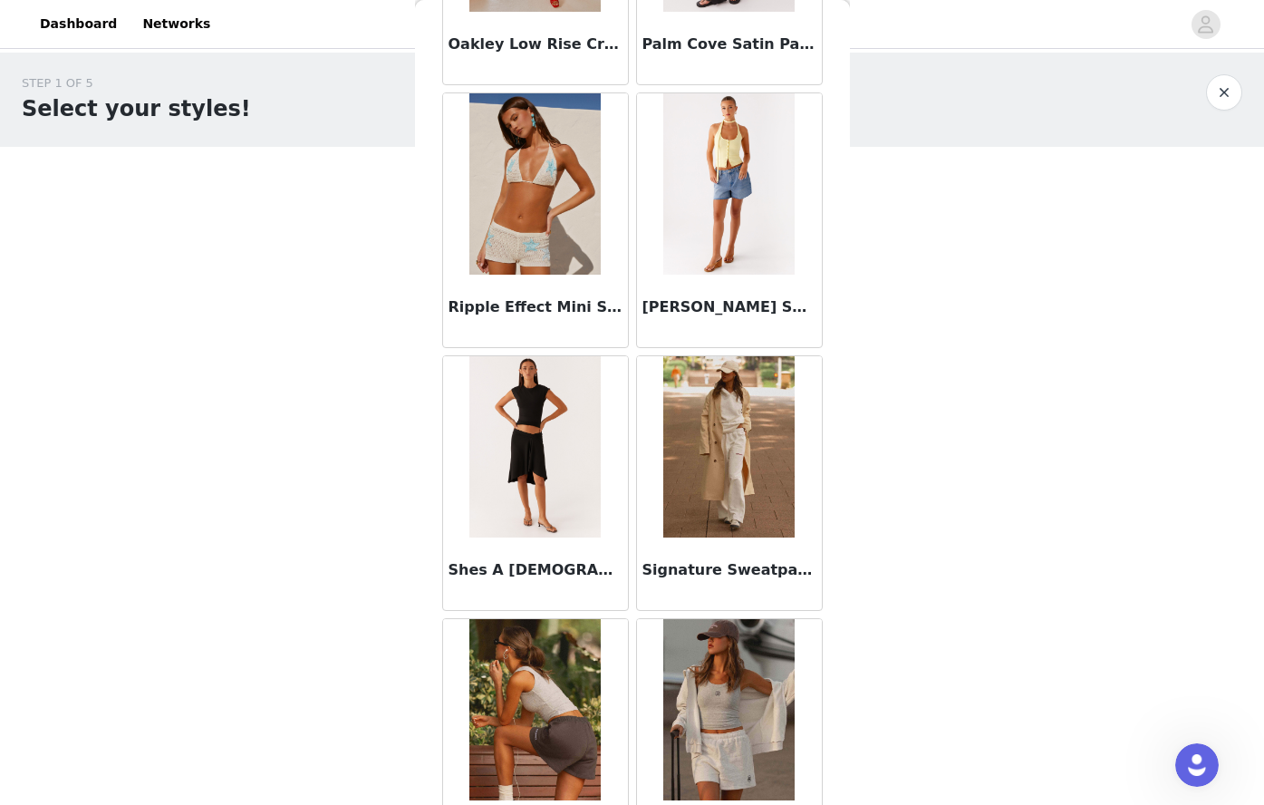
scroll to position [4596, 0]
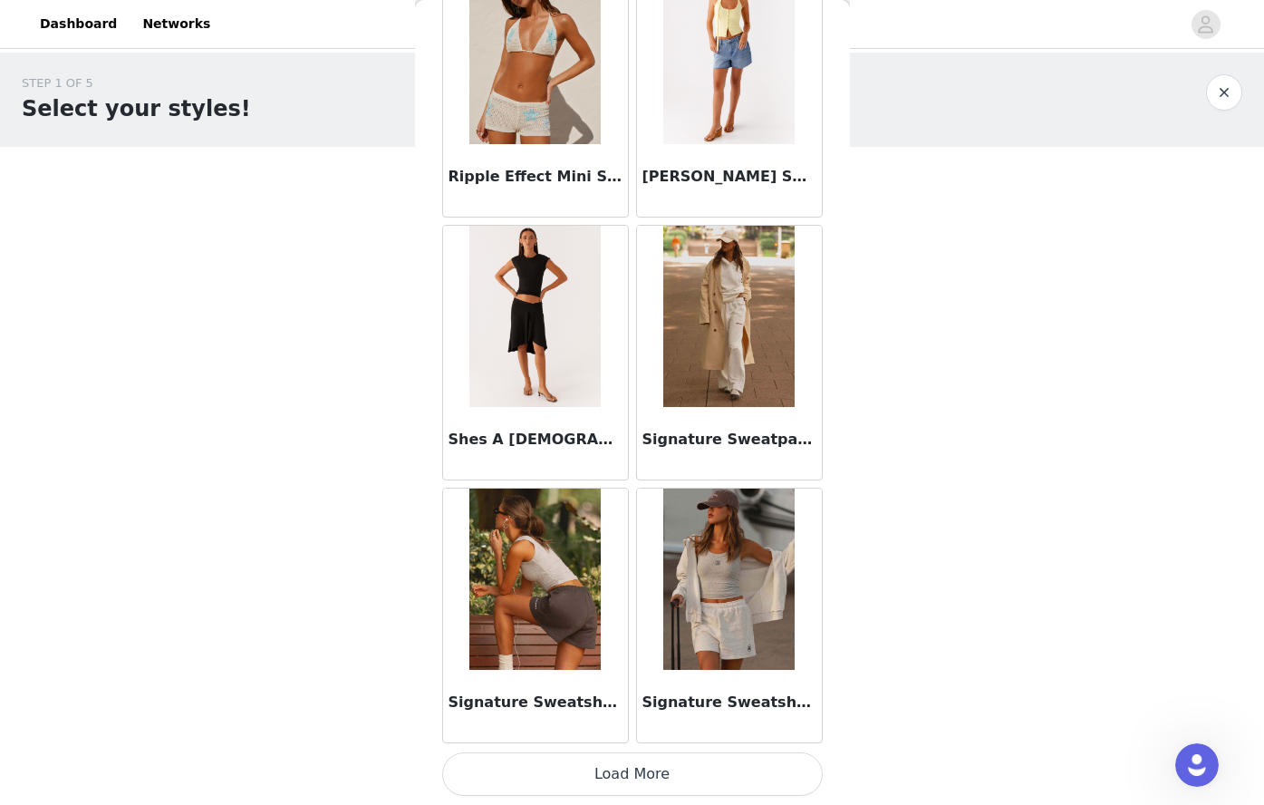
click at [710, 334] on img at bounding box center [728, 316] width 131 height 181
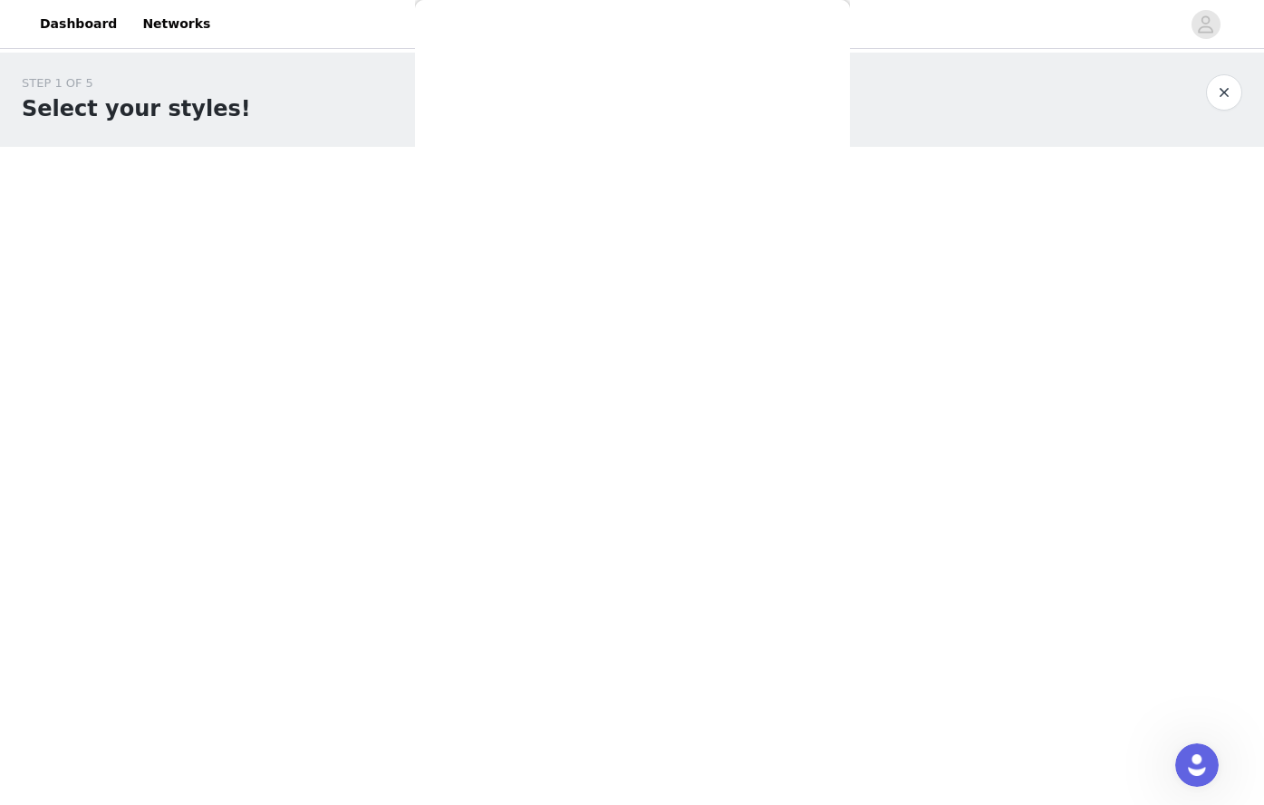
scroll to position [150, 0]
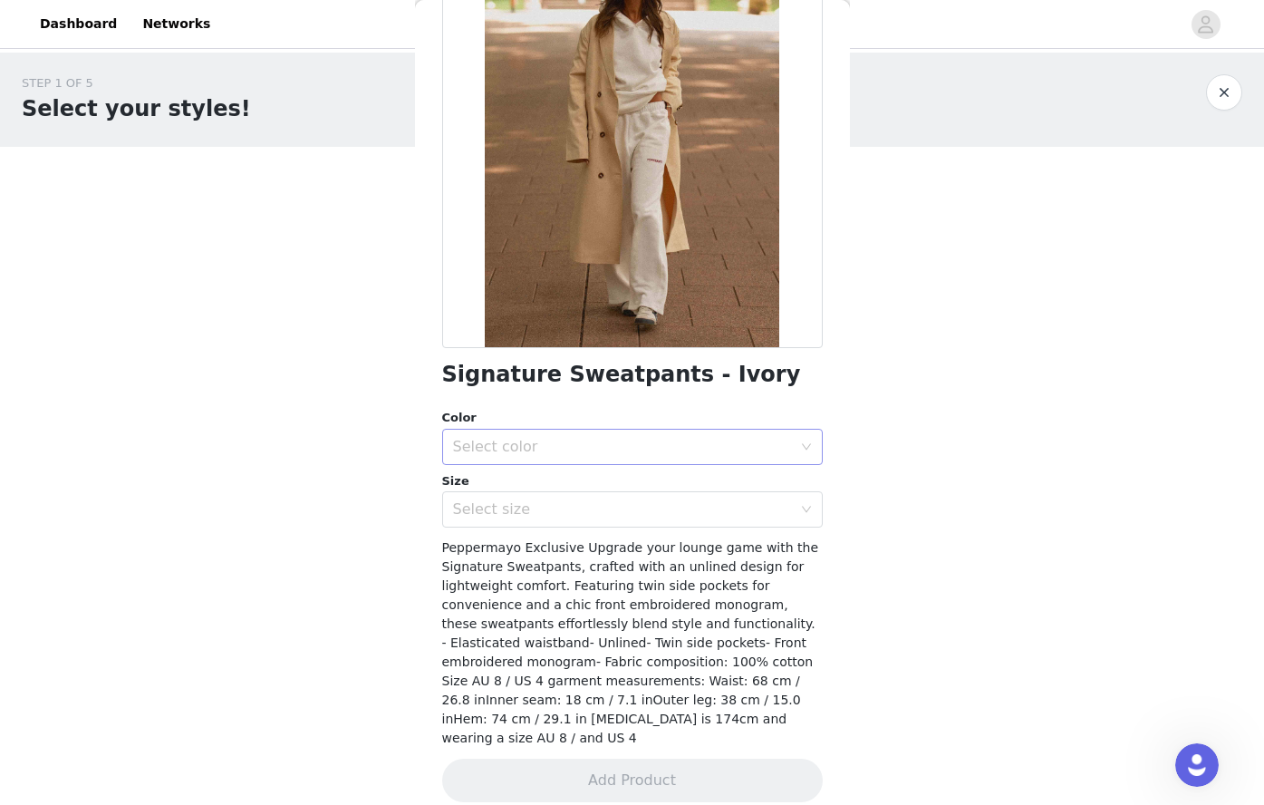
click at [678, 433] on div "Select color" at bounding box center [626, 447] width 347 height 34
click at [523, 486] on li "Ivory" at bounding box center [625, 486] width 367 height 29
click at [522, 512] on div "Select size" at bounding box center [622, 509] width 339 height 18
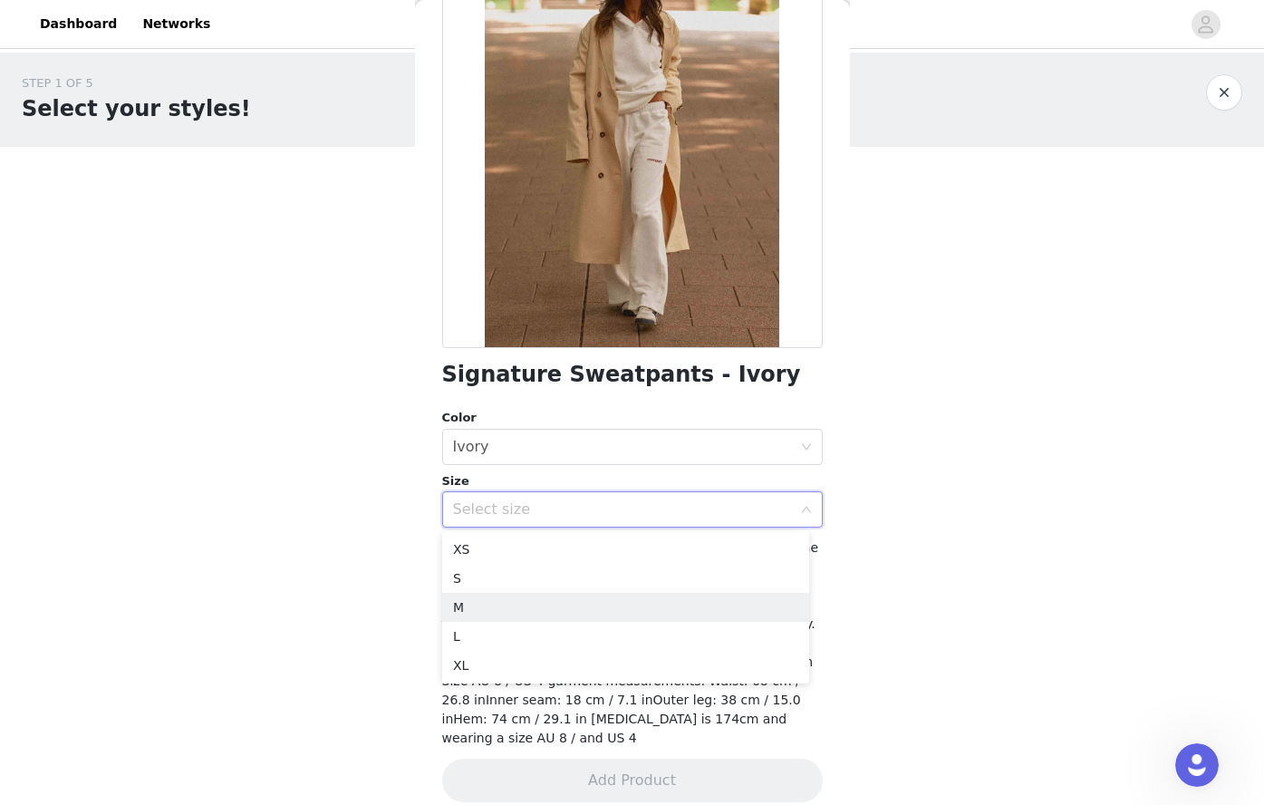
drag, startPoint x: 497, startPoint y: 615, endPoint x: 887, endPoint y: 784, distance: 425.4
click at [496, 615] on li "M" at bounding box center [625, 607] width 367 height 29
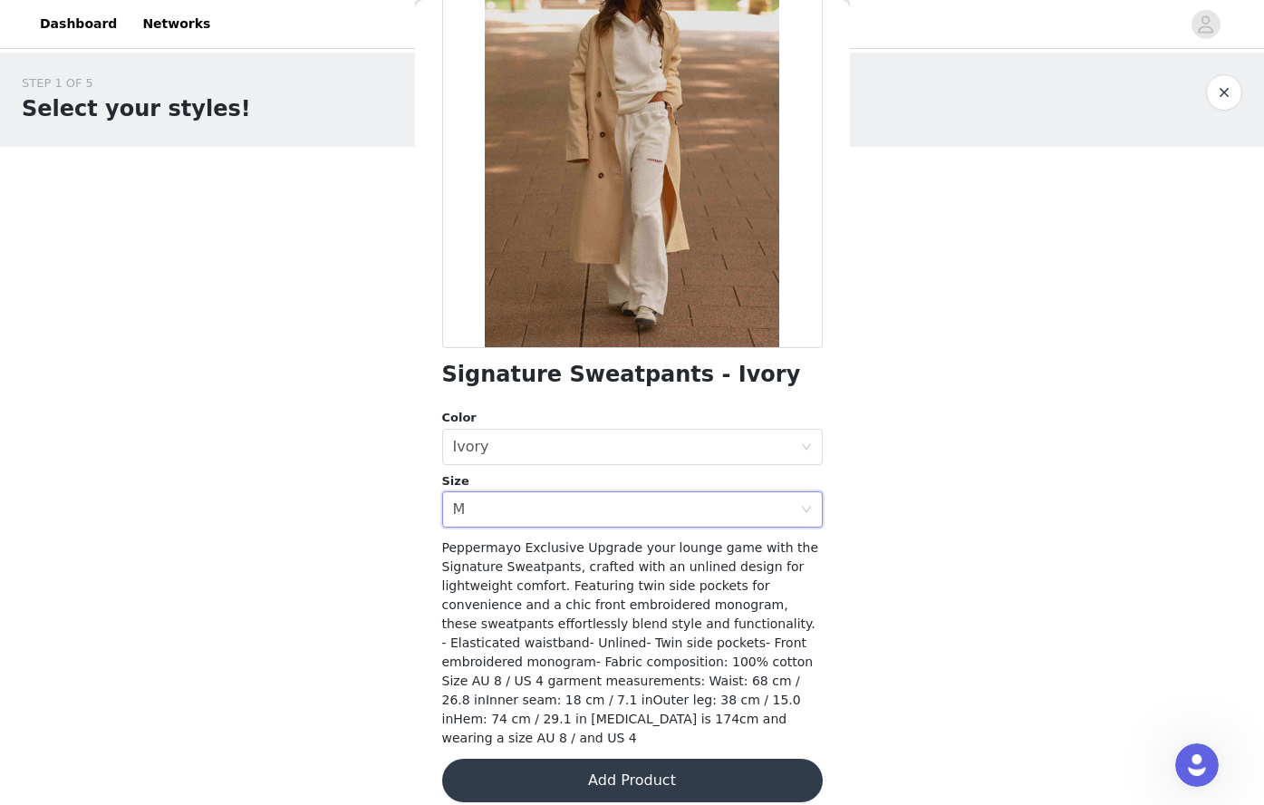
click at [745, 759] on button "Add Product" at bounding box center [632, 780] width 381 height 43
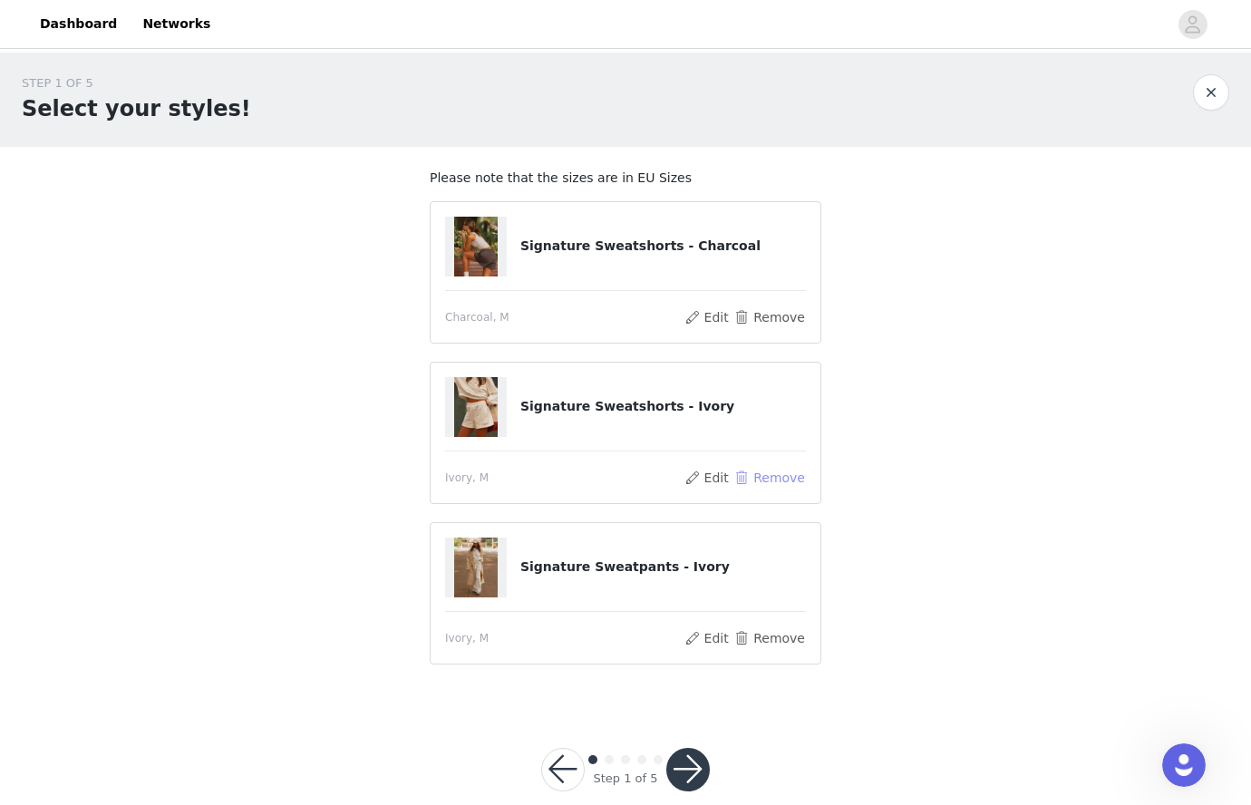
click at [761, 484] on button "Remove" at bounding box center [769, 478] width 72 height 22
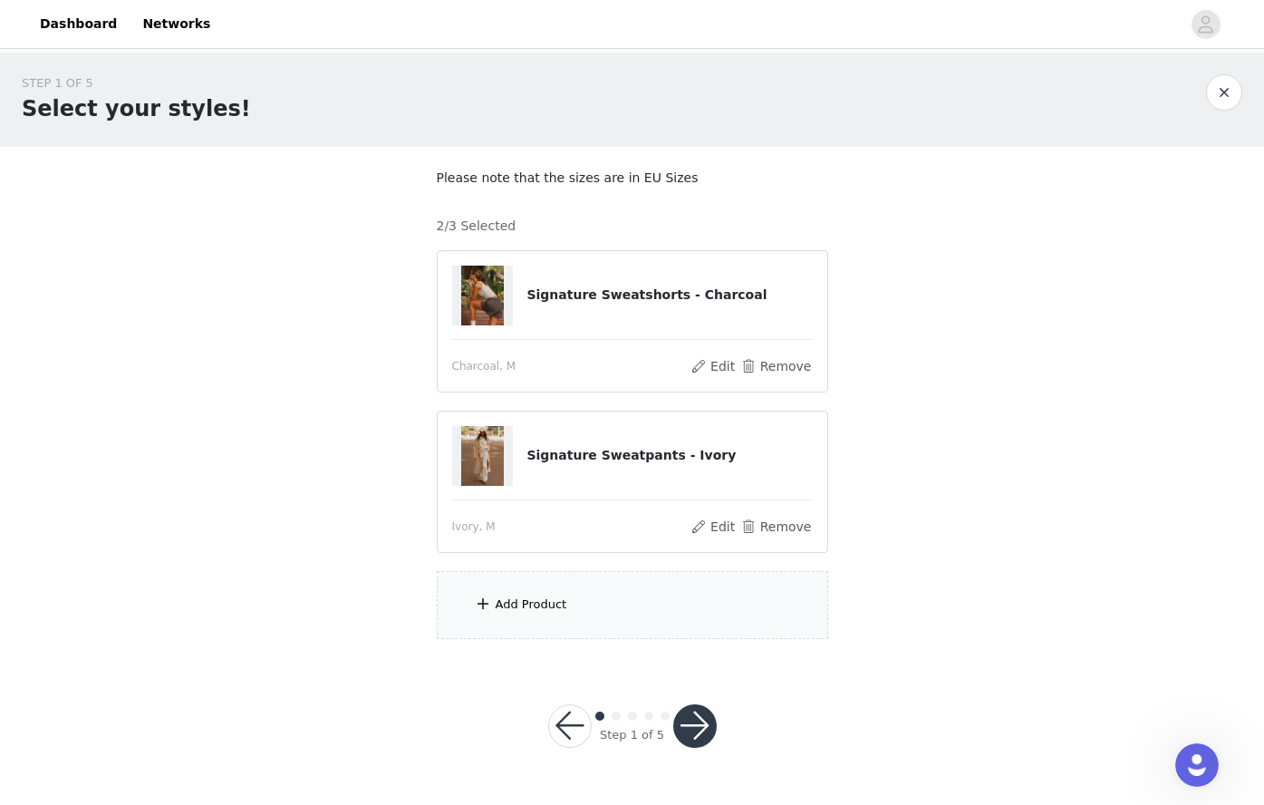
click at [577, 604] on div "Add Product" at bounding box center [632, 605] width 391 height 68
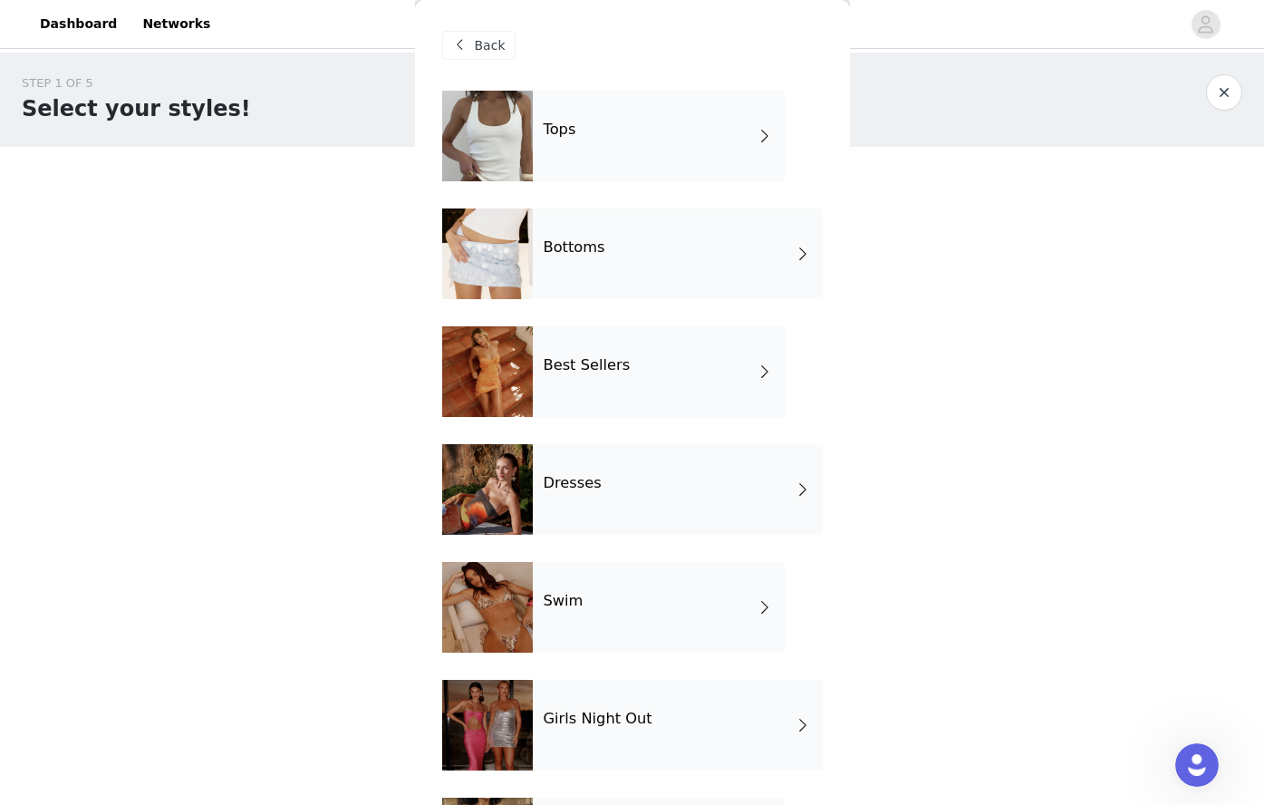
click at [564, 243] on h4 "Bottoms" at bounding box center [575, 247] width 62 height 16
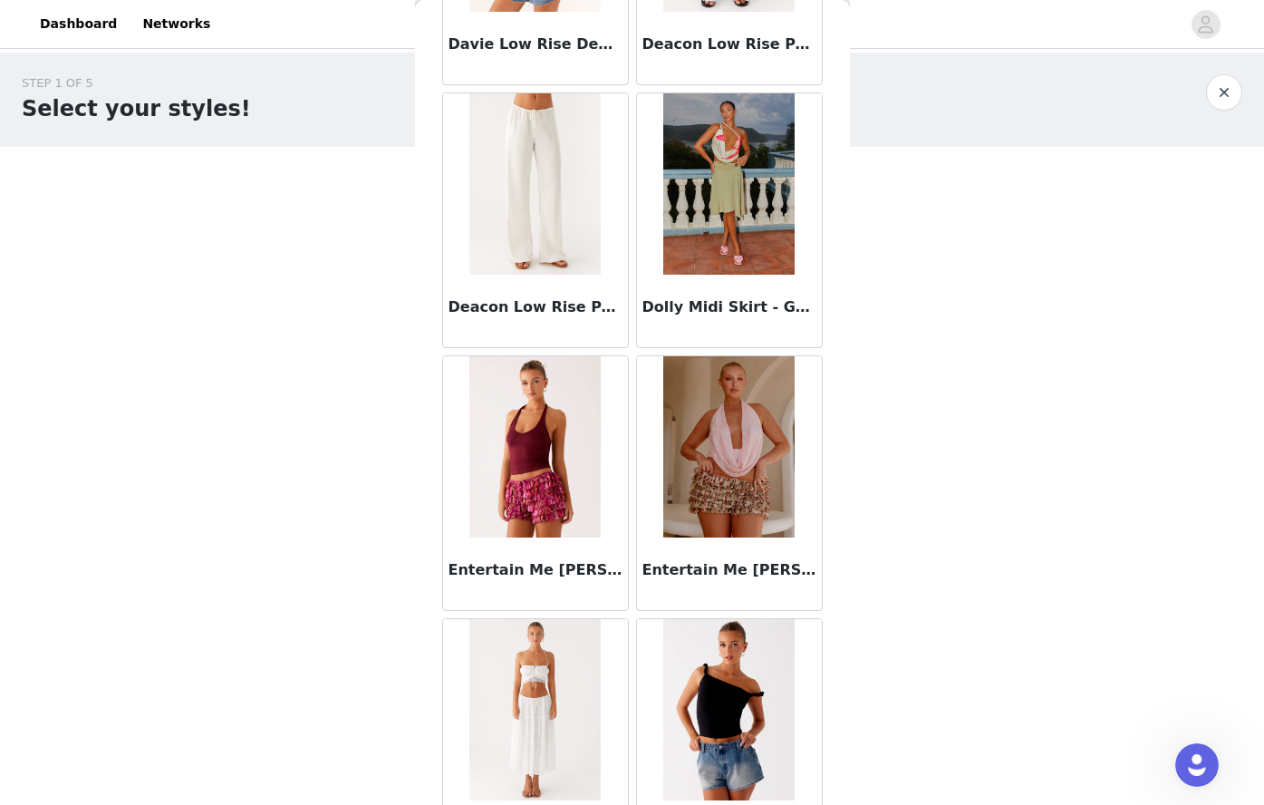
scroll to position [1087, 0]
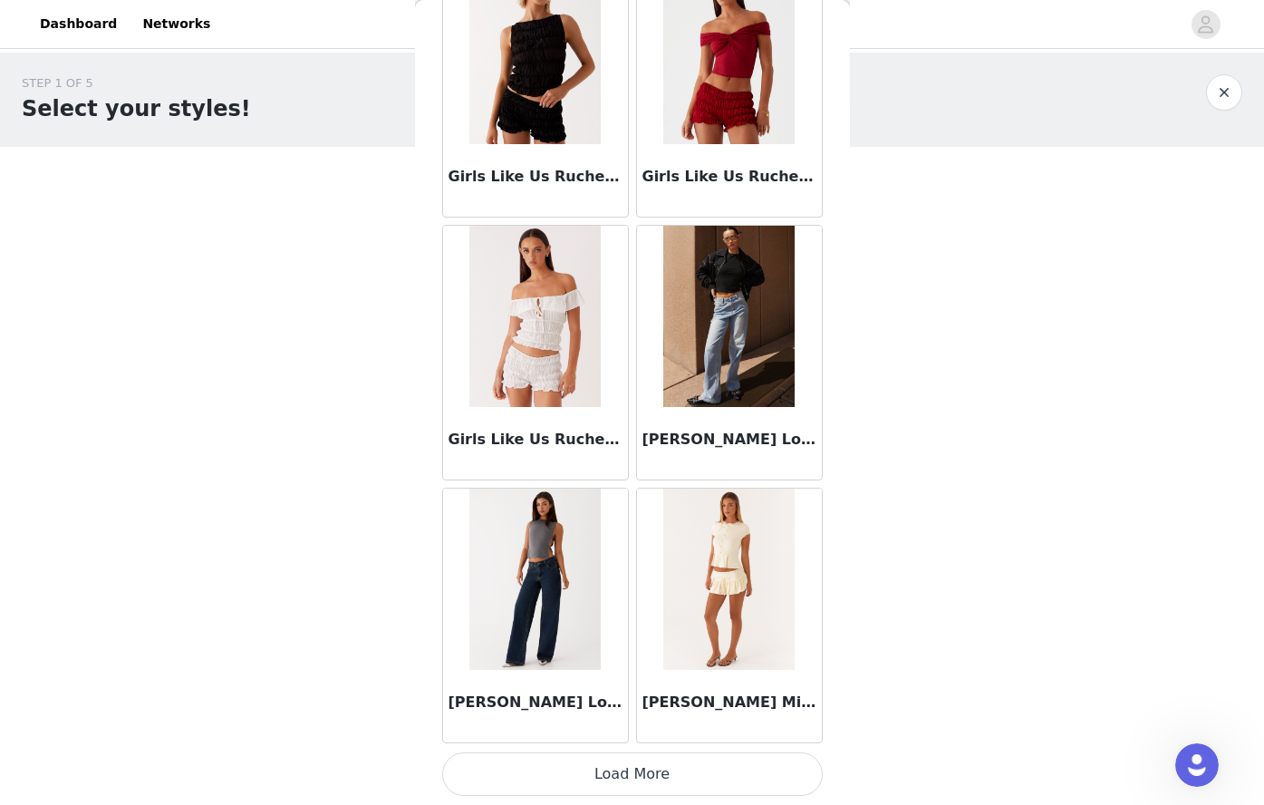
click at [662, 759] on button "Load More" at bounding box center [632, 773] width 381 height 43
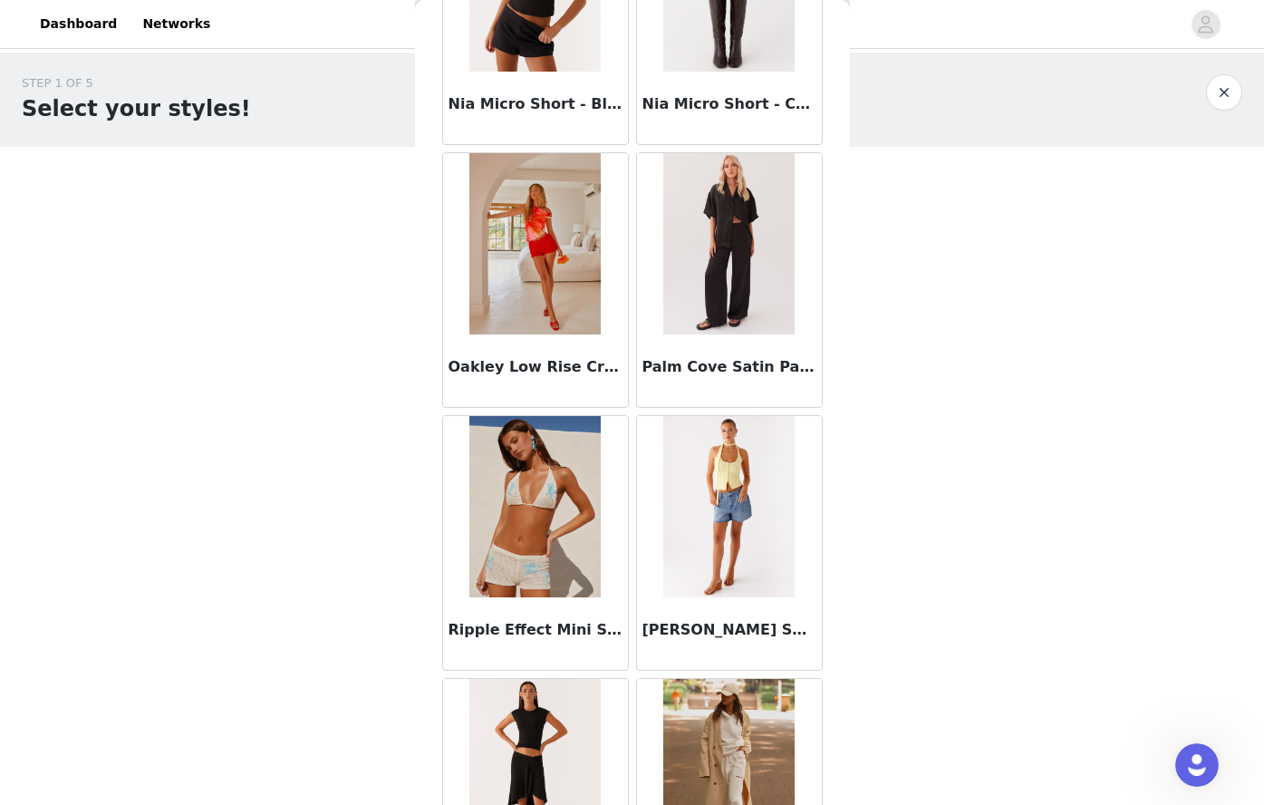
scroll to position [4596, 0]
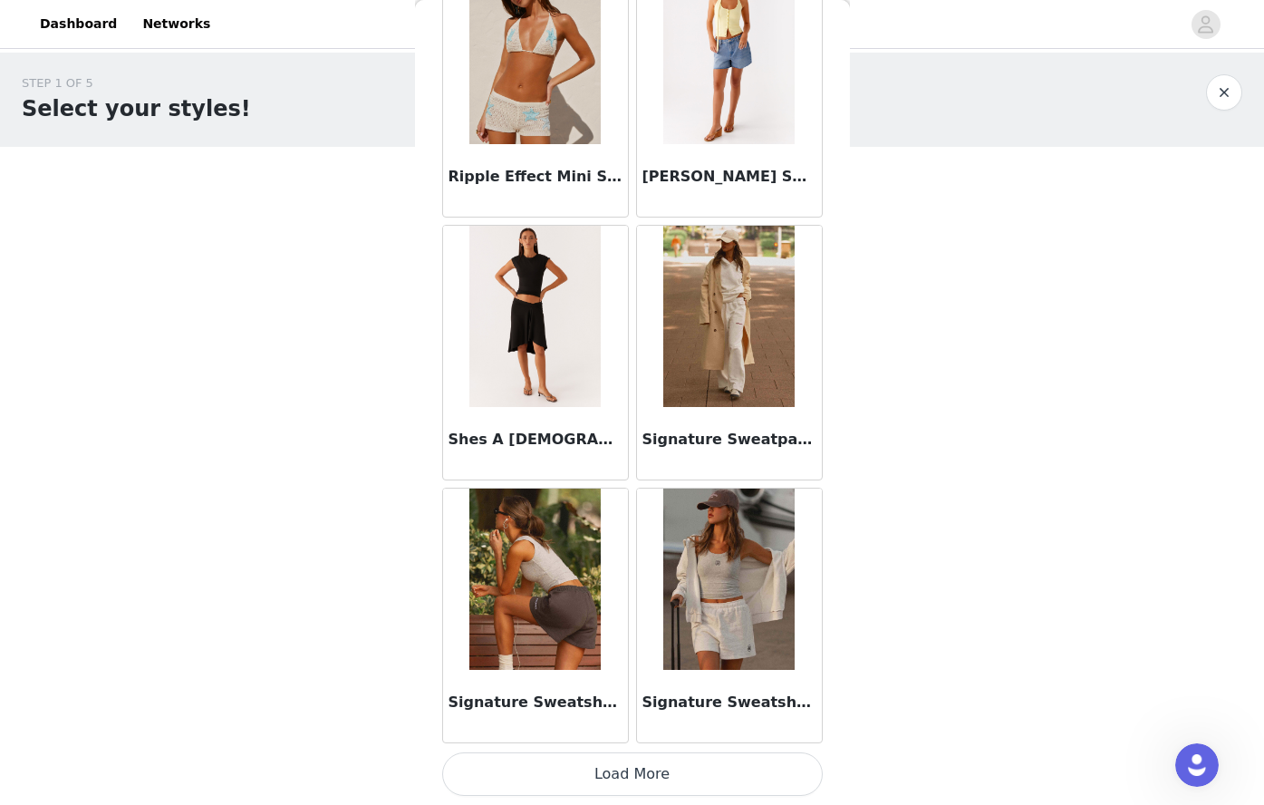
click at [648, 768] on button "Load More" at bounding box center [632, 773] width 381 height 43
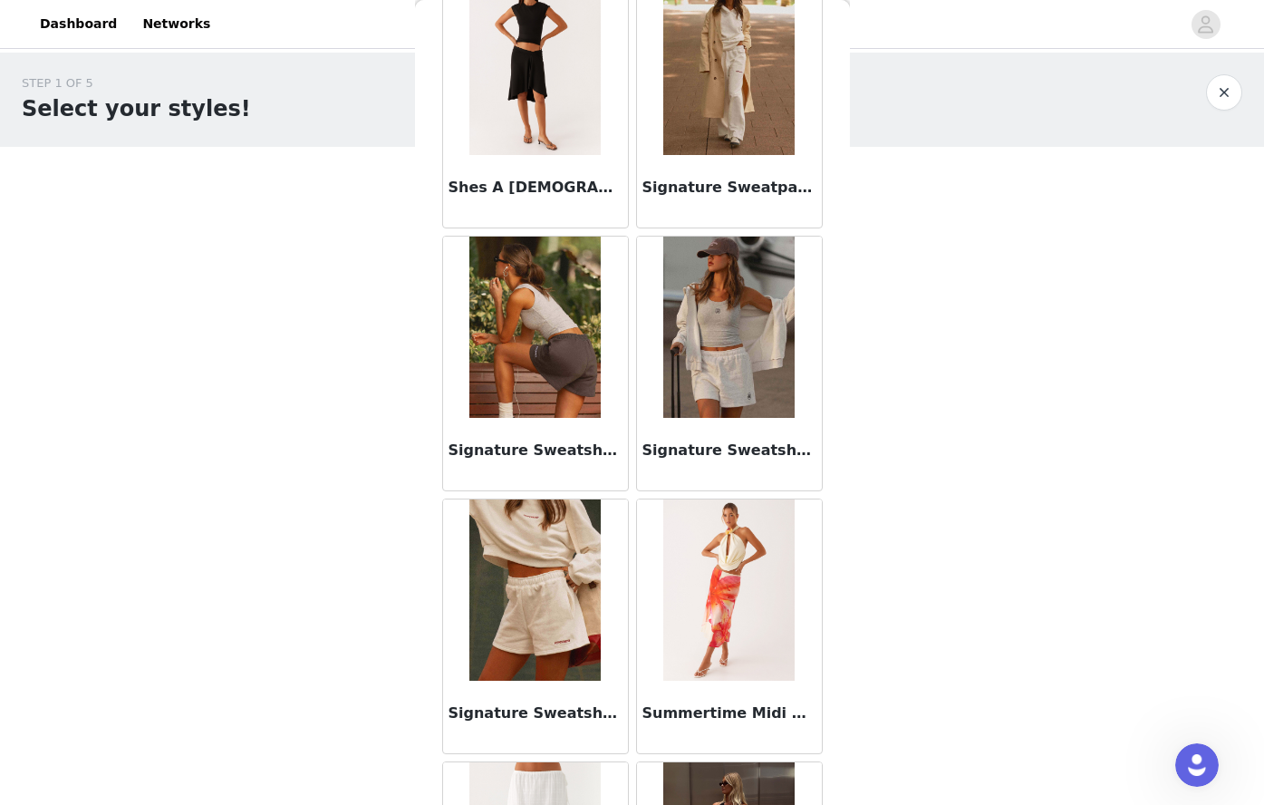
scroll to position [4868, 0]
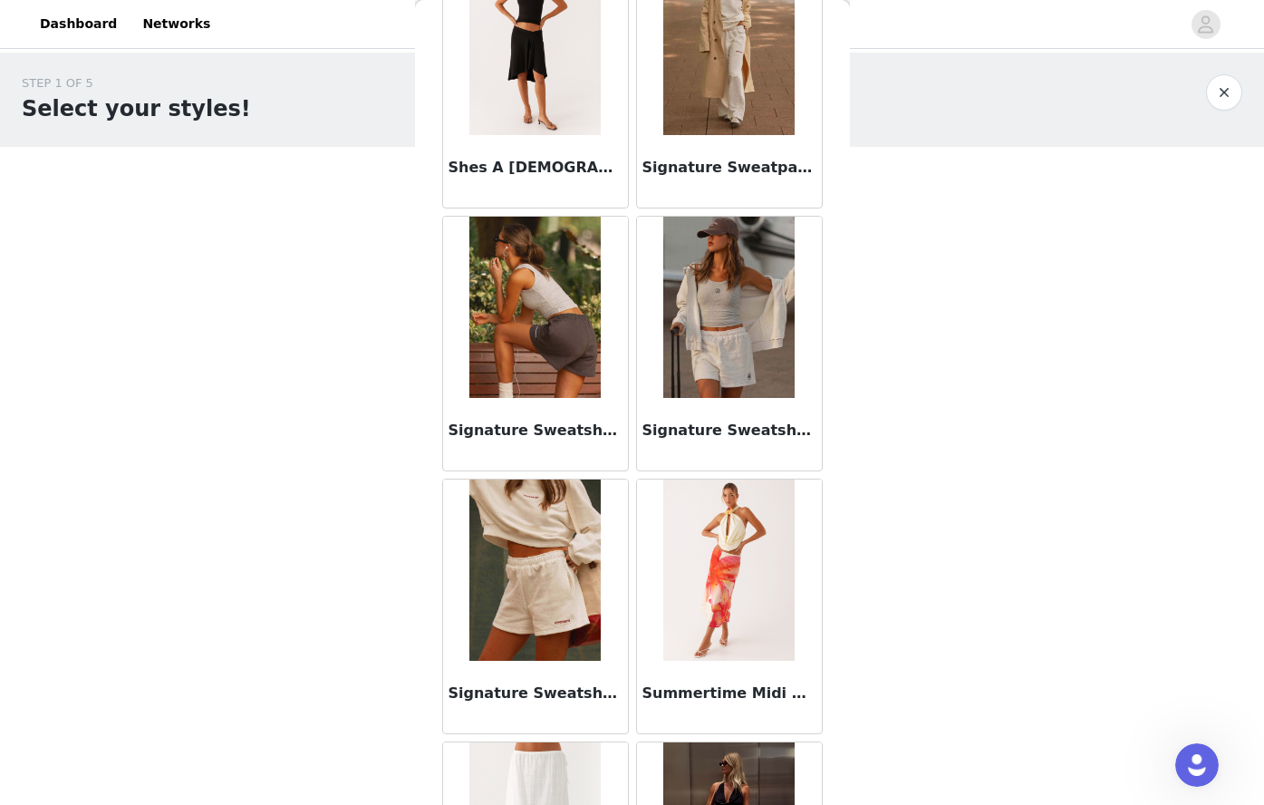
click at [720, 370] on img at bounding box center [728, 307] width 131 height 181
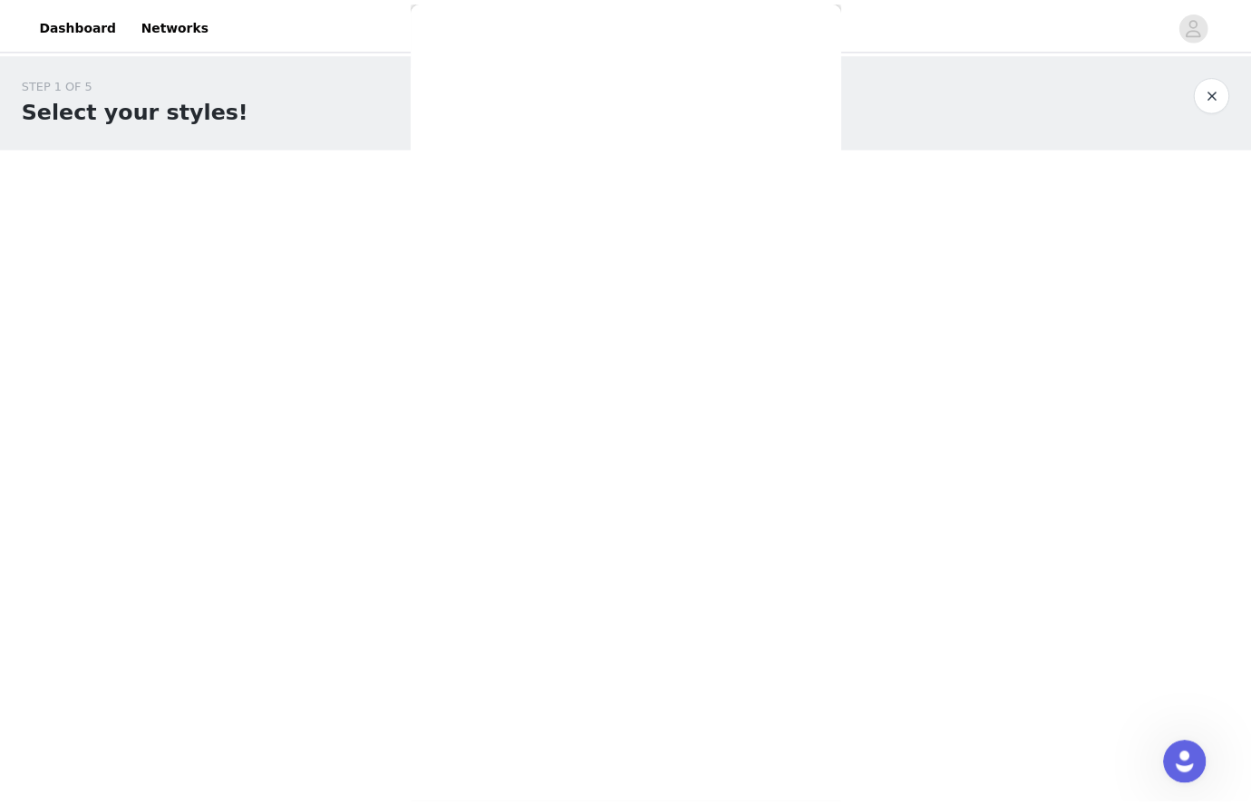
scroll to position [0, 0]
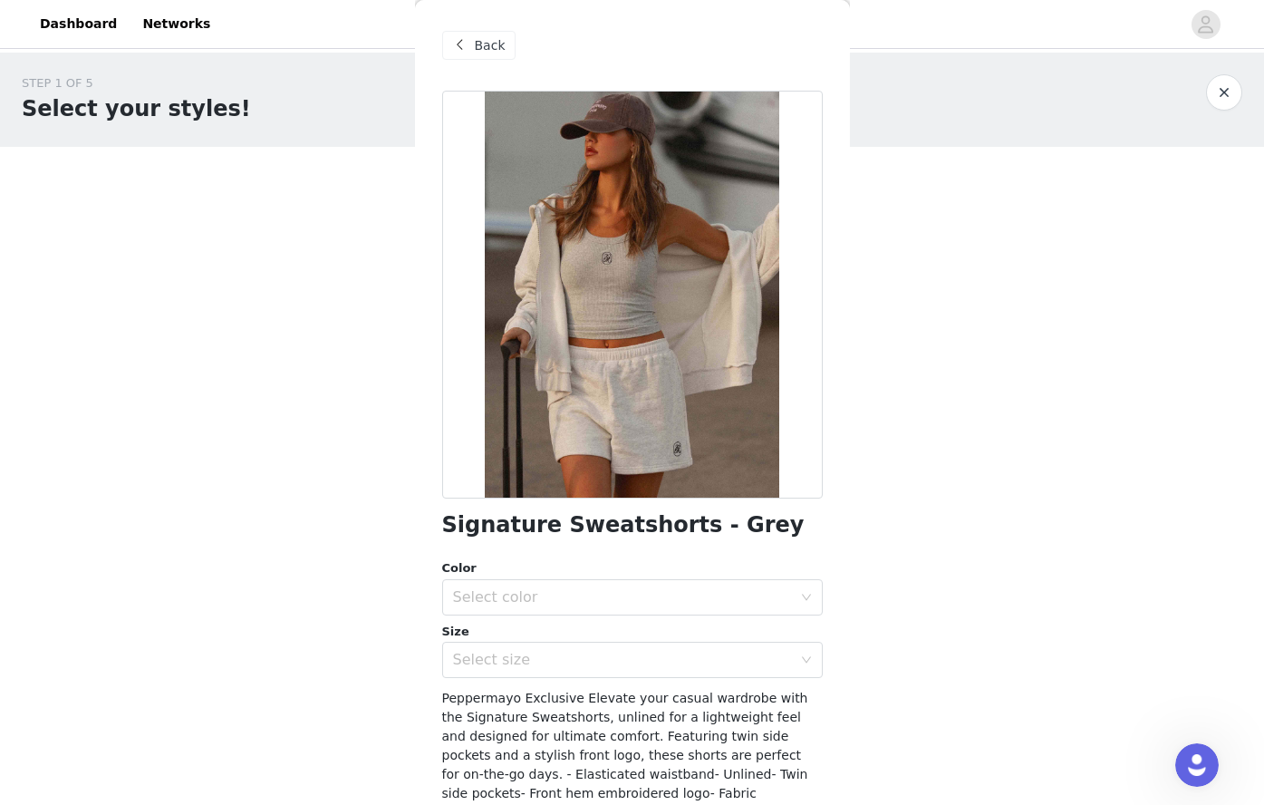
click at [643, 425] on div at bounding box center [632, 295] width 381 height 408
click at [1220, 94] on button "button" at bounding box center [1224, 92] width 36 height 36
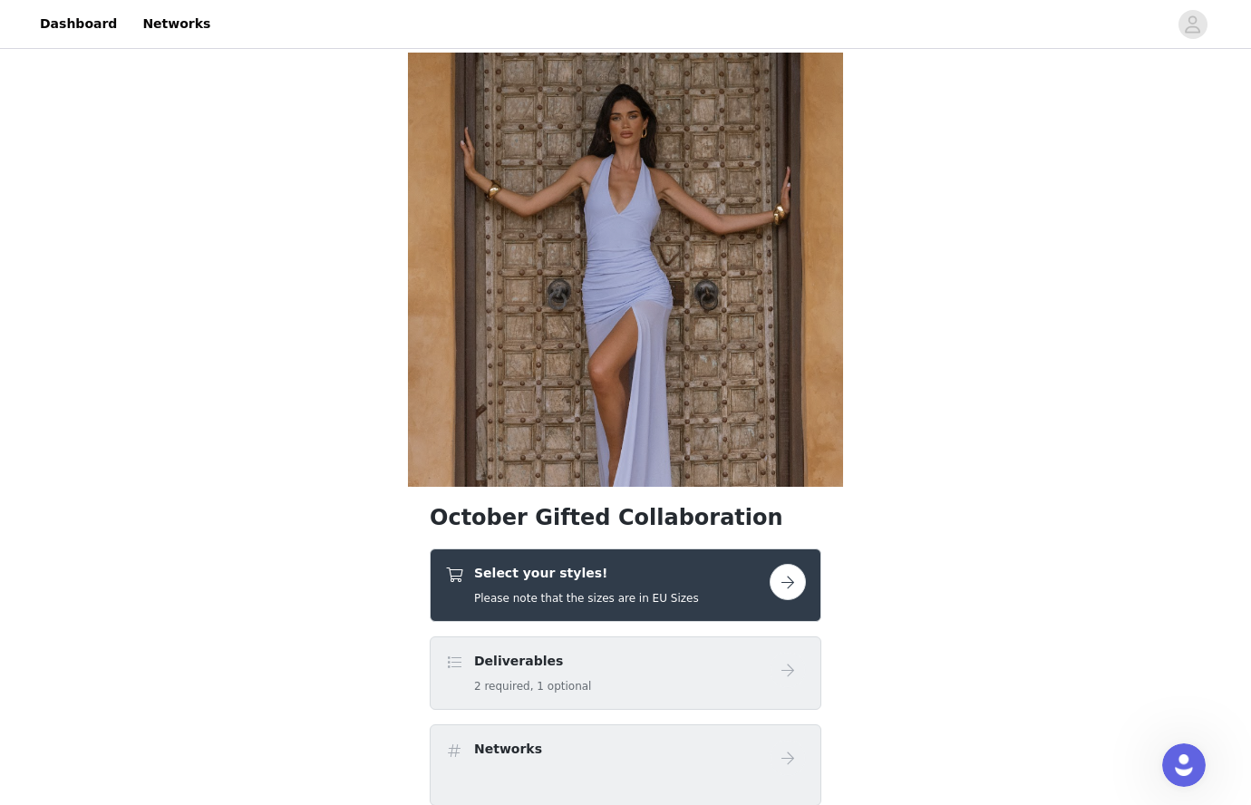
scroll to position [181, 0]
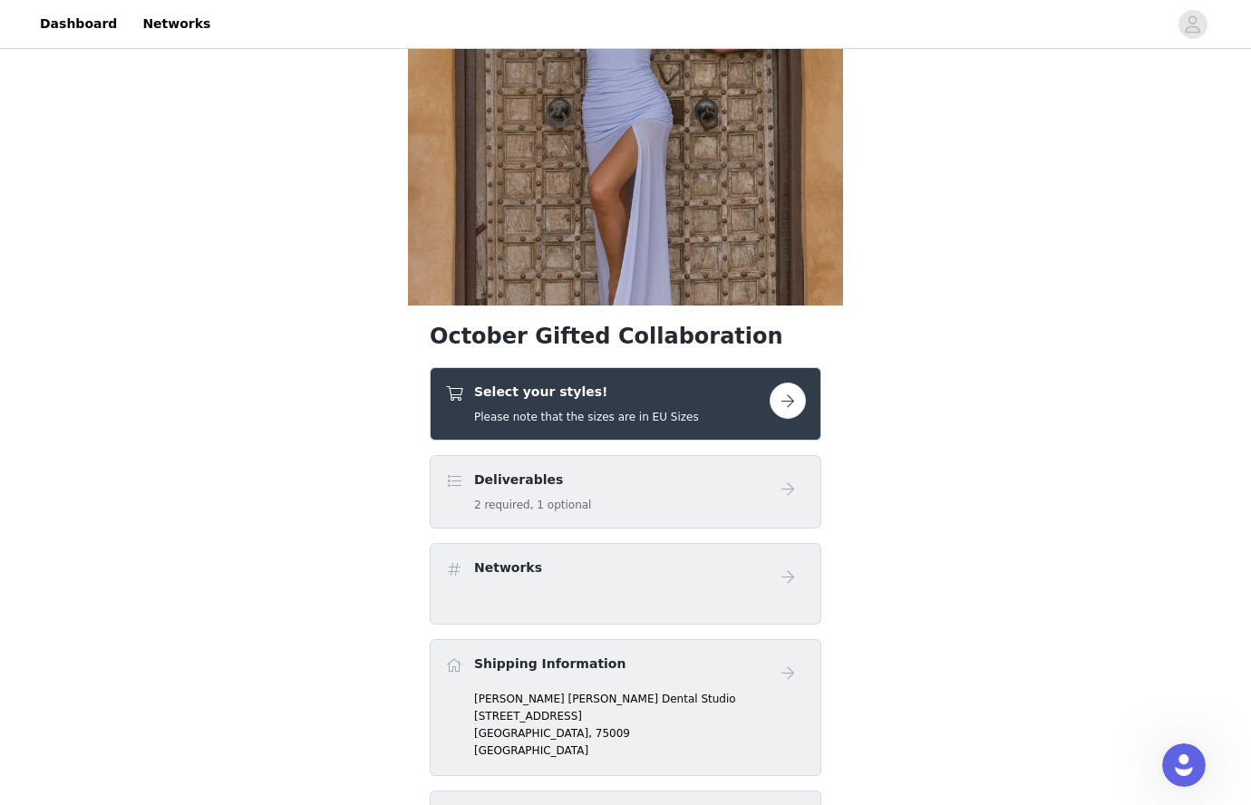
click at [587, 410] on h5 "Please note that the sizes are in EU Sizes" at bounding box center [586, 417] width 225 height 16
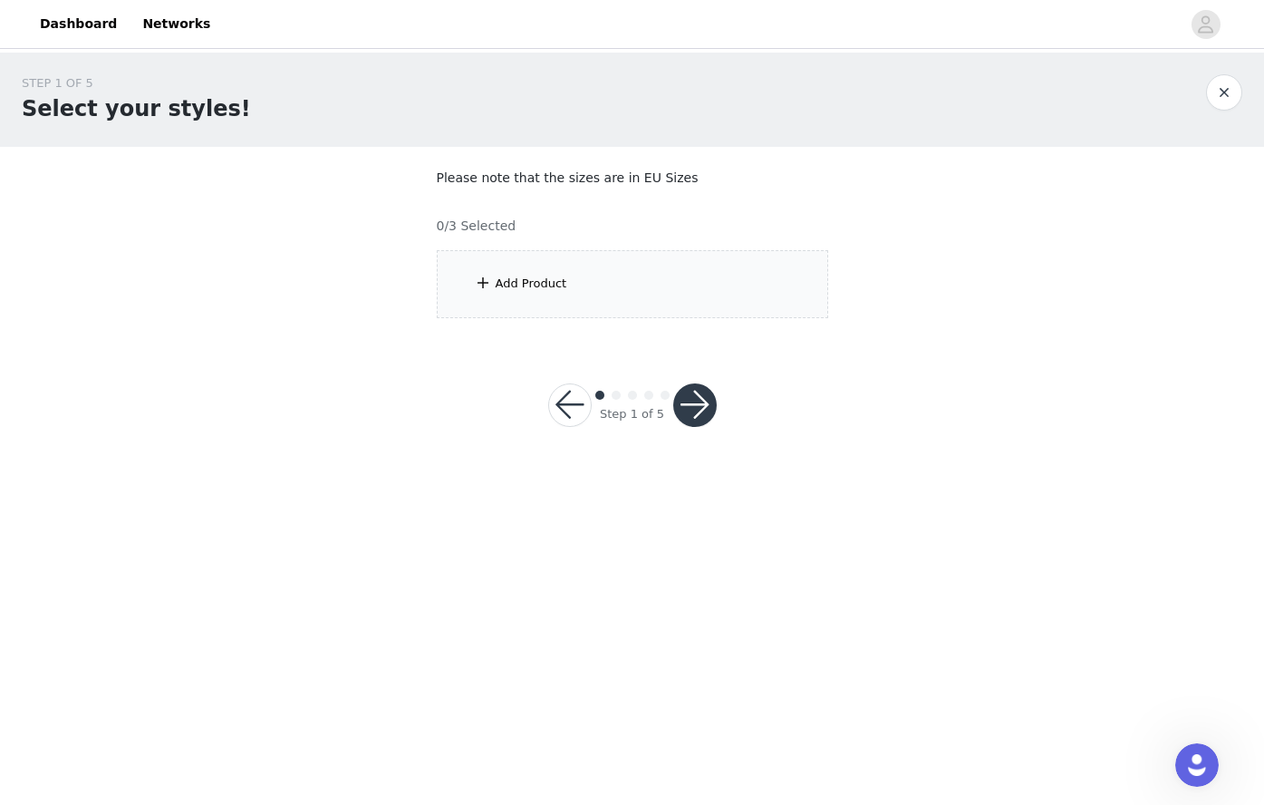
click at [588, 283] on div "Add Product" at bounding box center [632, 284] width 391 height 68
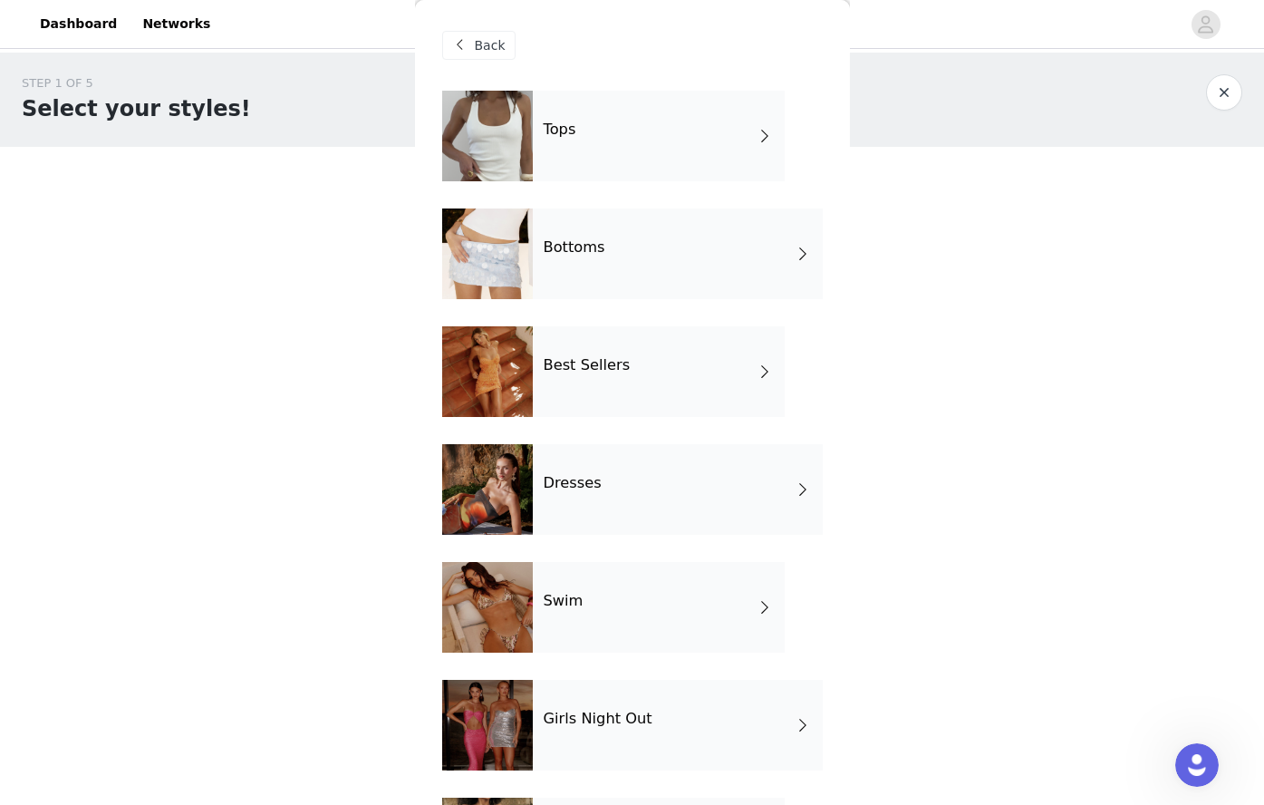
click at [585, 255] on h4 "Bottoms" at bounding box center [575, 247] width 62 height 16
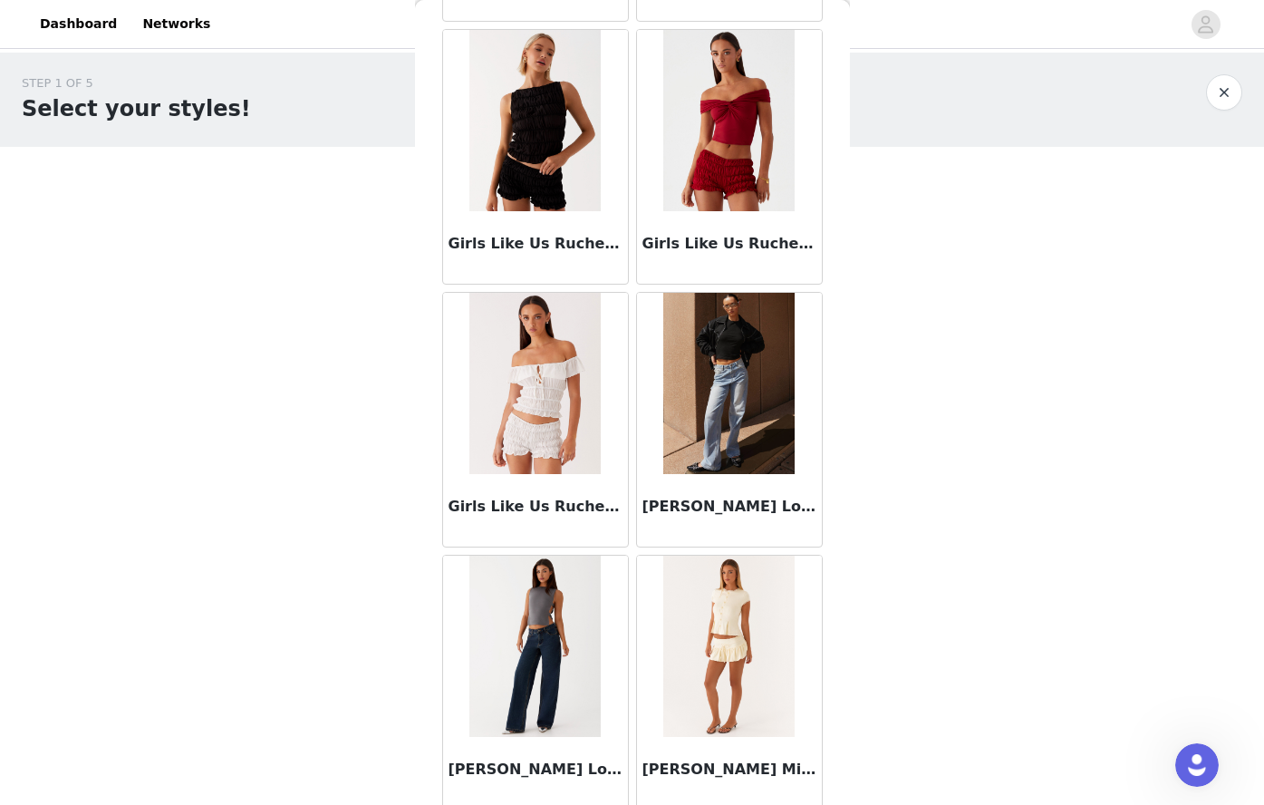
scroll to position [1968, 0]
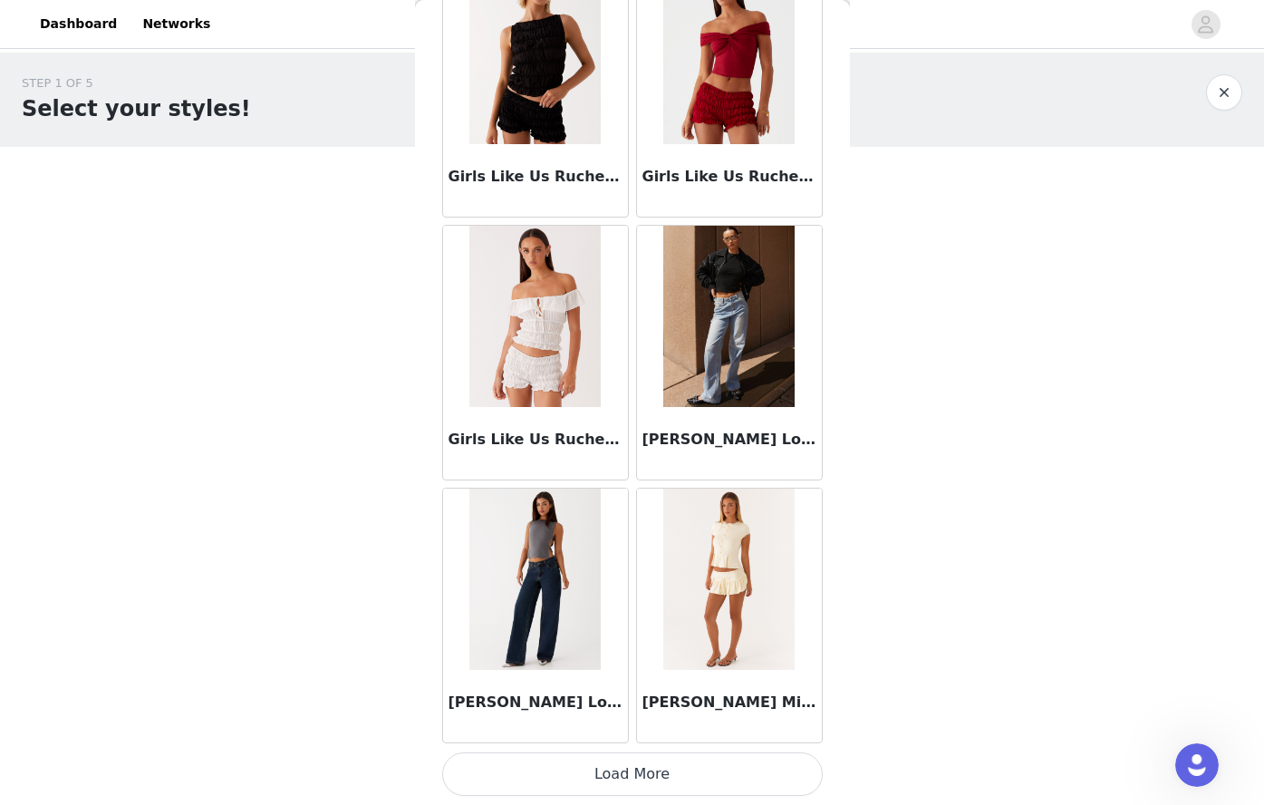
click at [667, 788] on button "Load More" at bounding box center [632, 773] width 381 height 43
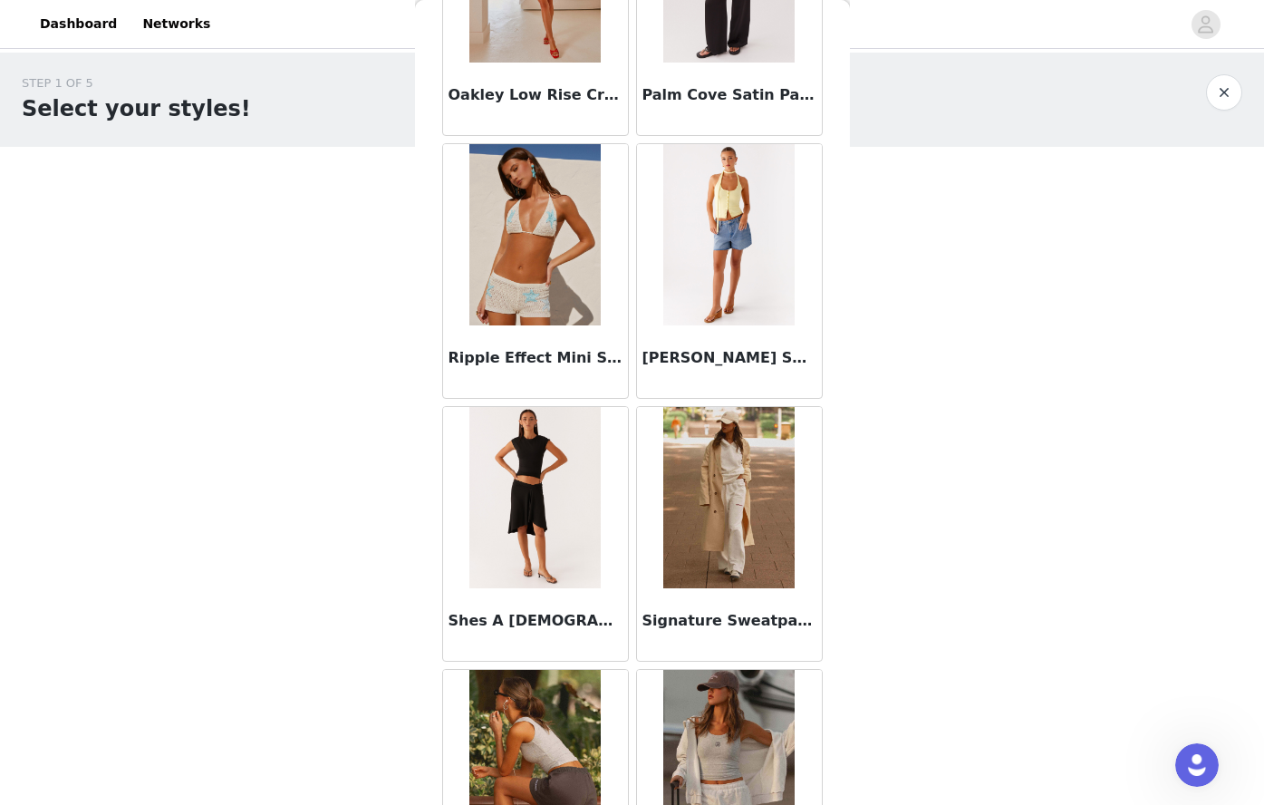
scroll to position [4596, 0]
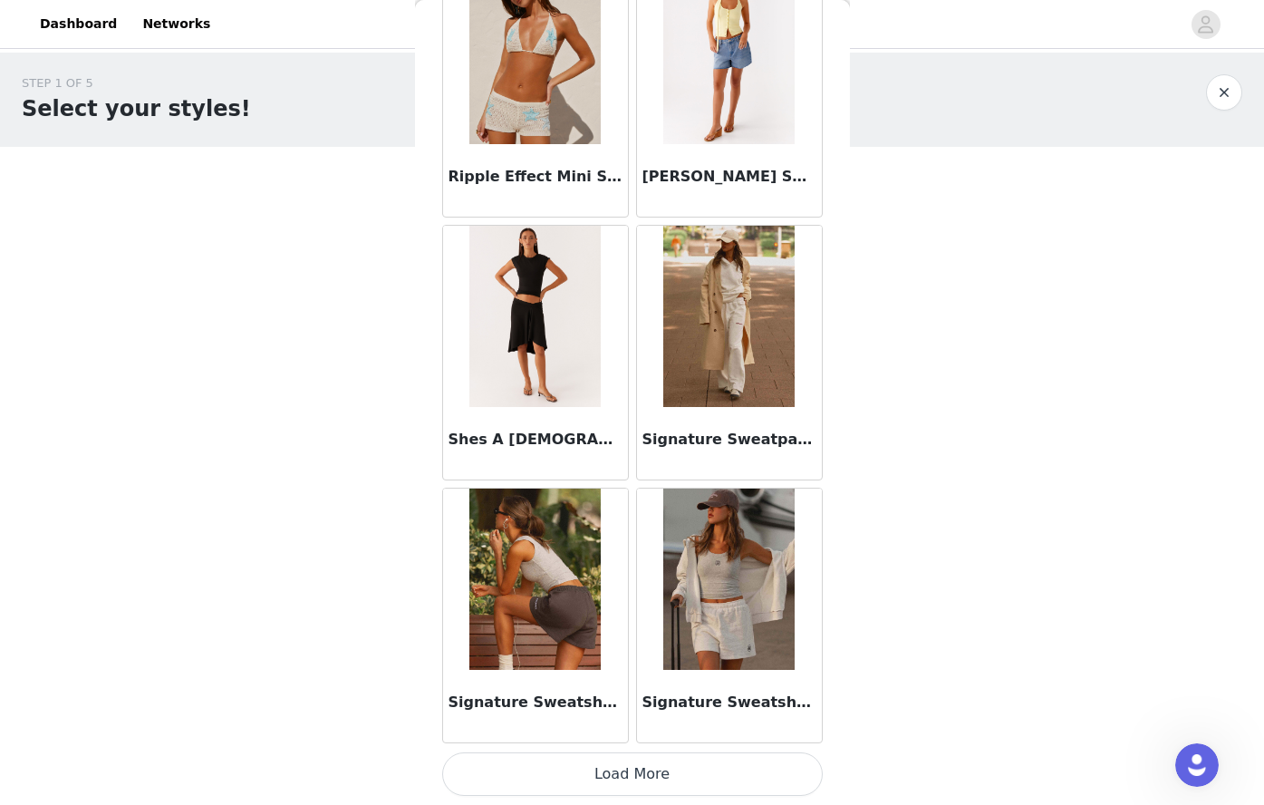
click at [643, 786] on button "Load More" at bounding box center [632, 773] width 381 height 43
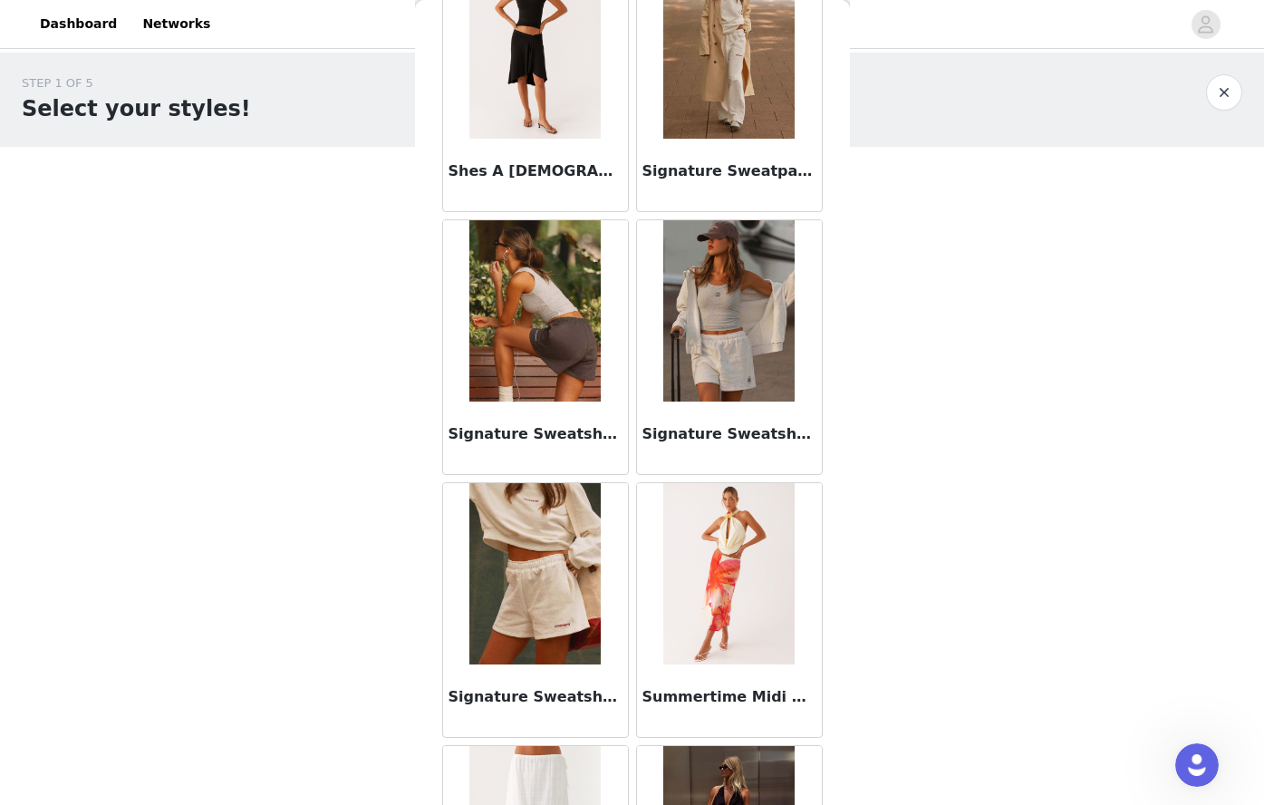
scroll to position [4868, 0]
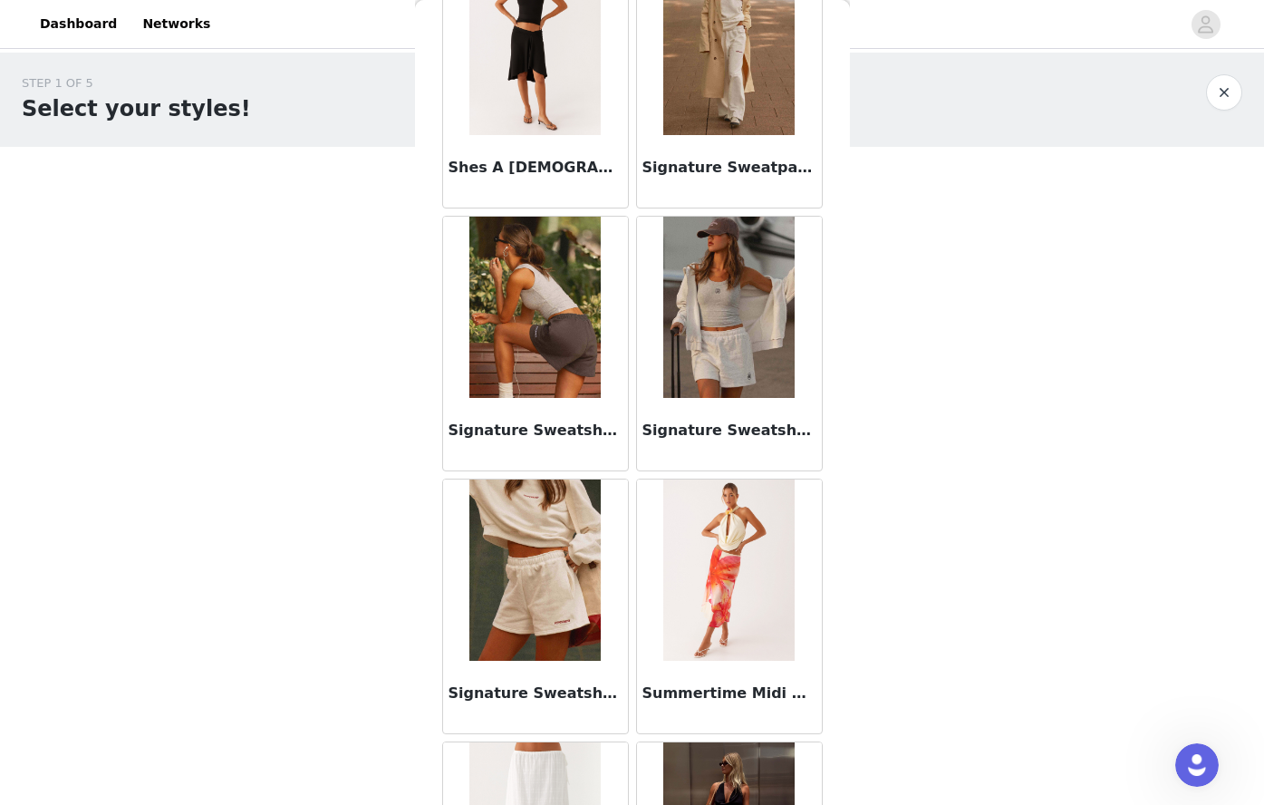
click at [533, 365] on img at bounding box center [534, 307] width 131 height 181
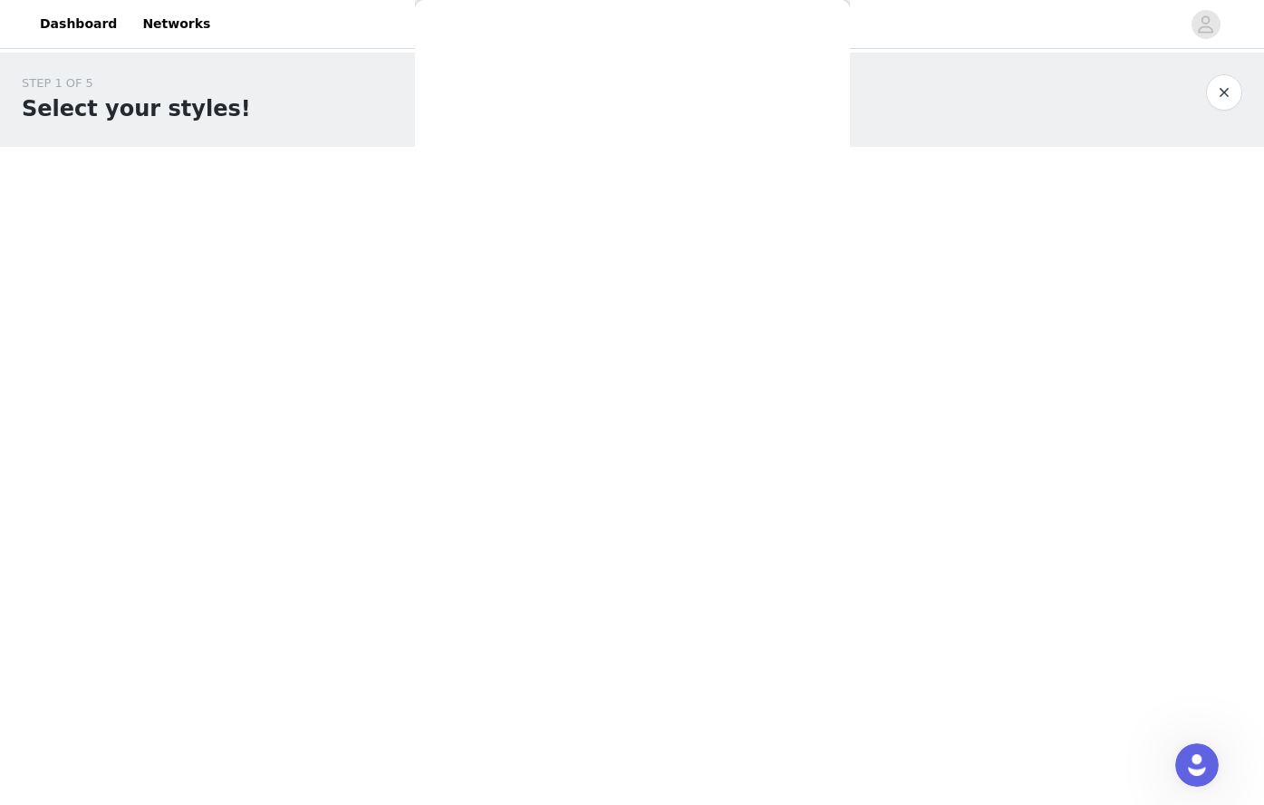
scroll to position [131, 0]
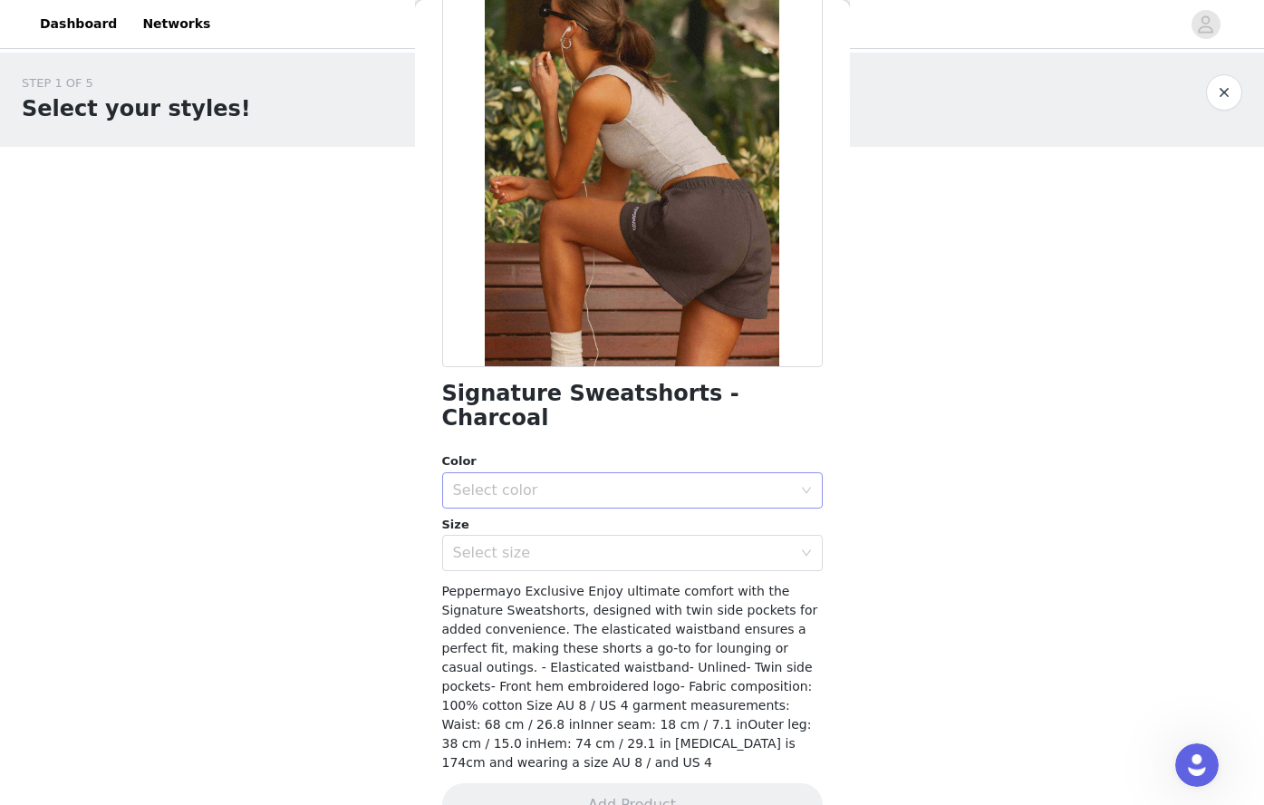
click at [503, 481] on div "Select color" at bounding box center [622, 490] width 339 height 18
click at [504, 507] on li "Charcoal" at bounding box center [625, 505] width 367 height 29
click at [507, 540] on div "Select size" at bounding box center [626, 553] width 347 height 34
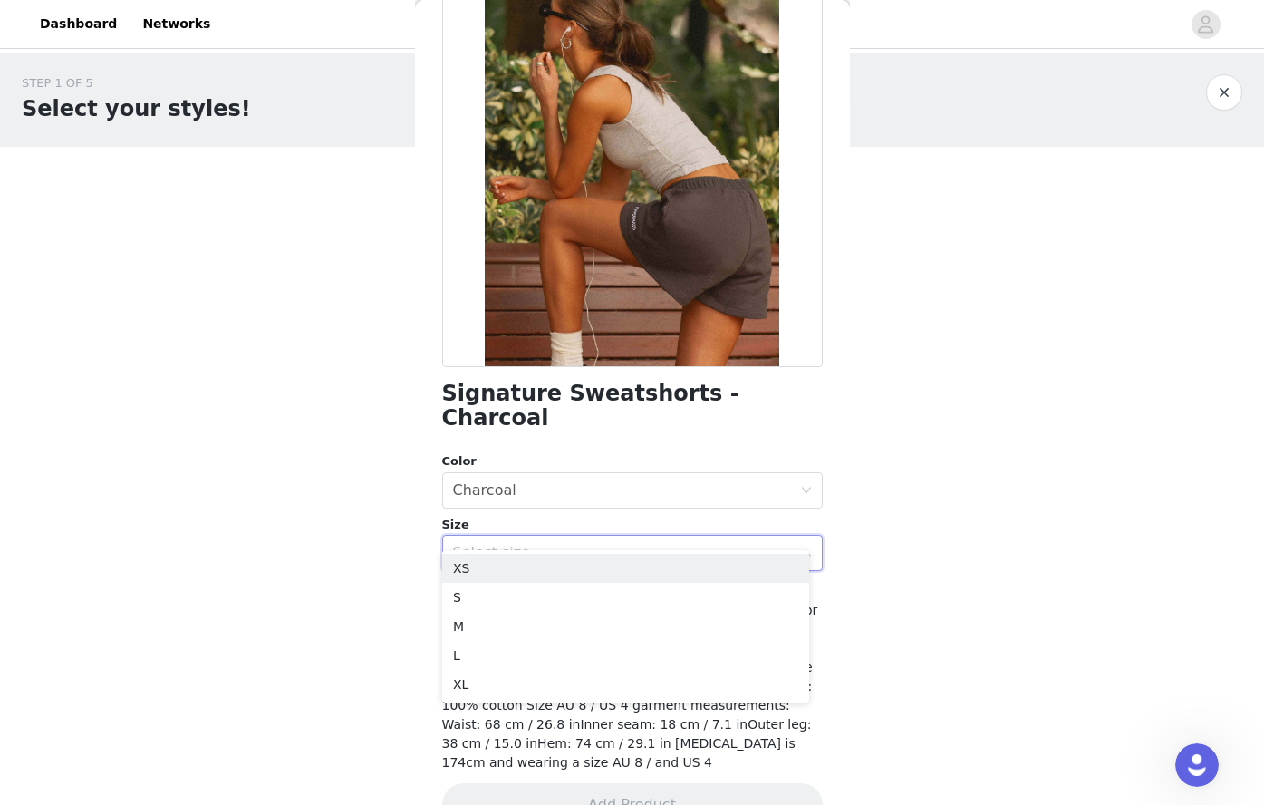
click at [516, 544] on div "Select size" at bounding box center [622, 553] width 339 height 18
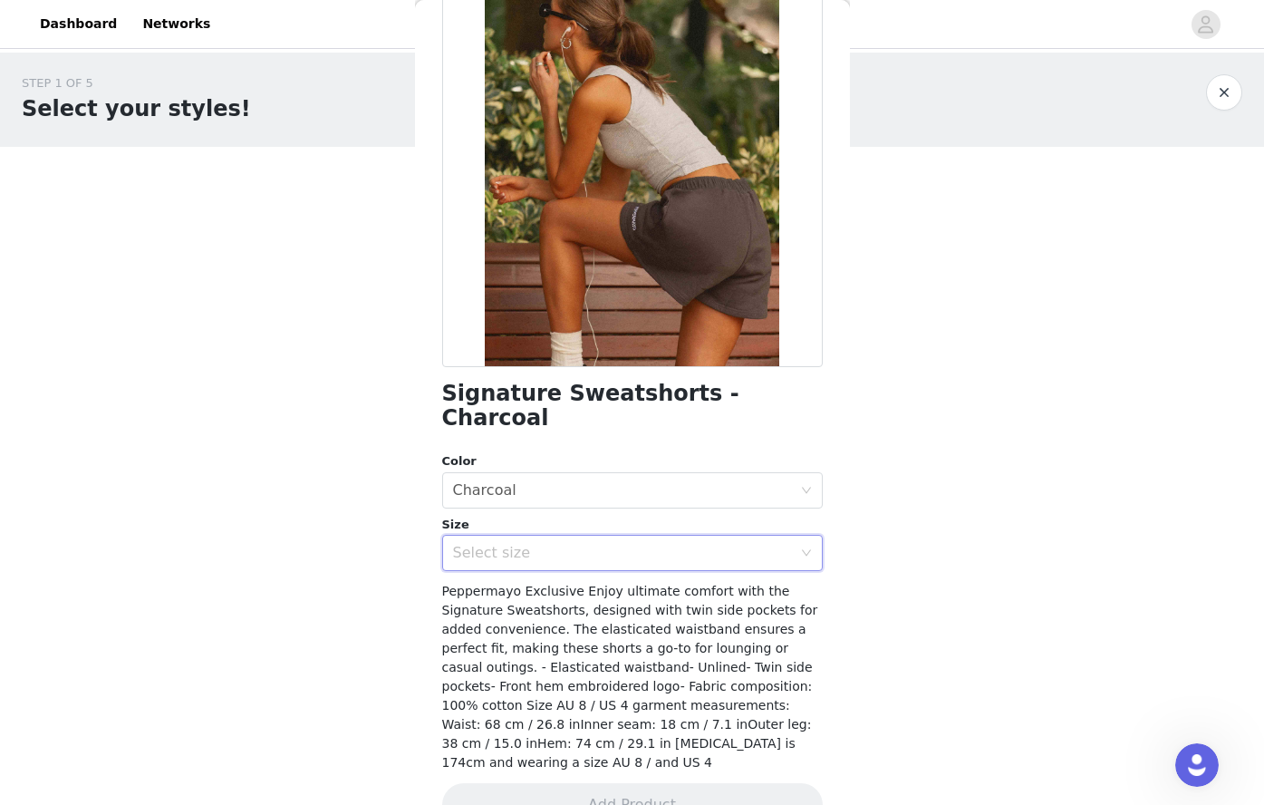
click at [528, 544] on div "Select size" at bounding box center [622, 553] width 339 height 18
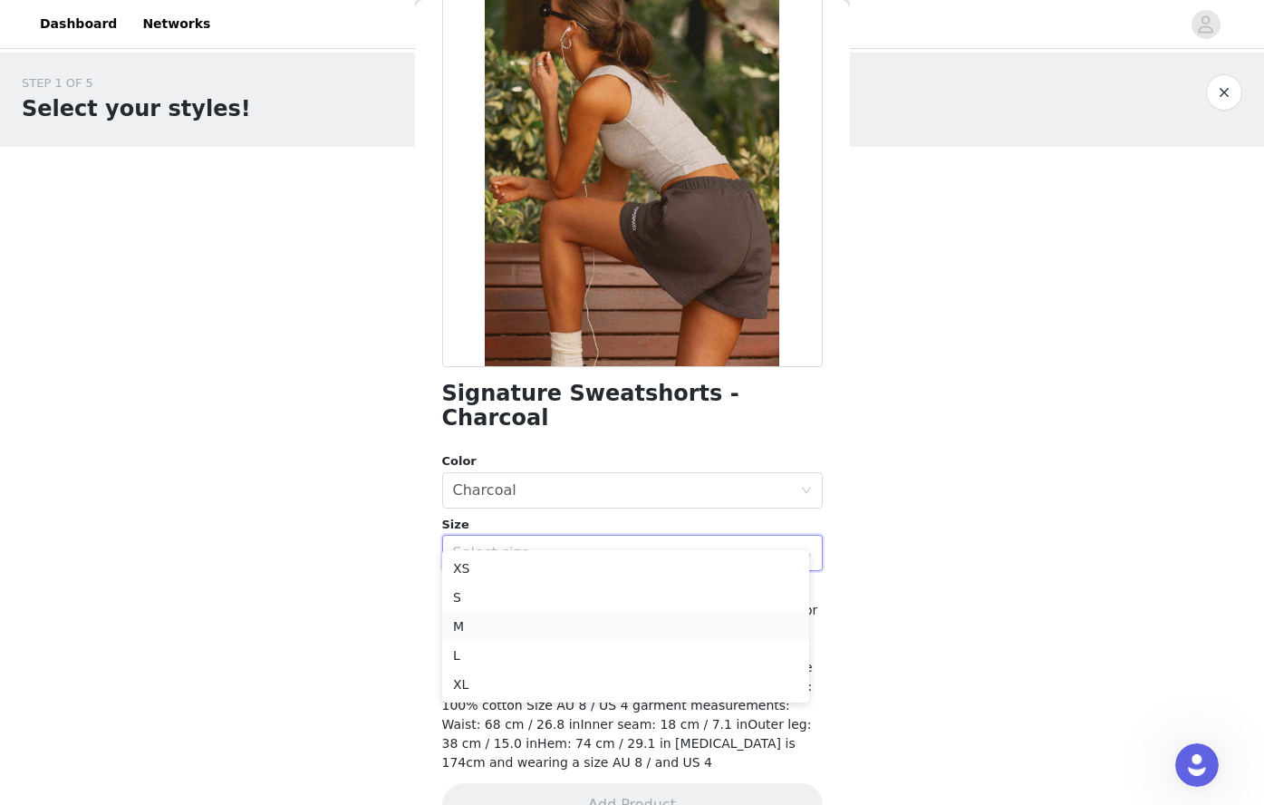
drag, startPoint x: 475, startPoint y: 618, endPoint x: 792, endPoint y: 793, distance: 362.2
click at [472, 620] on li "M" at bounding box center [625, 626] width 367 height 29
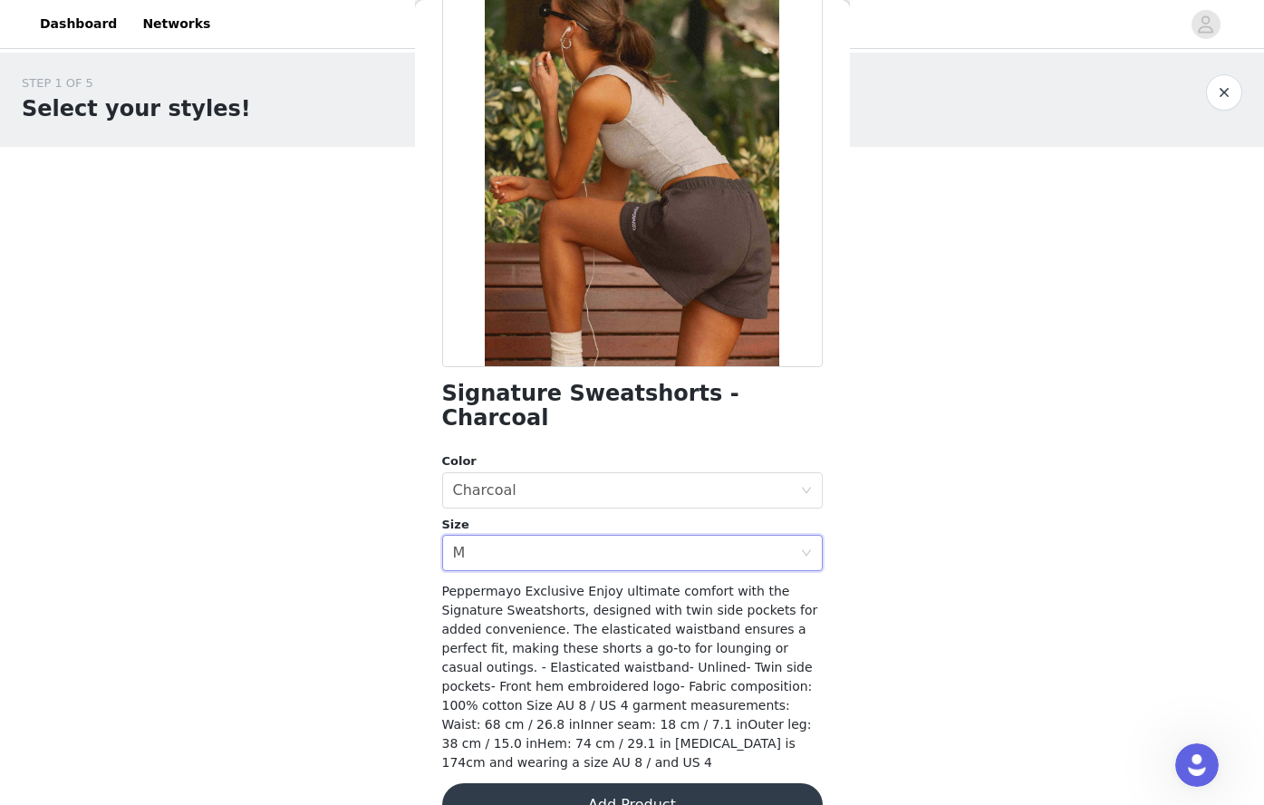
click at [678, 783] on button "Add Product" at bounding box center [632, 804] width 381 height 43
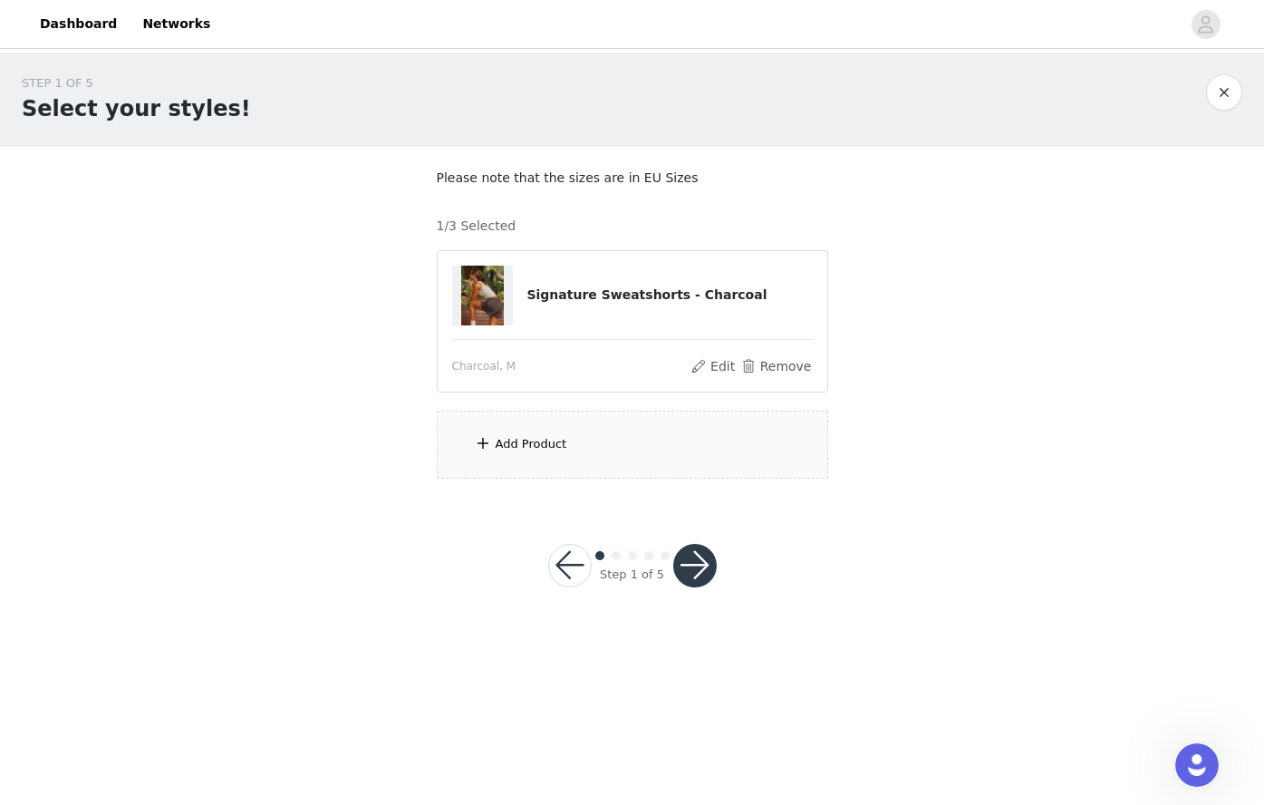
click at [630, 445] on div "Add Product" at bounding box center [632, 445] width 391 height 68
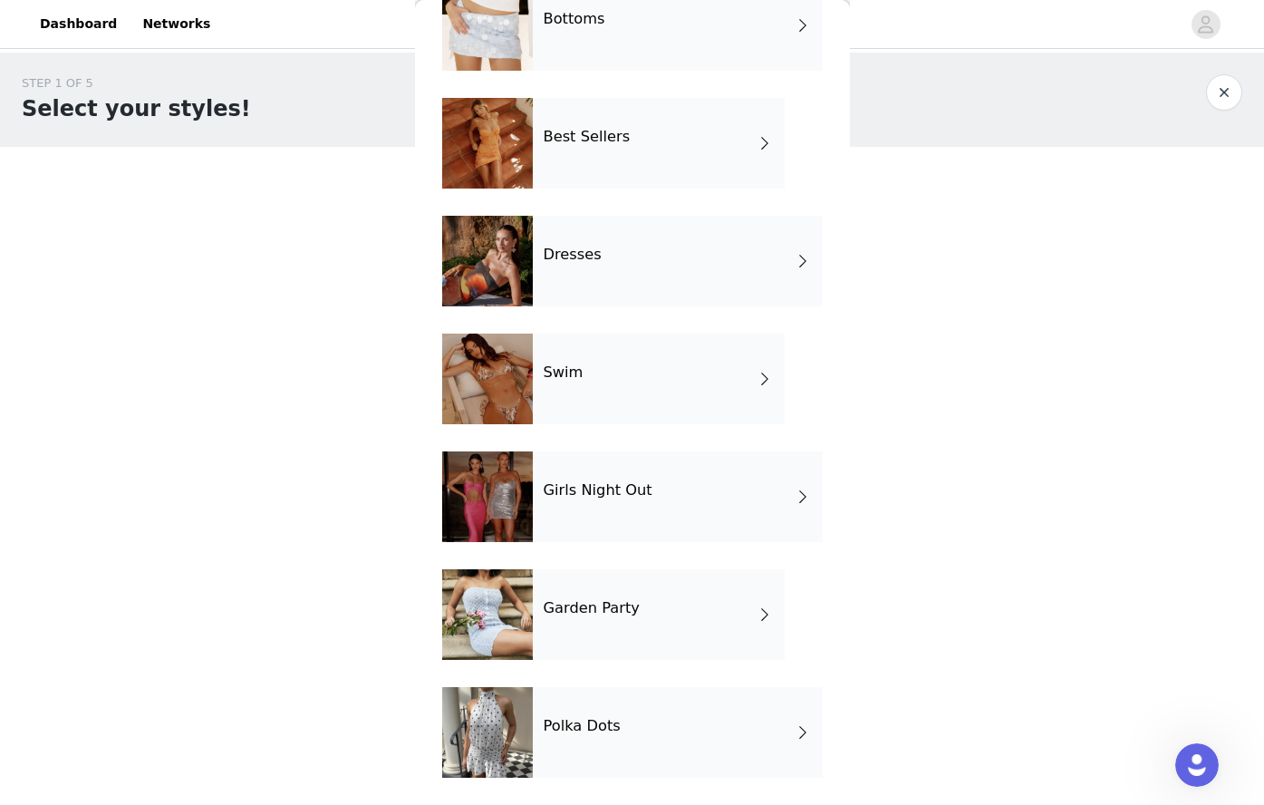
scroll to position [0, 0]
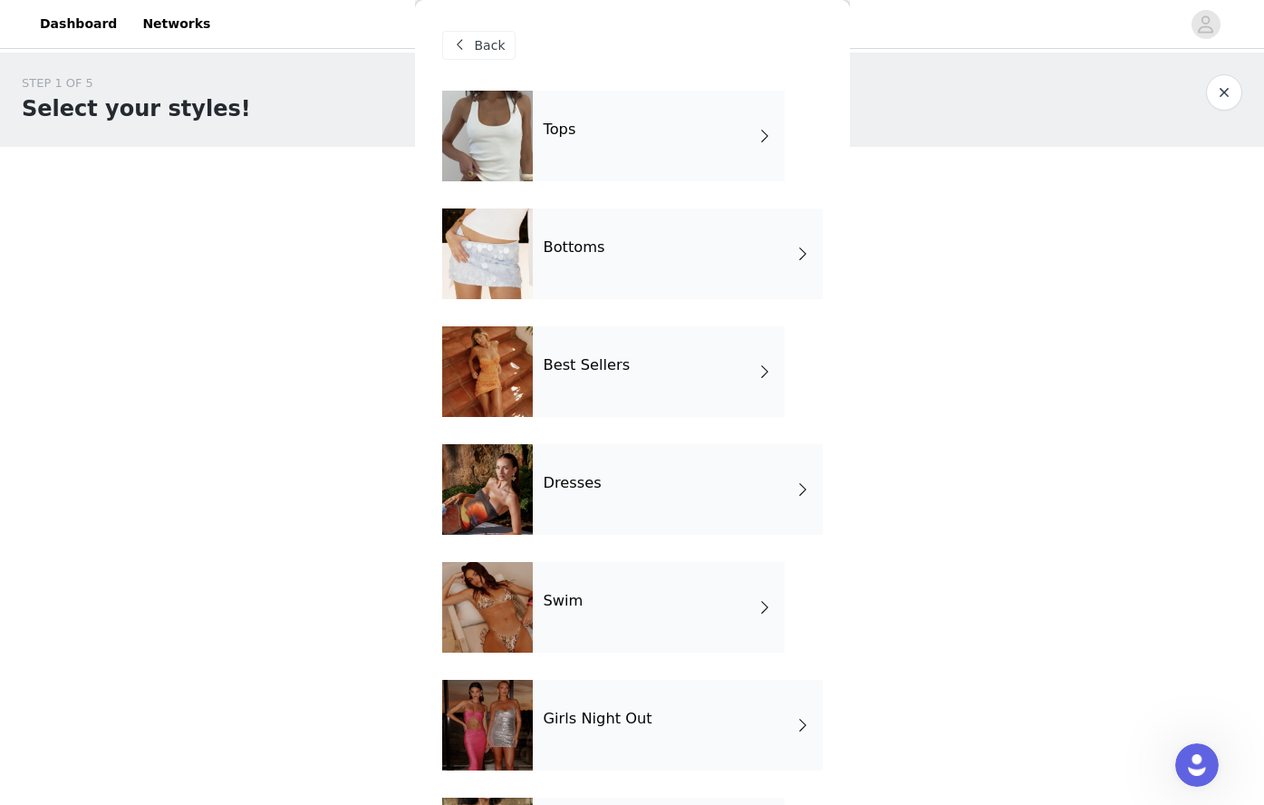
click at [594, 264] on div "Bottoms" at bounding box center [678, 253] width 290 height 91
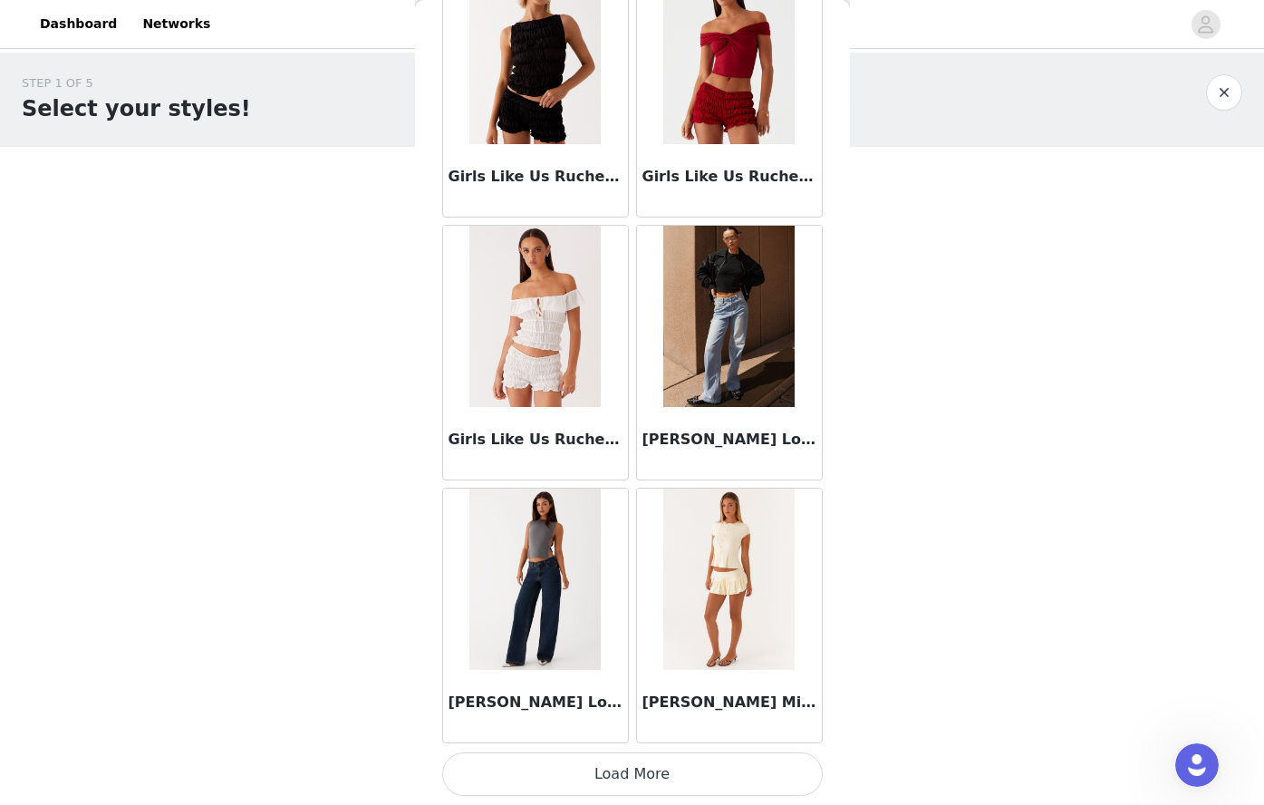
click at [630, 783] on button "Load More" at bounding box center [632, 773] width 381 height 43
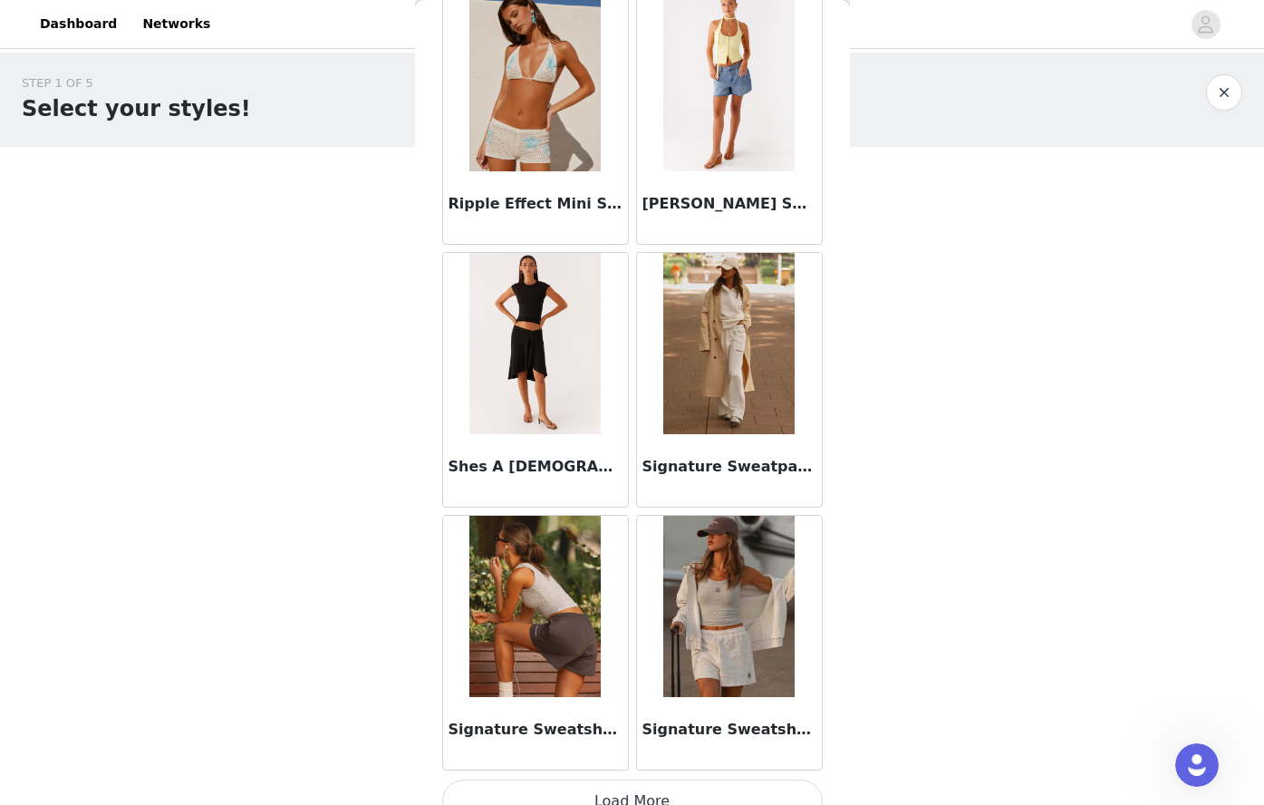
scroll to position [4596, 0]
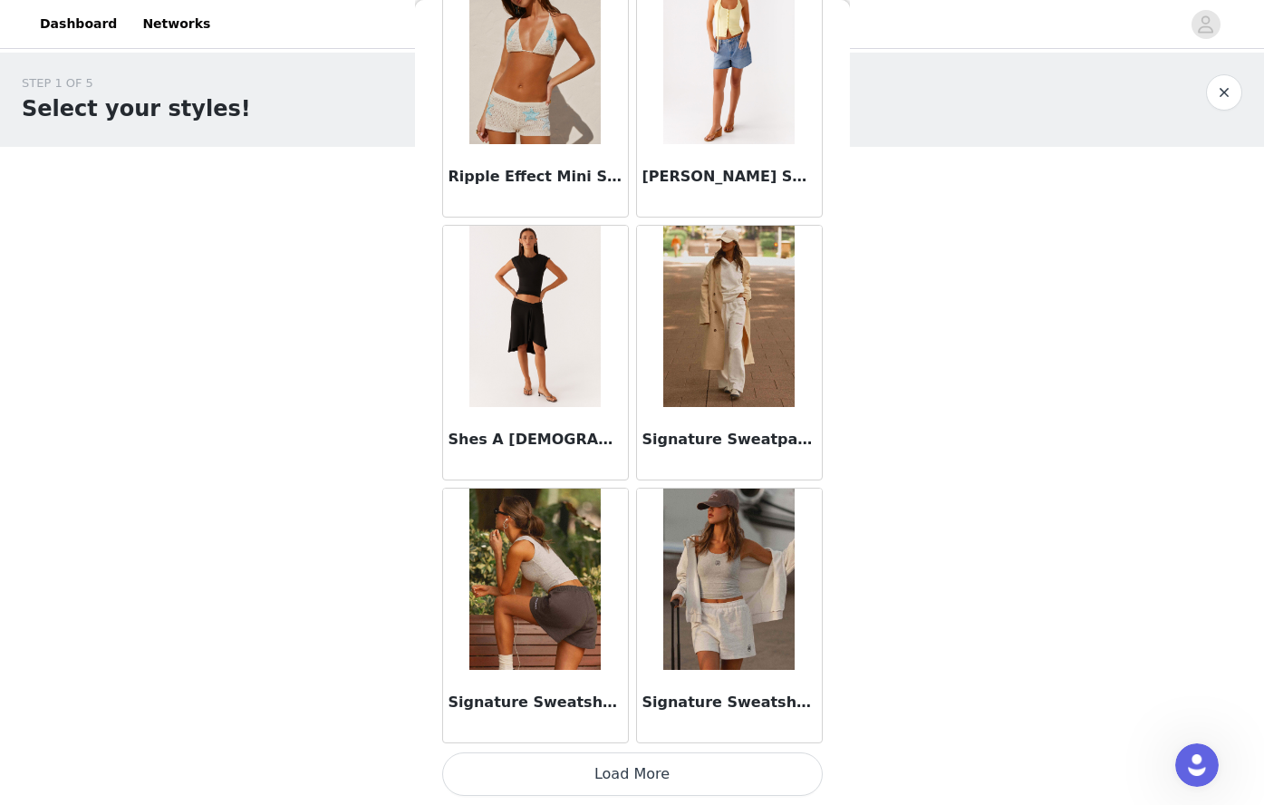
click at [720, 704] on h3 "Signature Sweatshorts - Grey" at bounding box center [730, 702] width 174 height 22
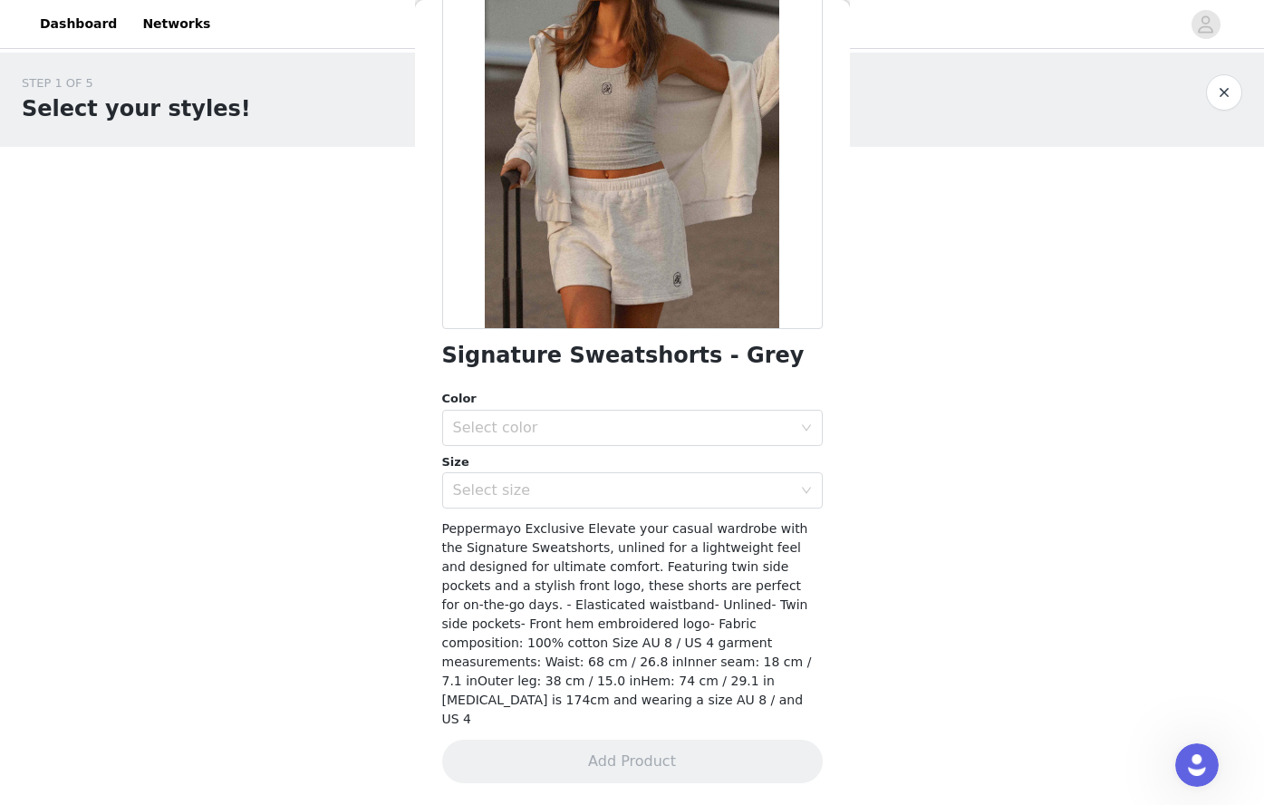
scroll to position [131, 0]
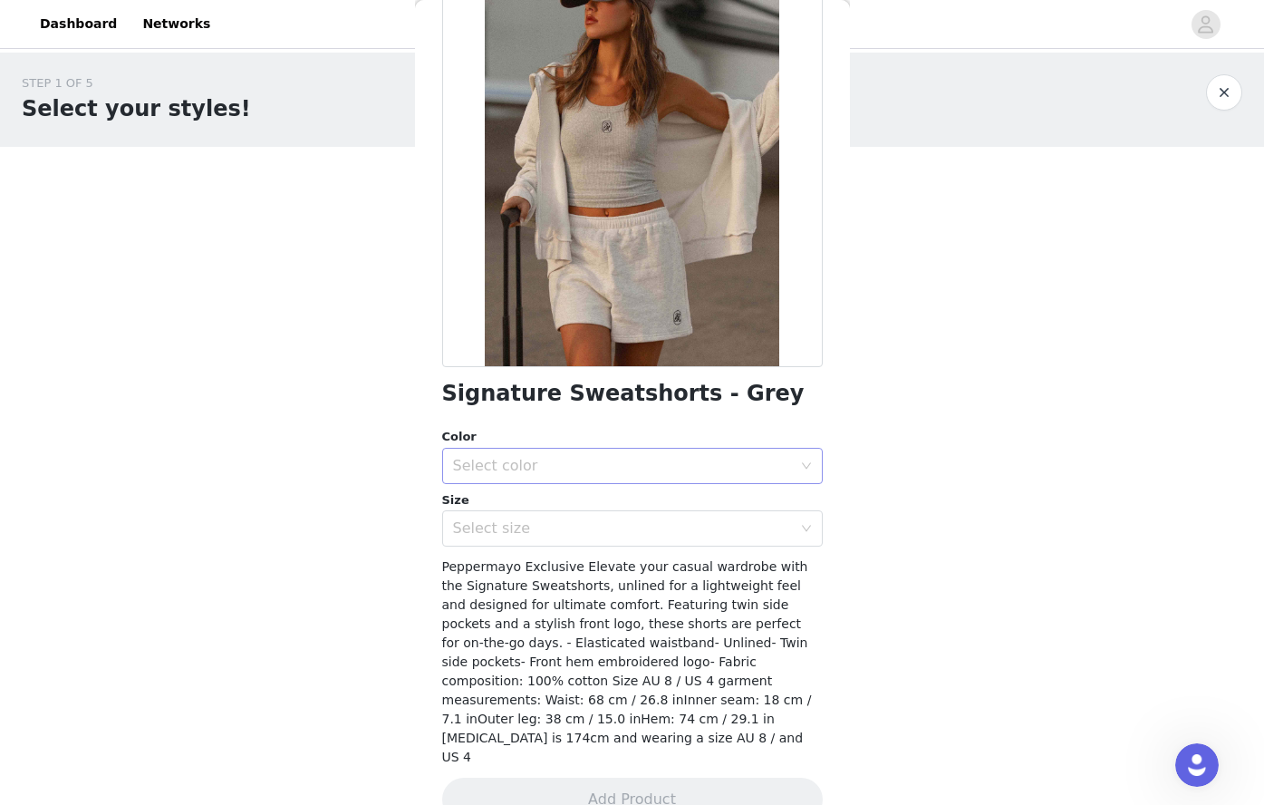
click at [643, 457] on div "Select color" at bounding box center [622, 466] width 339 height 18
click at [513, 498] on li "Grey" at bounding box center [625, 505] width 367 height 29
click at [521, 535] on div "Select size" at bounding box center [622, 528] width 339 height 18
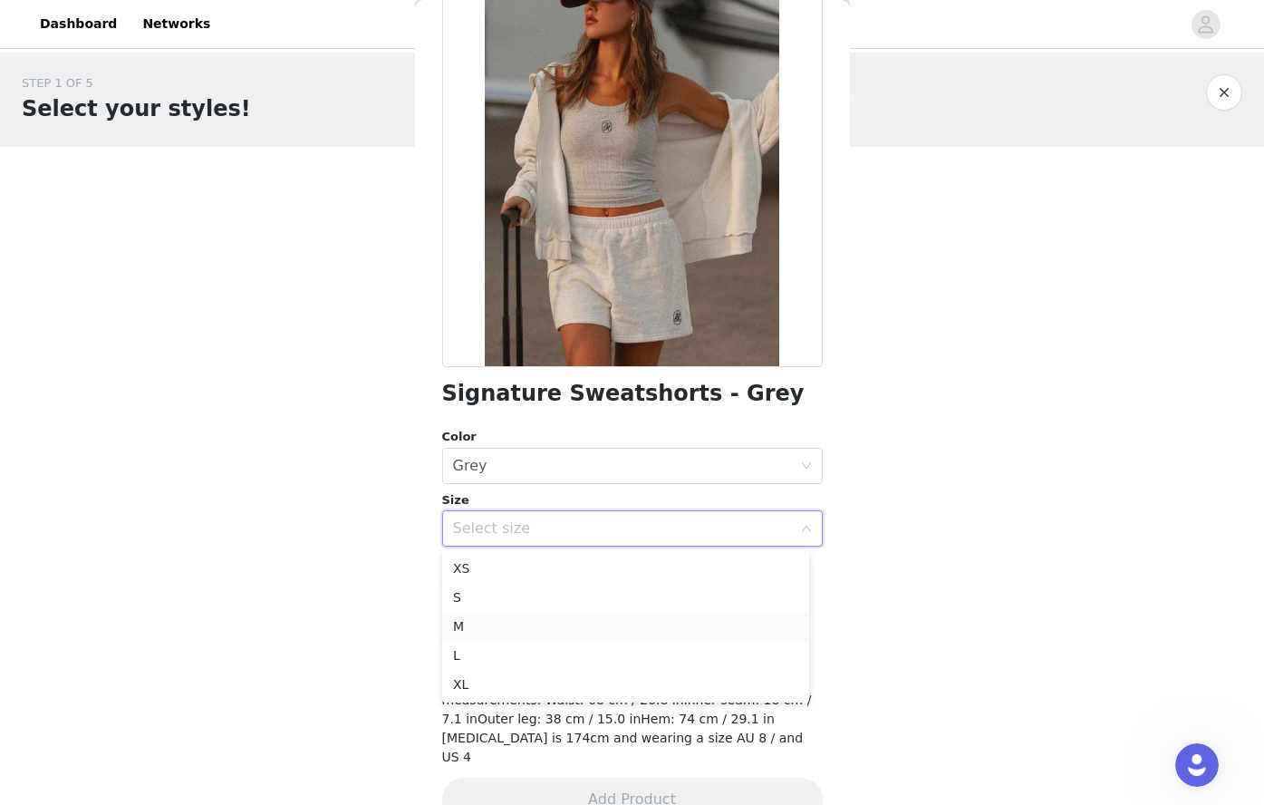
drag, startPoint x: 483, startPoint y: 616, endPoint x: 536, endPoint y: 617, distance: 52.6
click at [482, 616] on li "M" at bounding box center [625, 626] width 367 height 29
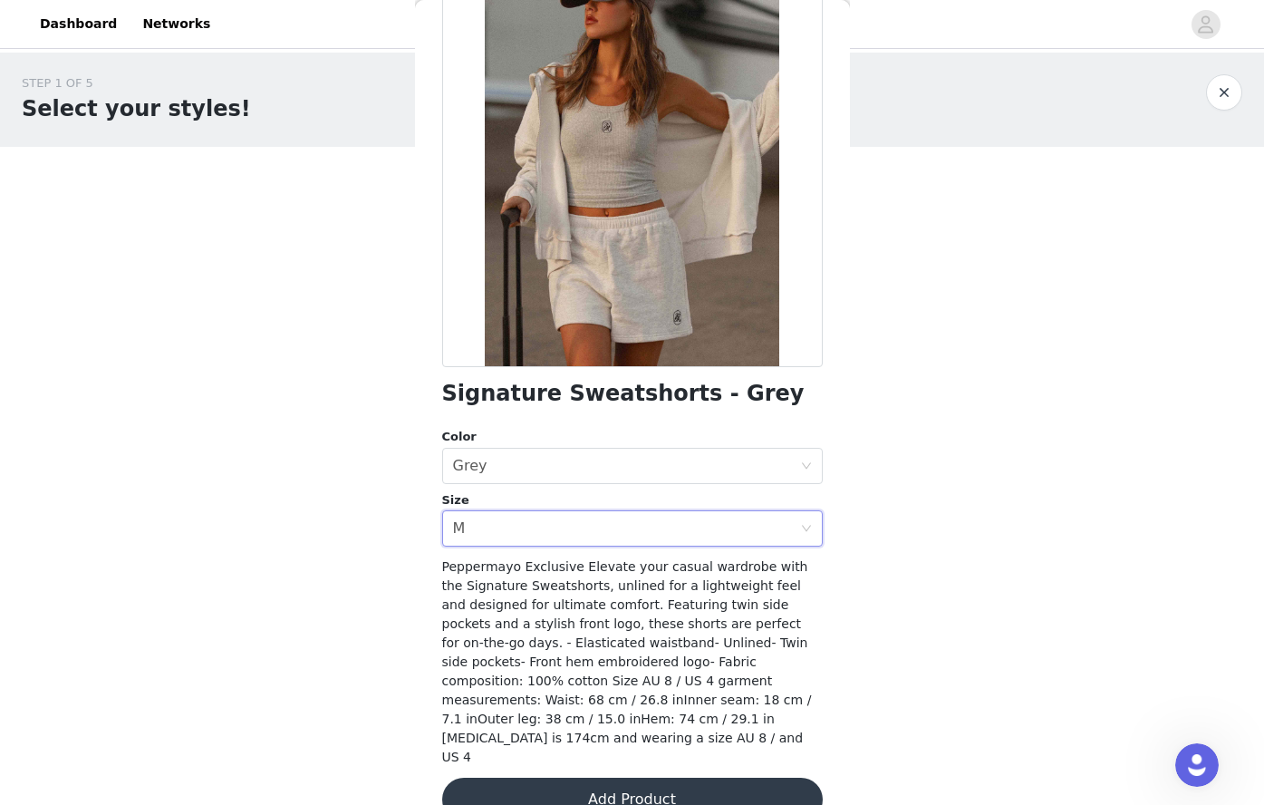
click at [661, 778] on button "Add Product" at bounding box center [632, 799] width 381 height 43
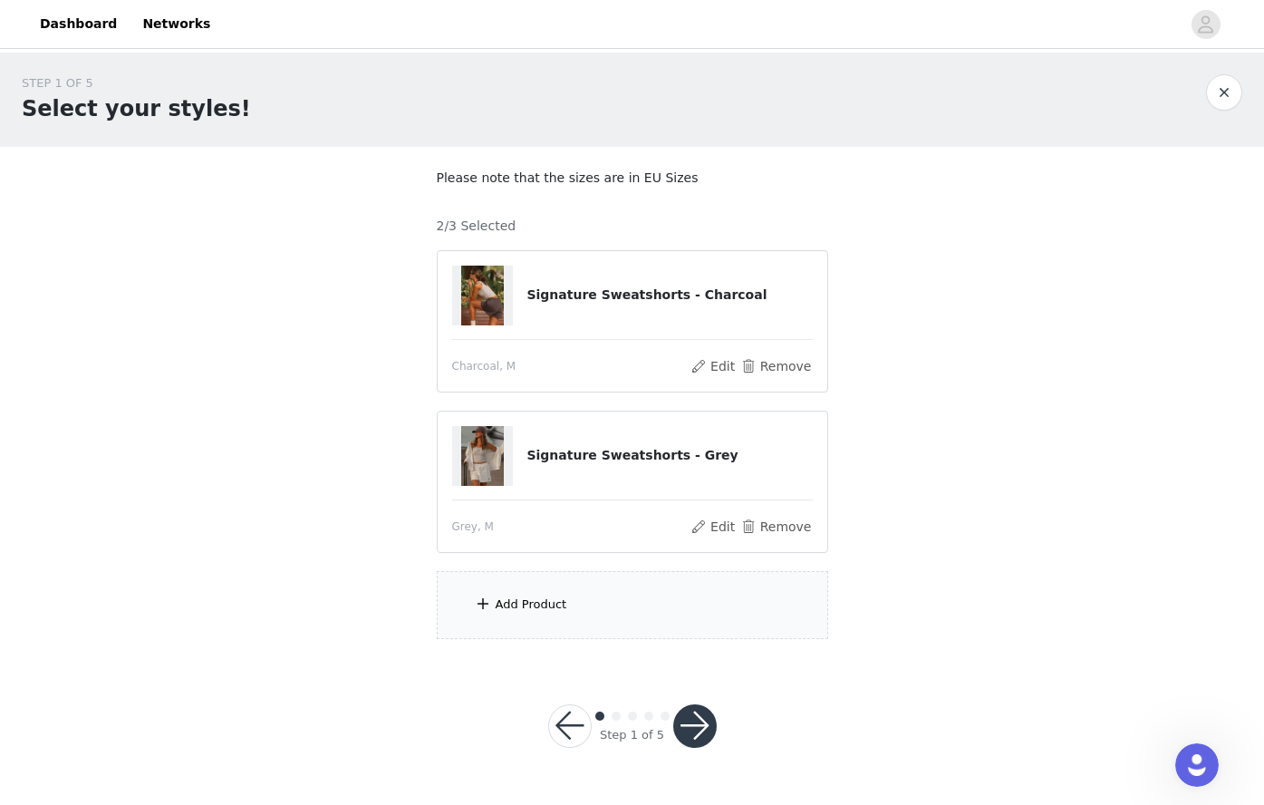
click at [642, 607] on div "Add Product" at bounding box center [632, 605] width 391 height 68
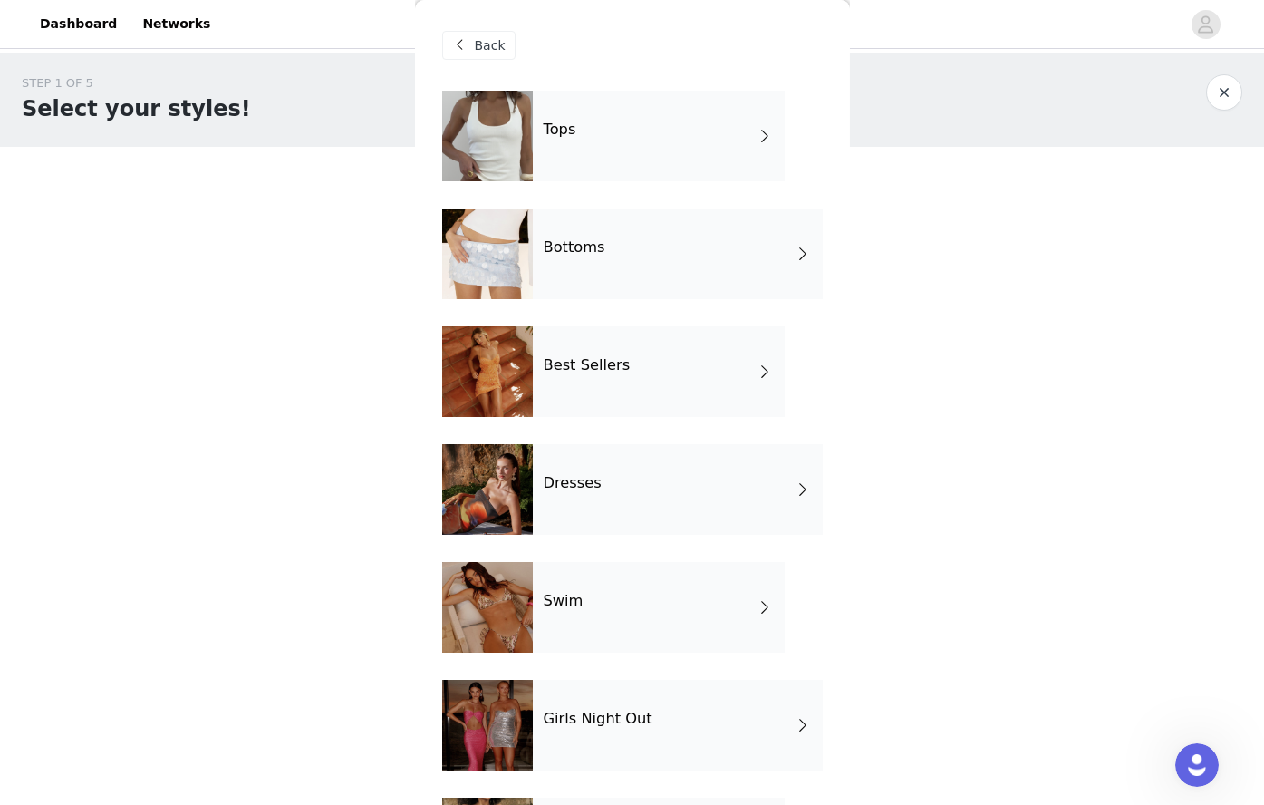
click at [559, 262] on div "Bottoms" at bounding box center [678, 253] width 290 height 91
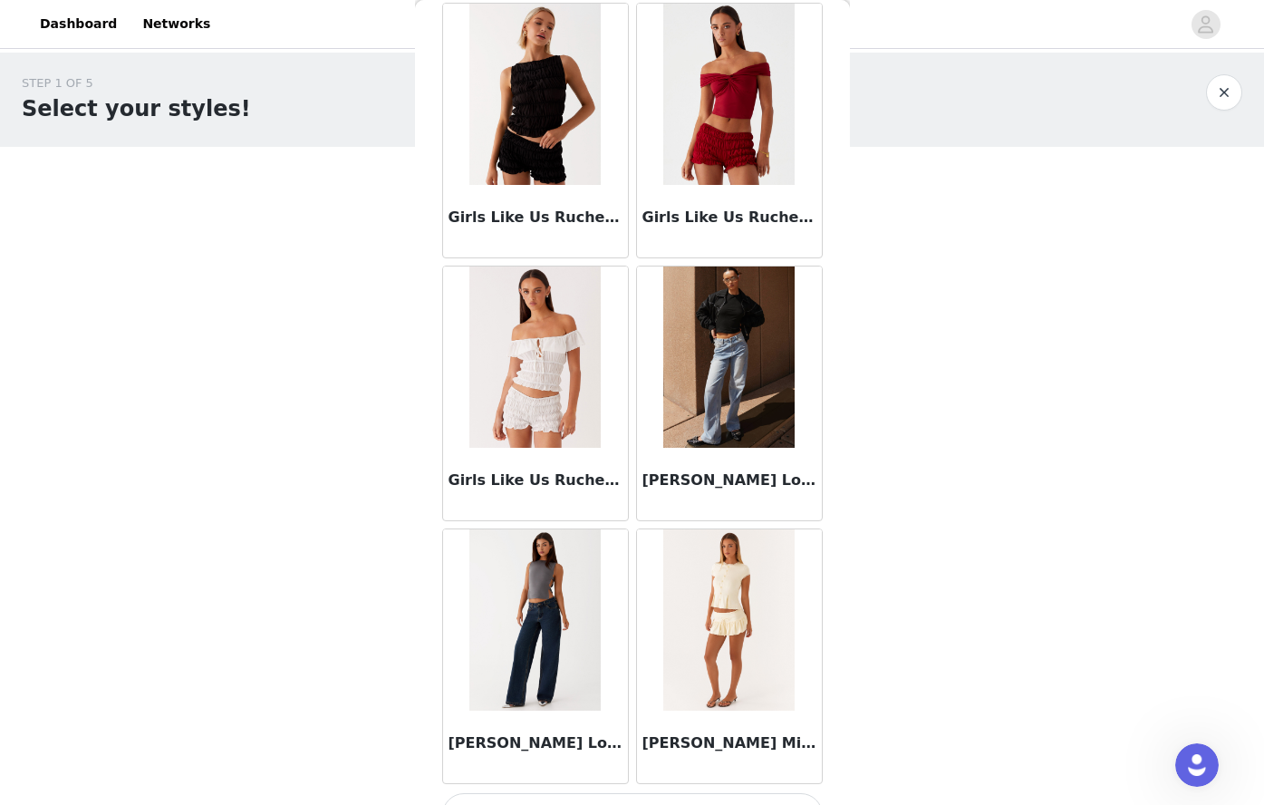
scroll to position [1968, 0]
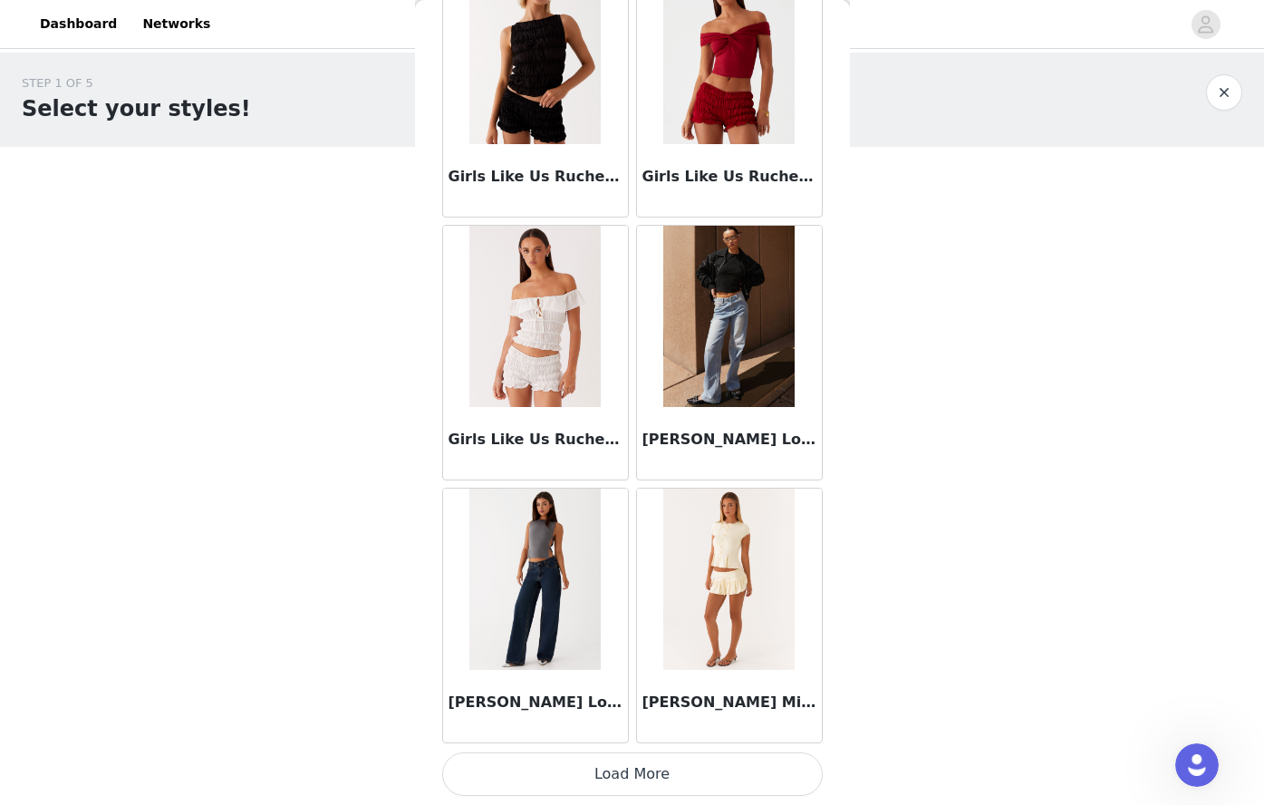
click at [659, 762] on button "Load More" at bounding box center [632, 773] width 381 height 43
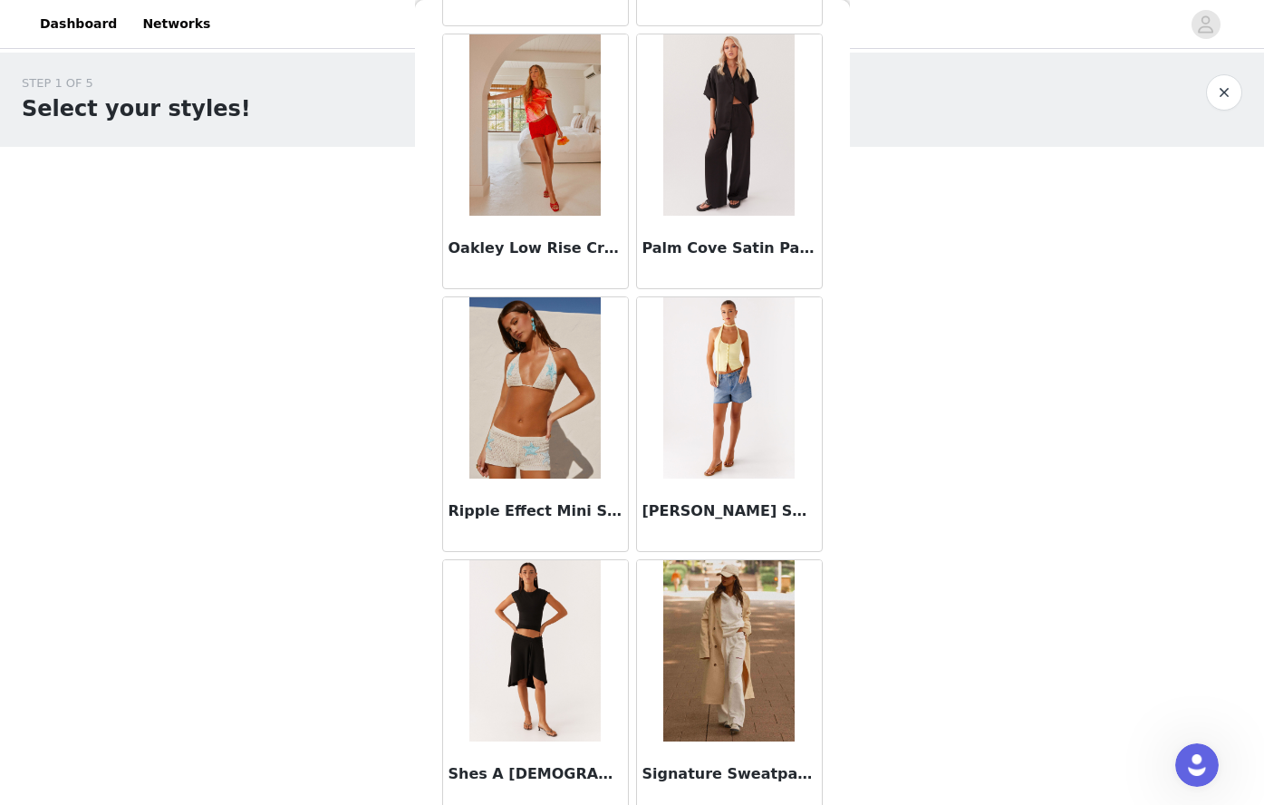
scroll to position [4596, 0]
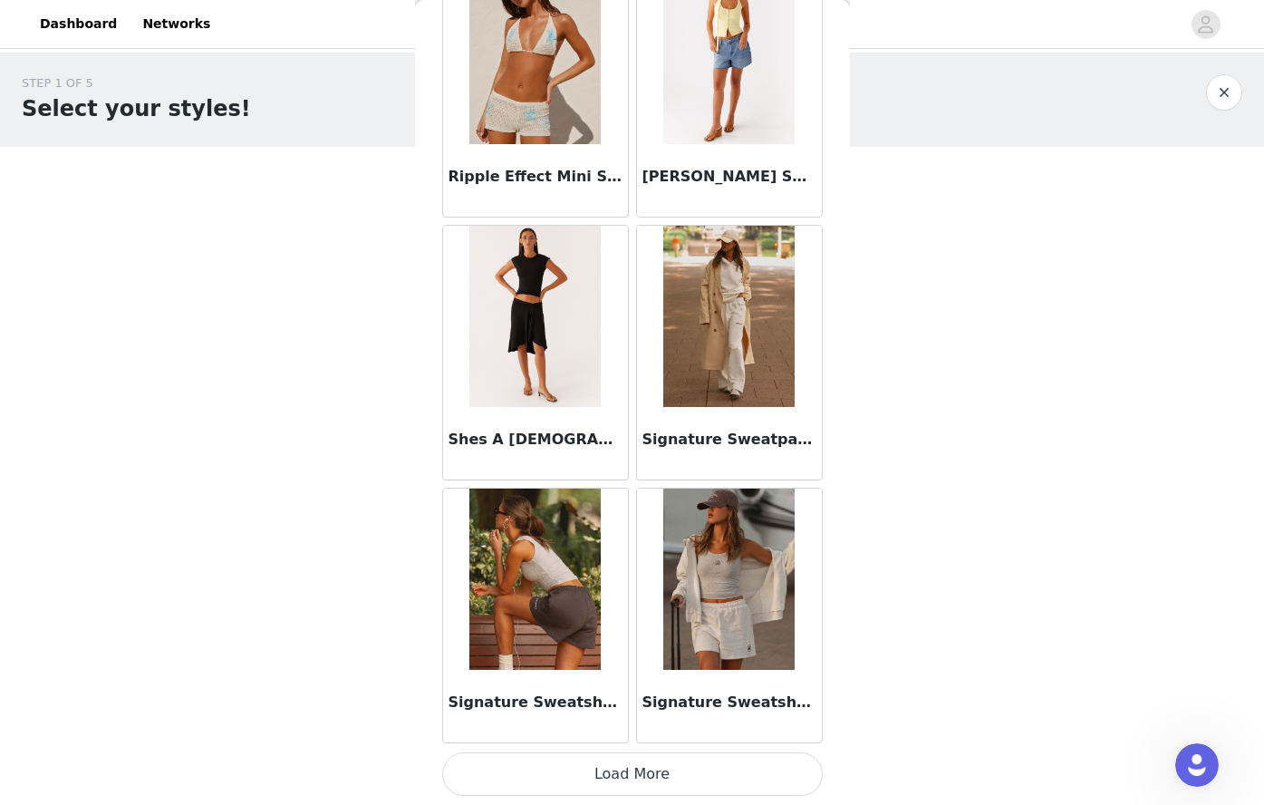
click at [726, 781] on button "Load More" at bounding box center [632, 773] width 381 height 43
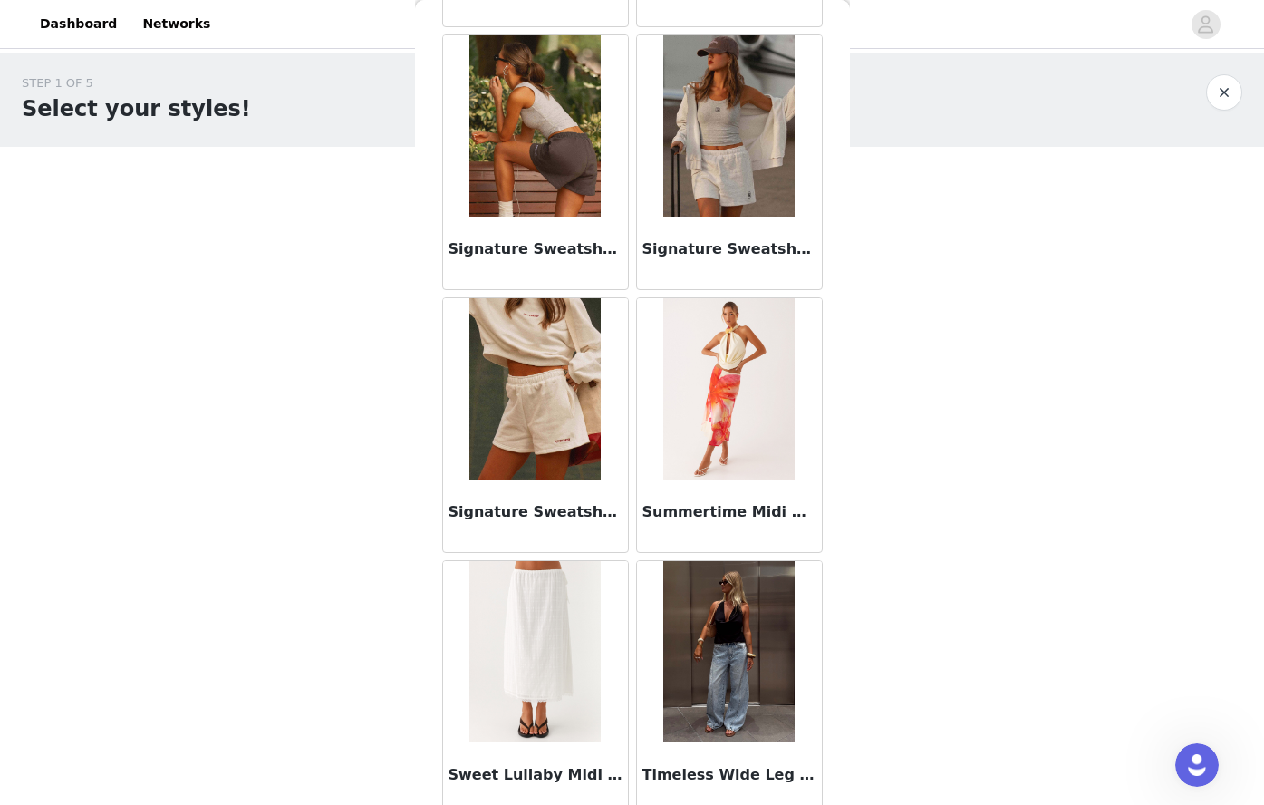
click at [543, 454] on img at bounding box center [534, 388] width 131 height 181
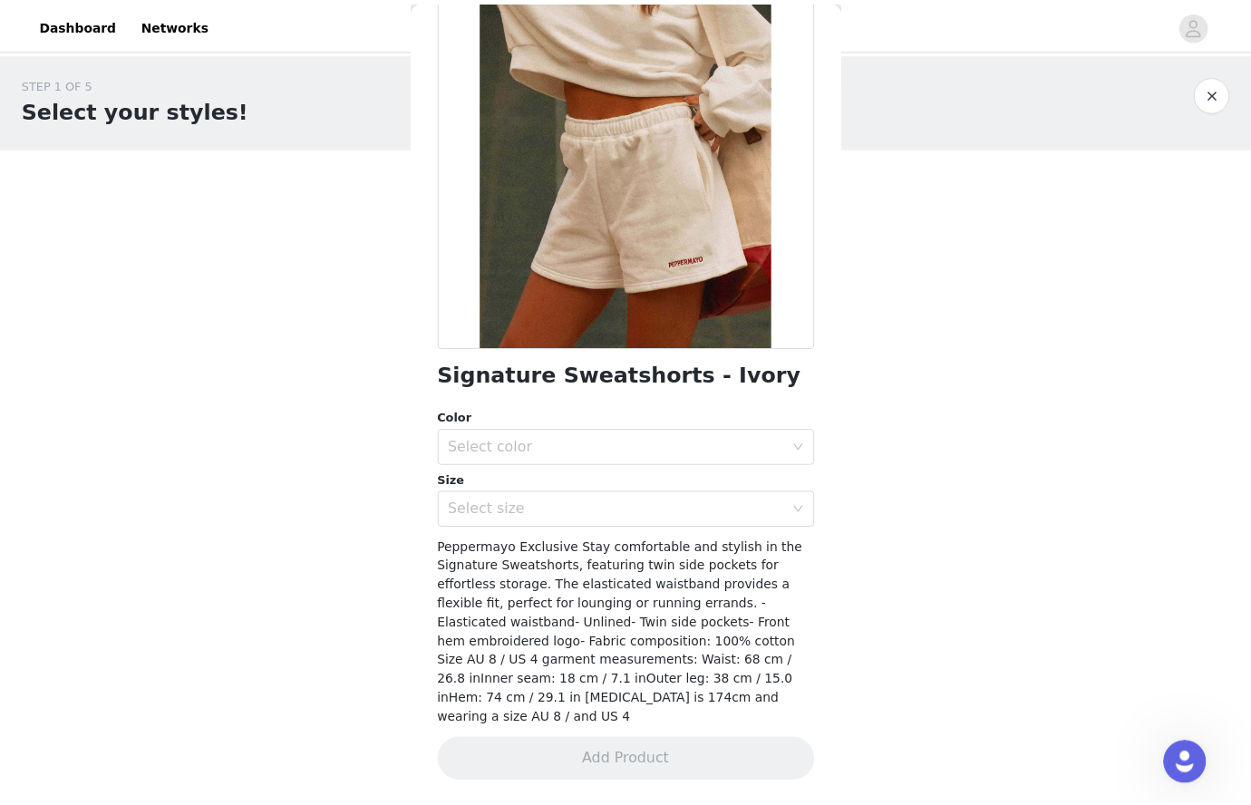
scroll to position [131, 0]
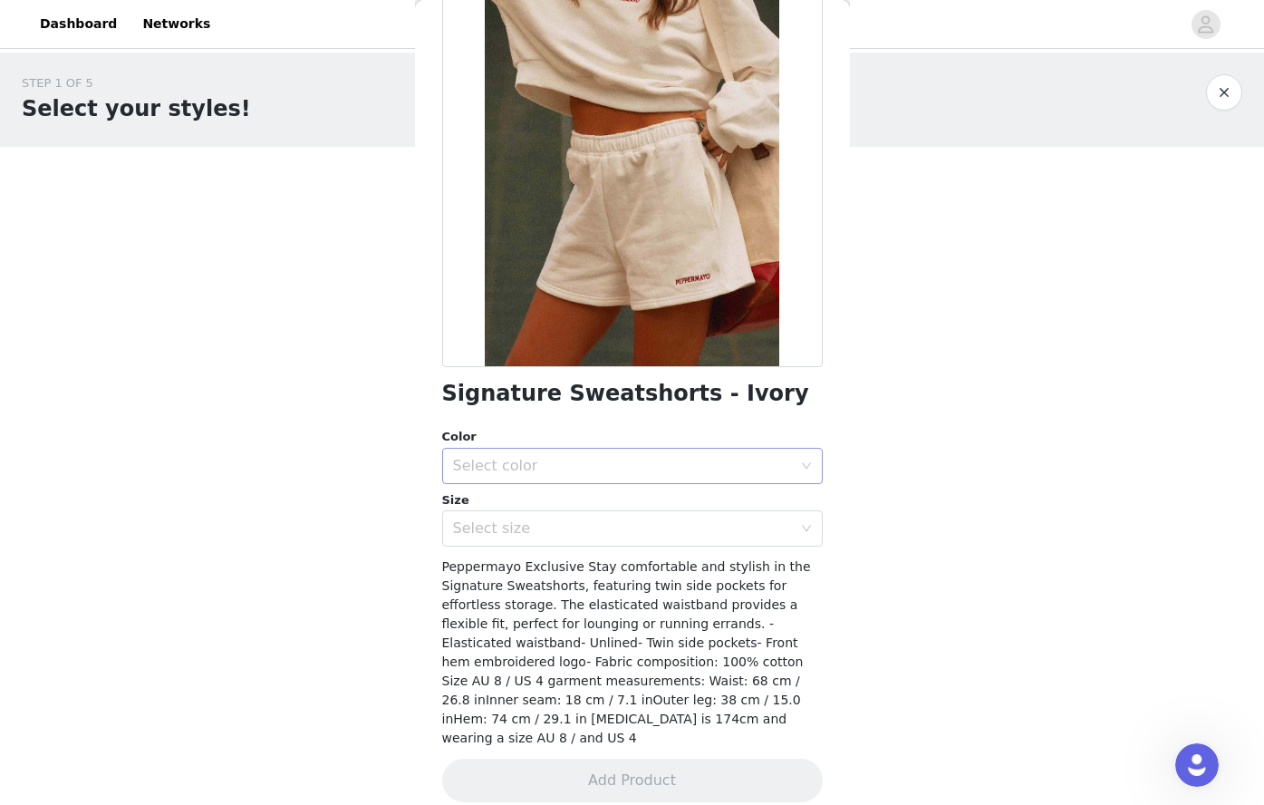
click at [619, 465] on div "Select color" at bounding box center [622, 466] width 339 height 18
click at [545, 503] on li "Ivory" at bounding box center [625, 505] width 367 height 29
click at [543, 517] on div "Select size" at bounding box center [626, 528] width 347 height 34
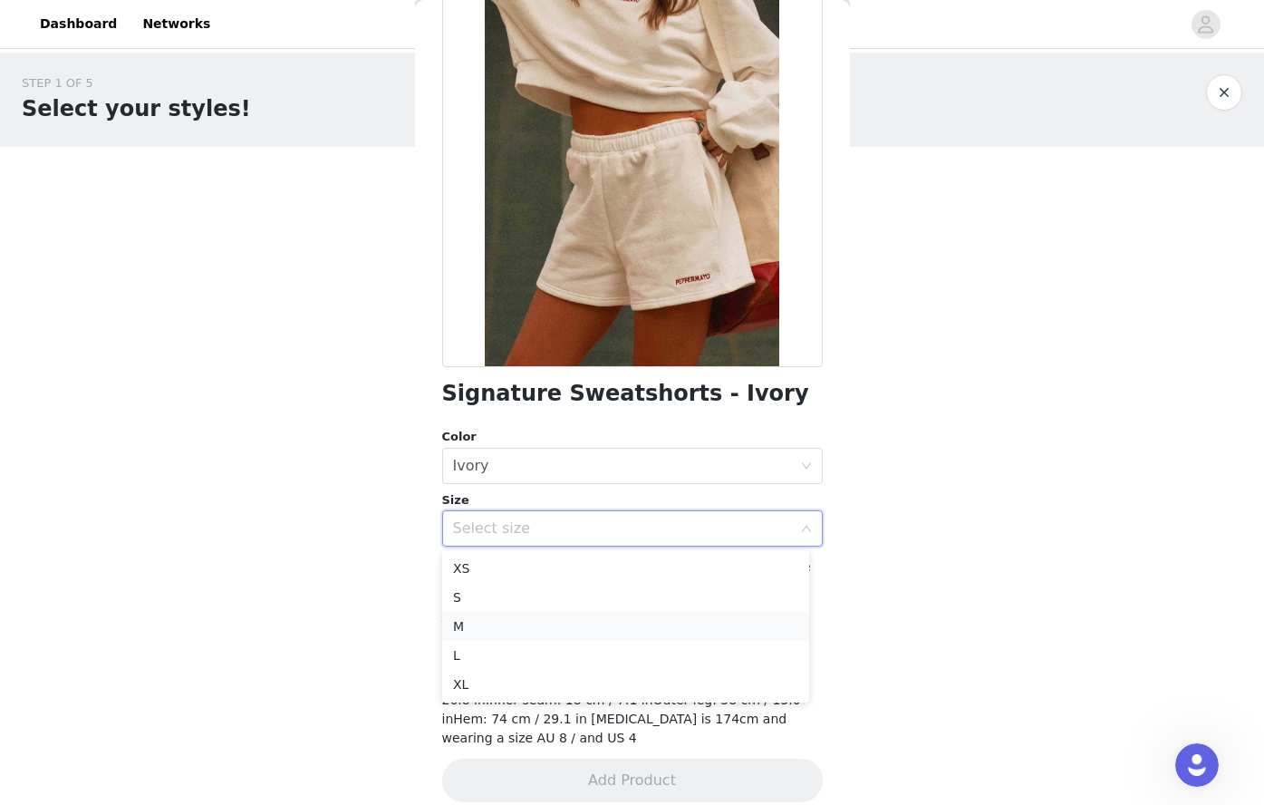
click at [485, 621] on li "M" at bounding box center [625, 626] width 367 height 29
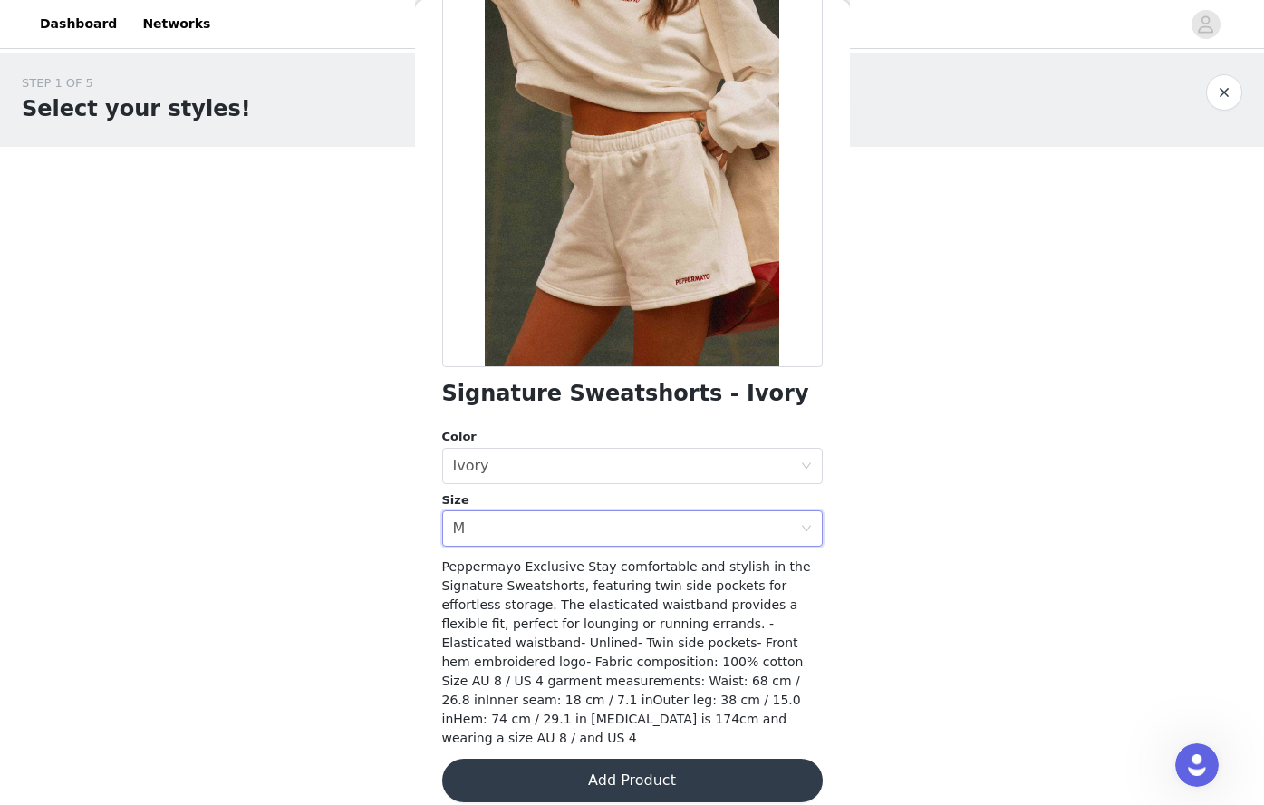
click at [542, 768] on button "Add Product" at bounding box center [632, 780] width 381 height 43
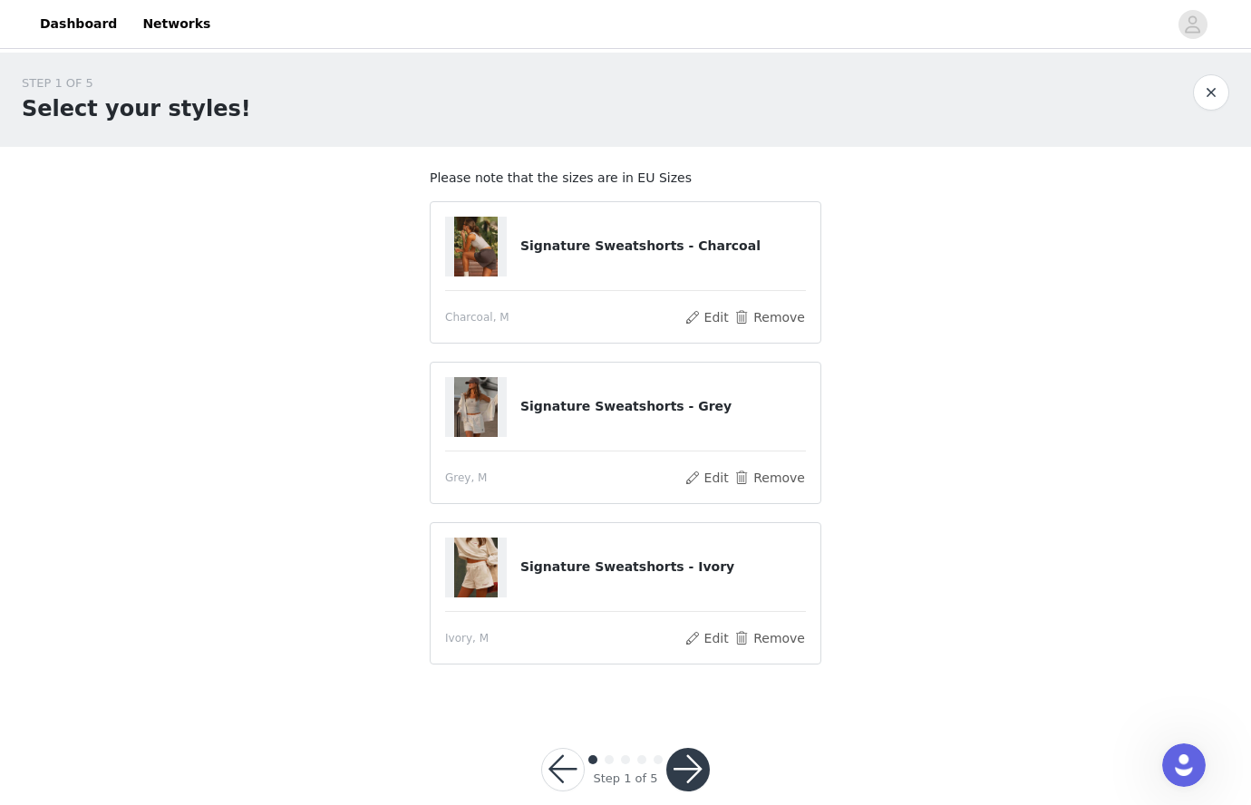
click at [696, 759] on button "button" at bounding box center [687, 769] width 43 height 43
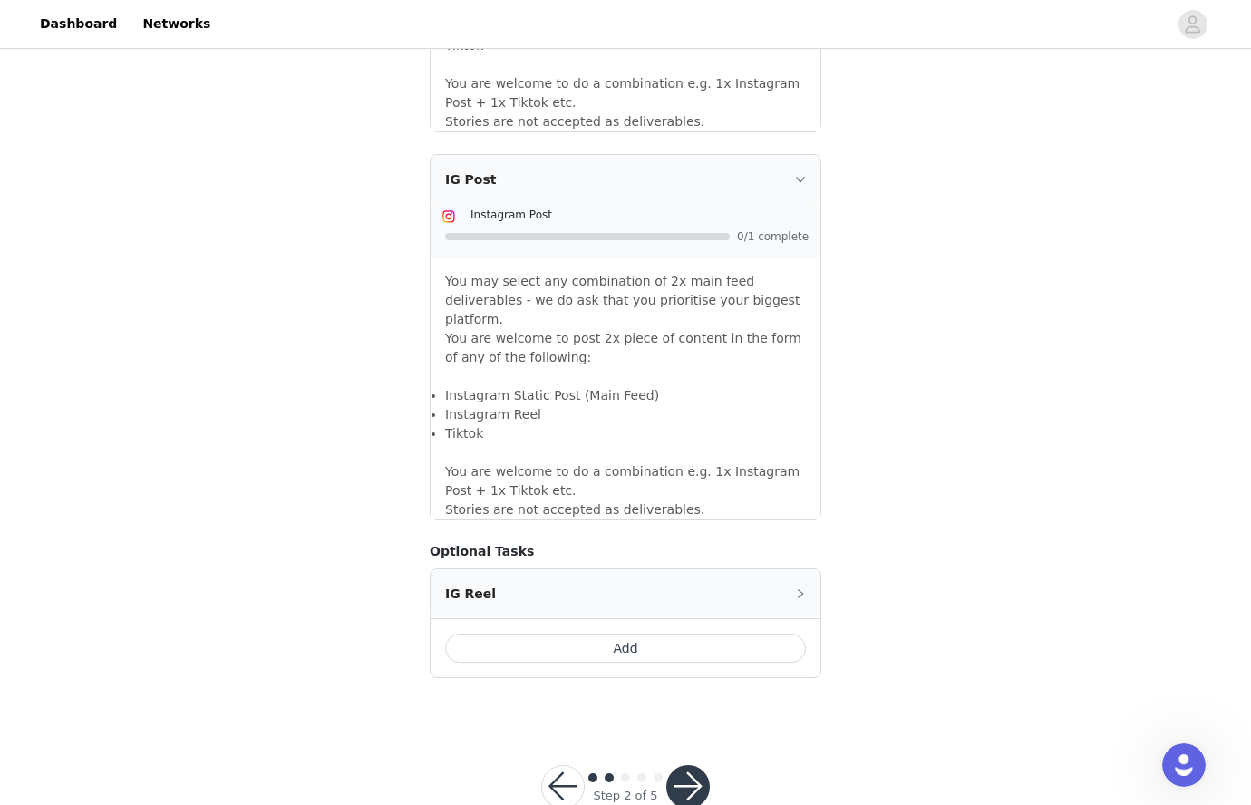
scroll to position [1476, 0]
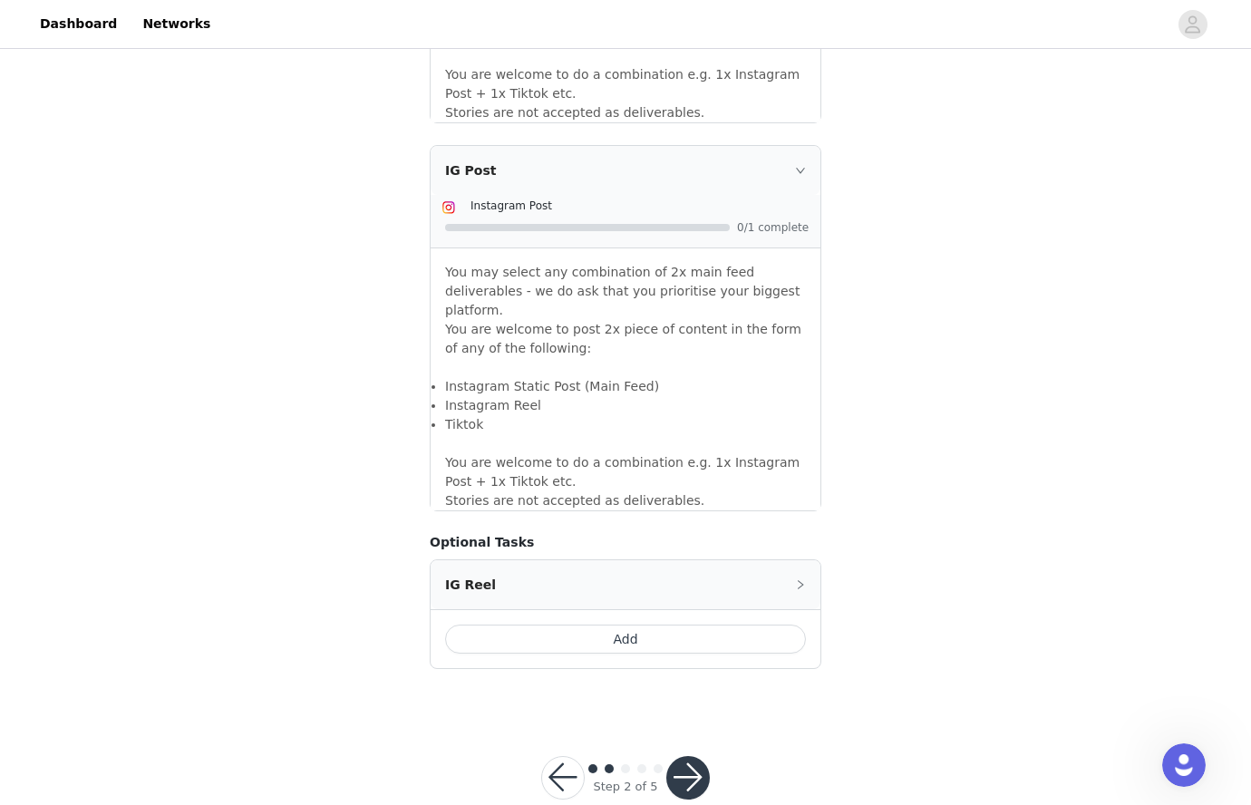
click at [692, 756] on button "button" at bounding box center [687, 777] width 43 height 43
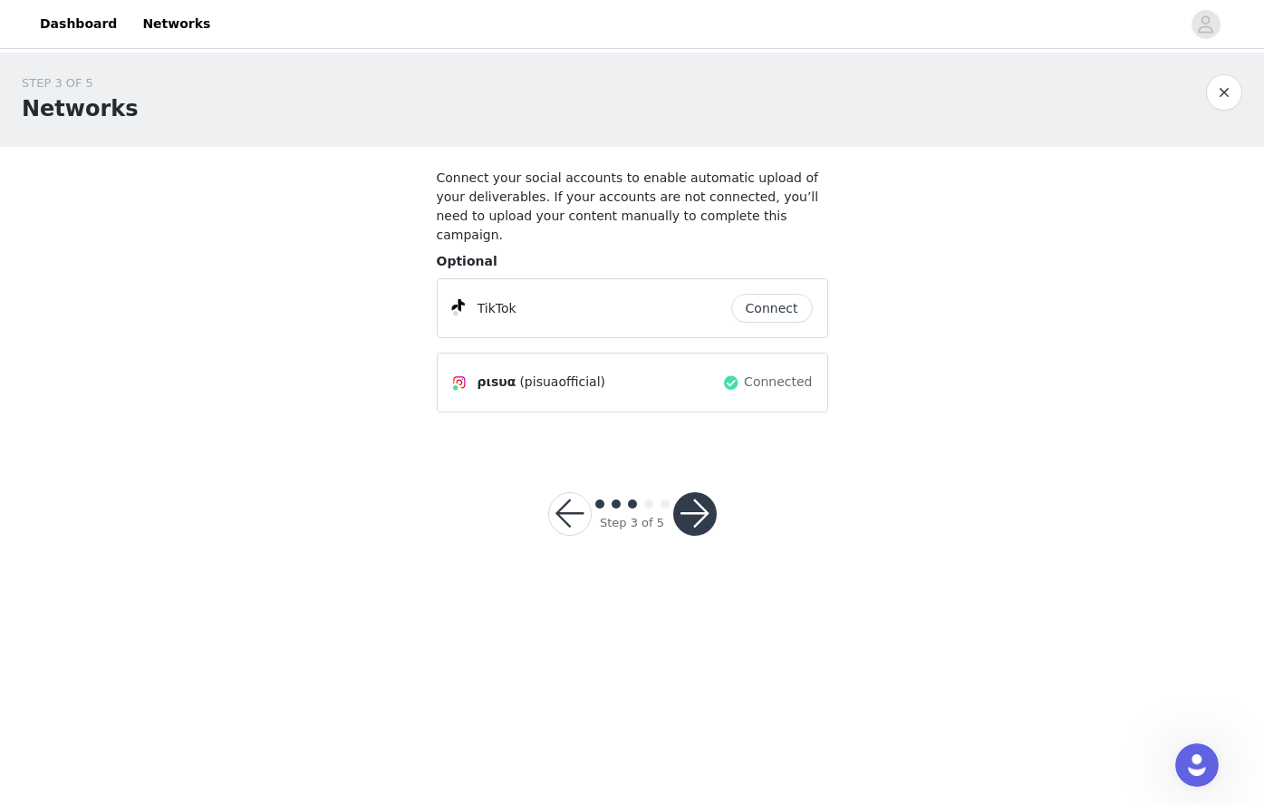
click at [708, 498] on button "button" at bounding box center [694, 513] width 43 height 43
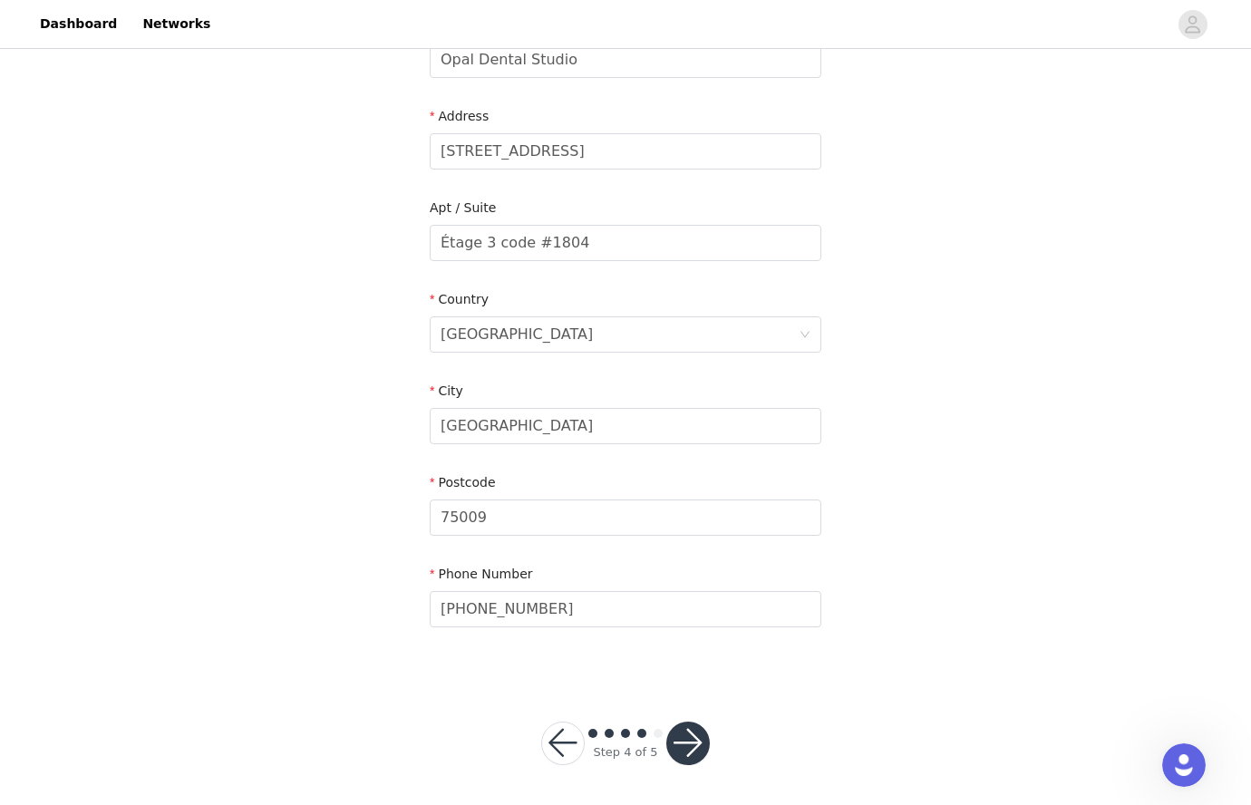
scroll to position [378, 0]
click at [686, 747] on button "button" at bounding box center [687, 739] width 43 height 43
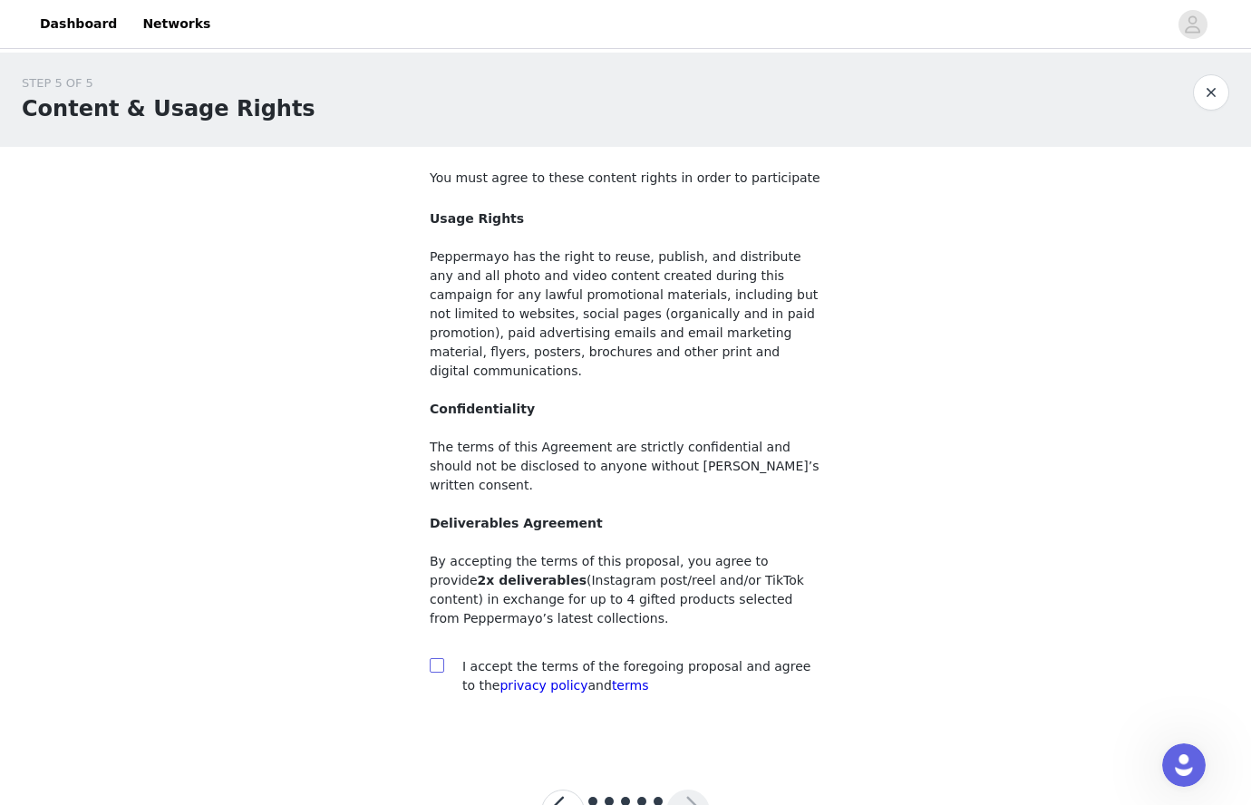
click at [441, 658] on input "checkbox" at bounding box center [436, 664] width 13 height 13
checkbox input "true"
click at [688, 789] on button "button" at bounding box center [687, 810] width 43 height 43
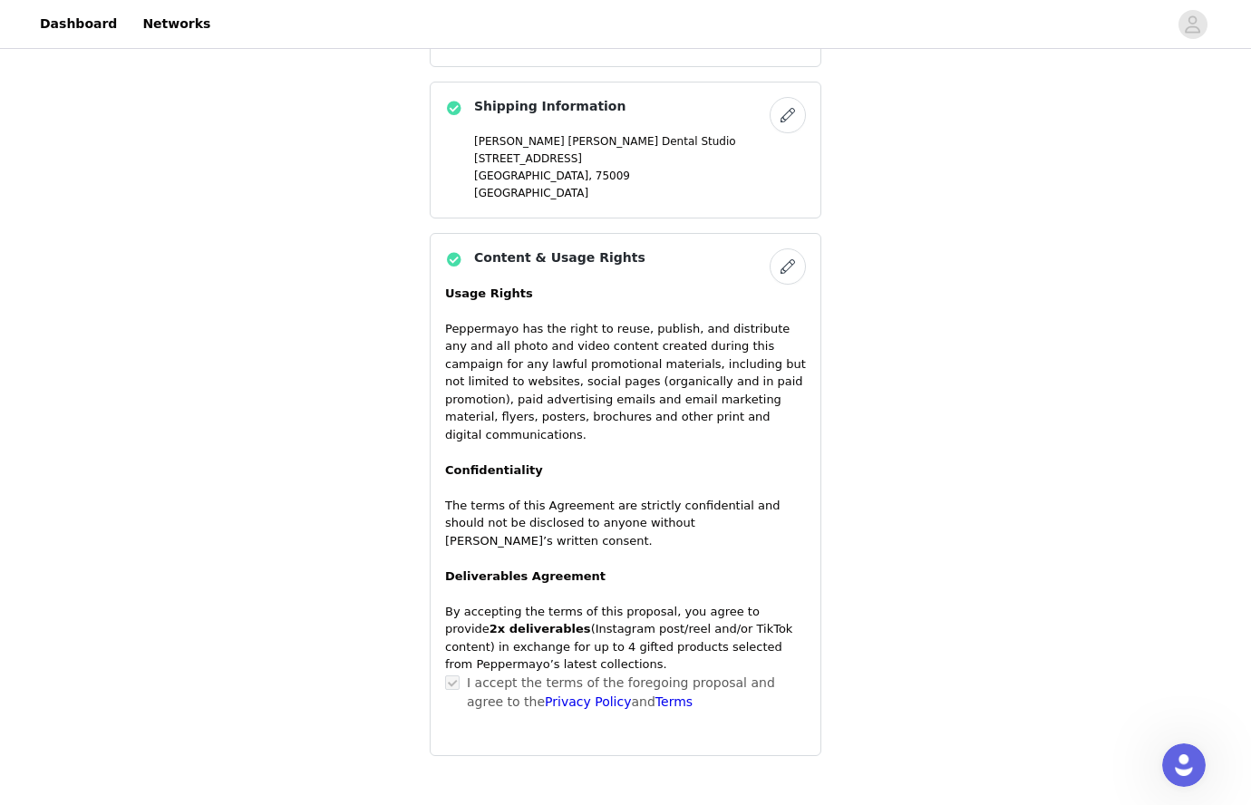
scroll to position [1156, 0]
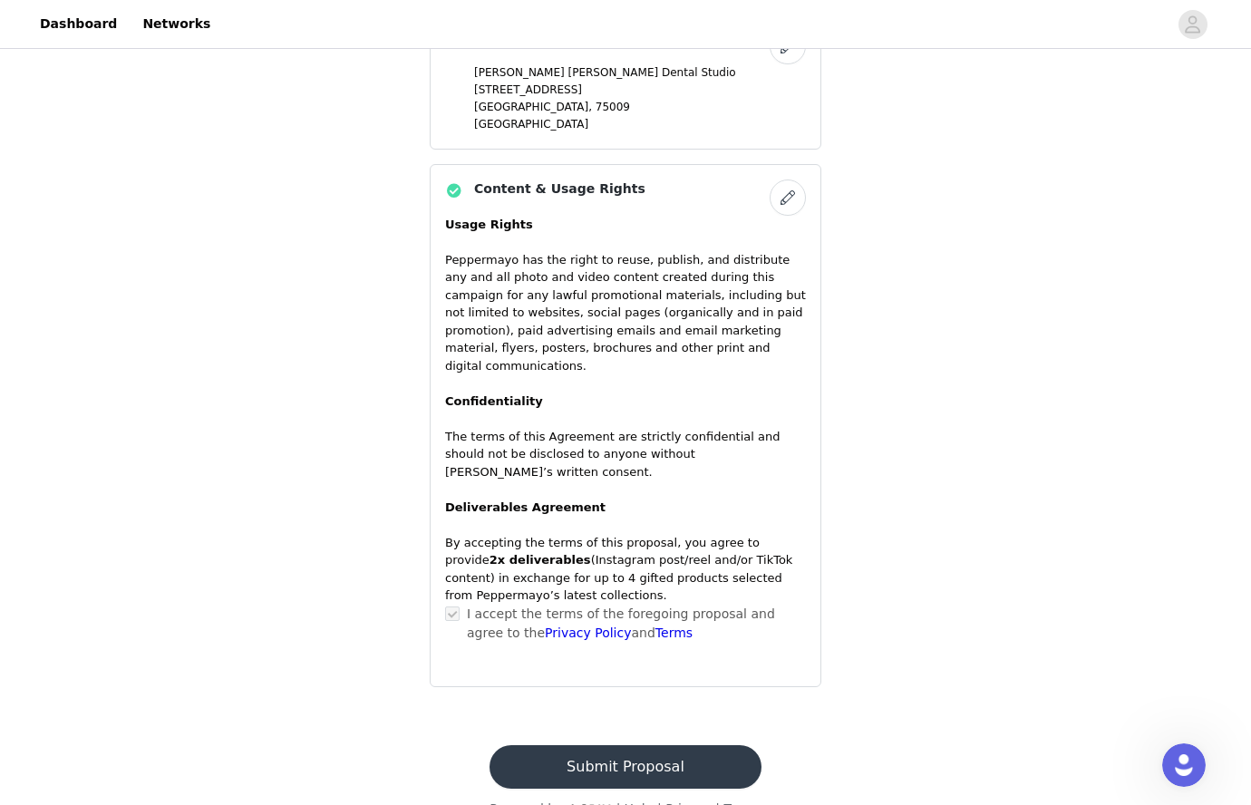
click at [643, 745] on button "Submit Proposal" at bounding box center [624, 766] width 271 height 43
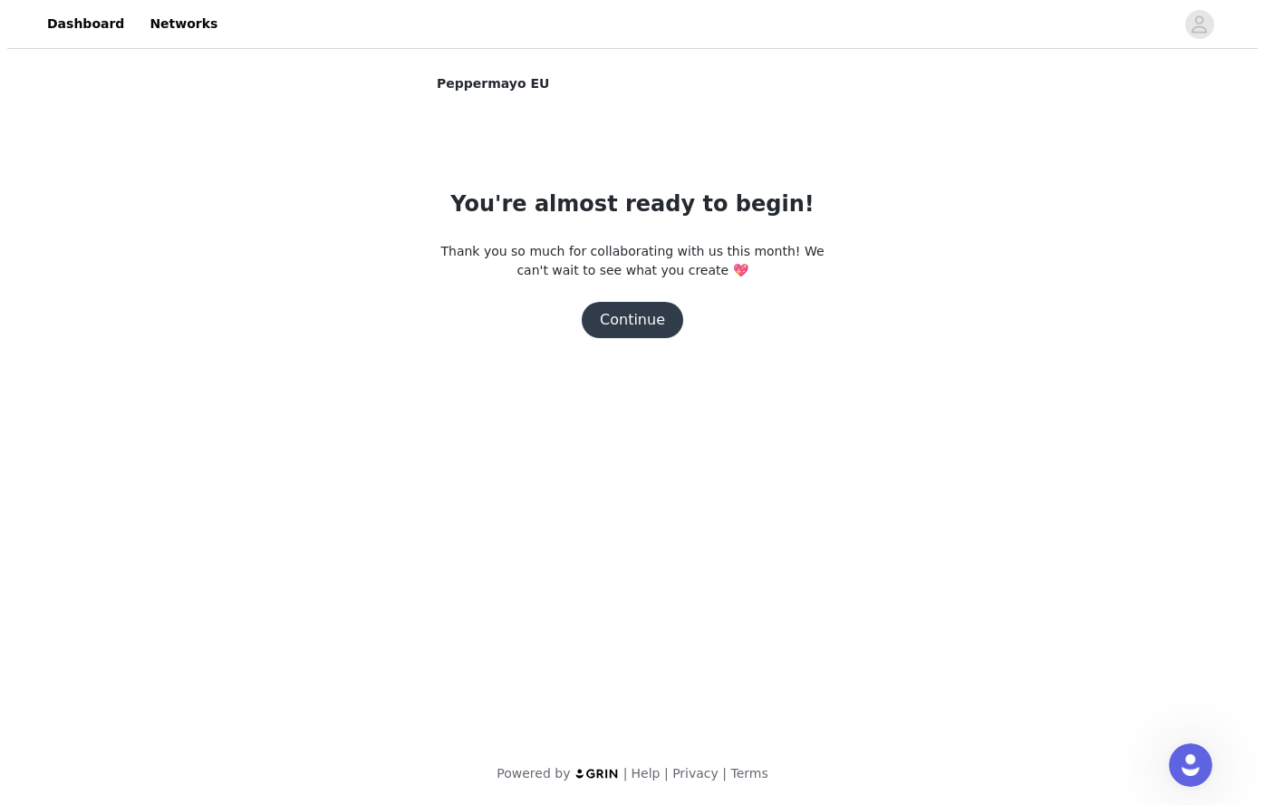
scroll to position [0, 0]
click at [649, 320] on button "Continue" at bounding box center [632, 320] width 101 height 36
